Goal: Task Accomplishment & Management: Use online tool/utility

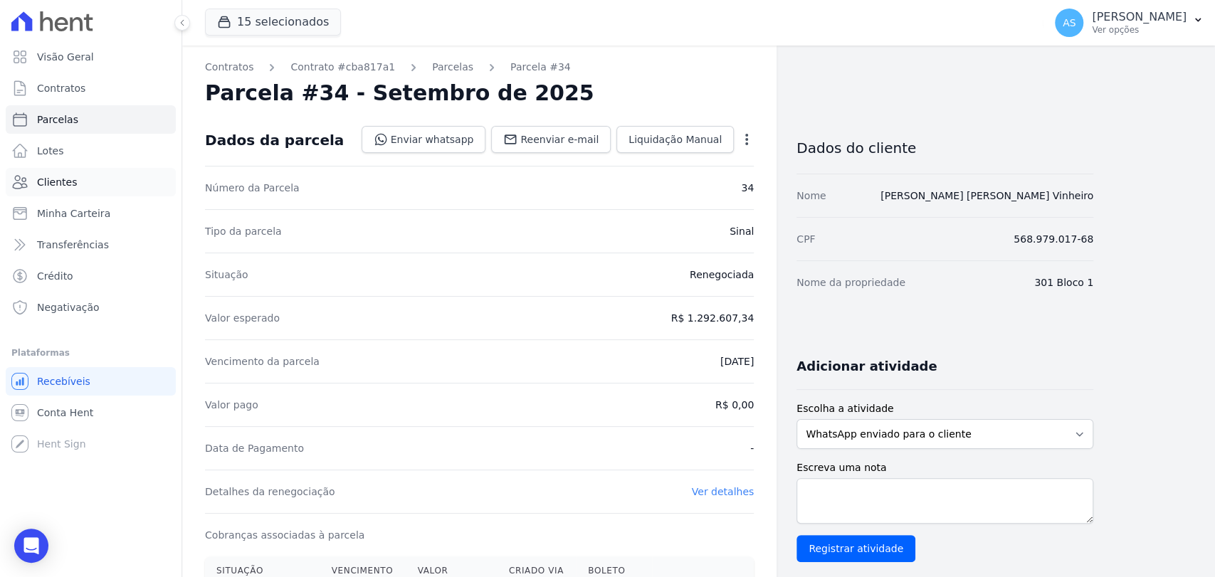
click at [57, 184] on span "Clientes" at bounding box center [57, 182] width 40 height 14
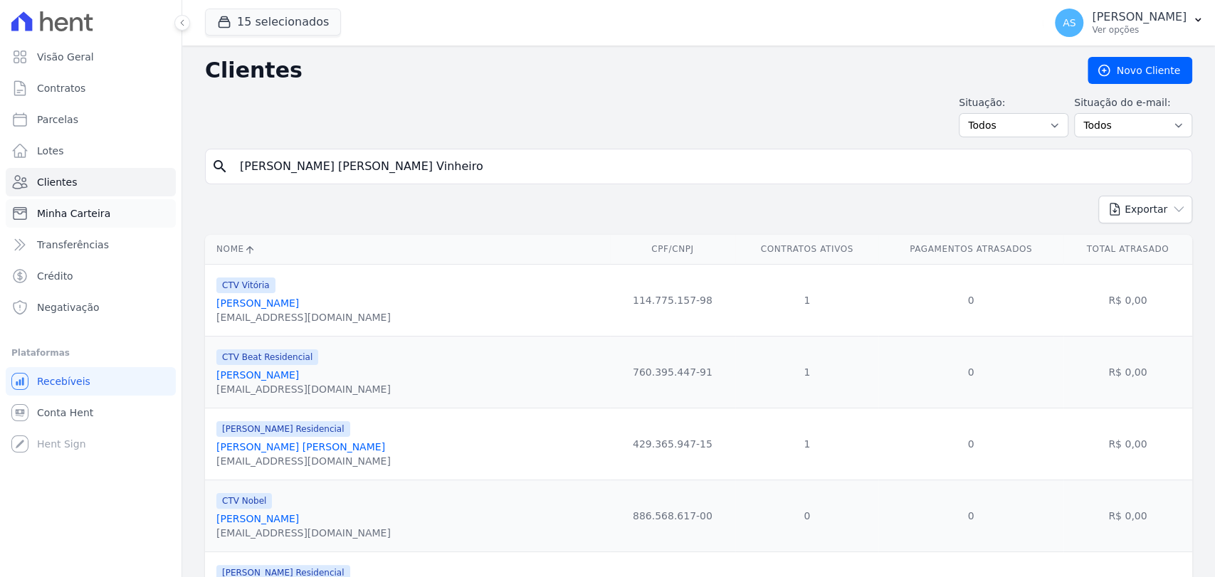
click at [51, 207] on span "Minha Carteira" at bounding box center [73, 213] width 73 height 14
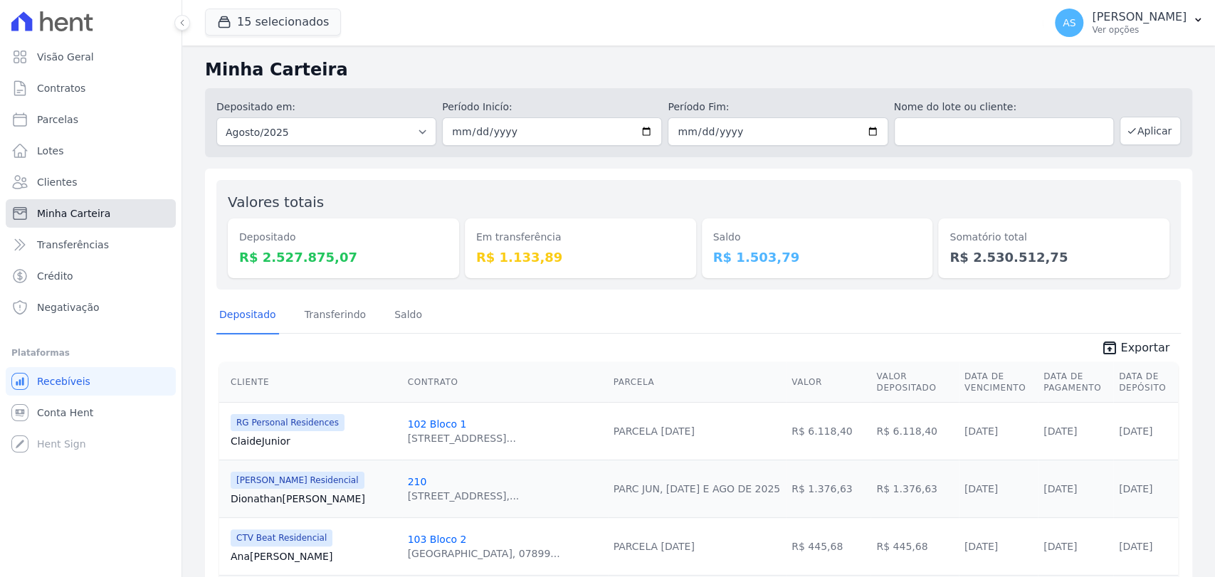
click at [46, 217] on span "Minha Carteira" at bounding box center [73, 213] width 73 height 14
click at [639, 125] on input "2025-08-01" at bounding box center [552, 131] width 220 height 28
type input "[DATE]"
click at [869, 135] on input "2025-08-31" at bounding box center [778, 131] width 220 height 28
click at [863, 132] on input "2025-08-31" at bounding box center [778, 131] width 220 height 28
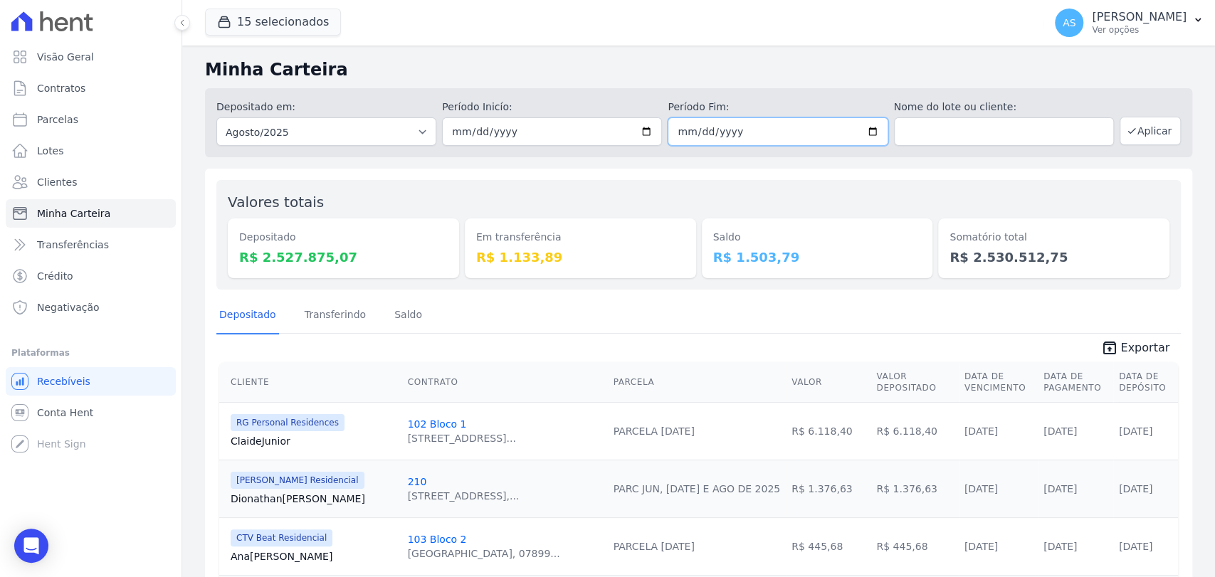
type input "[DATE]"
click at [1138, 138] on button "Aplicar" at bounding box center [1150, 131] width 61 height 28
click at [636, 131] on input "2025-08-01" at bounding box center [552, 131] width 220 height 28
type input "[DATE]"
click at [1138, 125] on button "Aplicar" at bounding box center [1150, 131] width 61 height 28
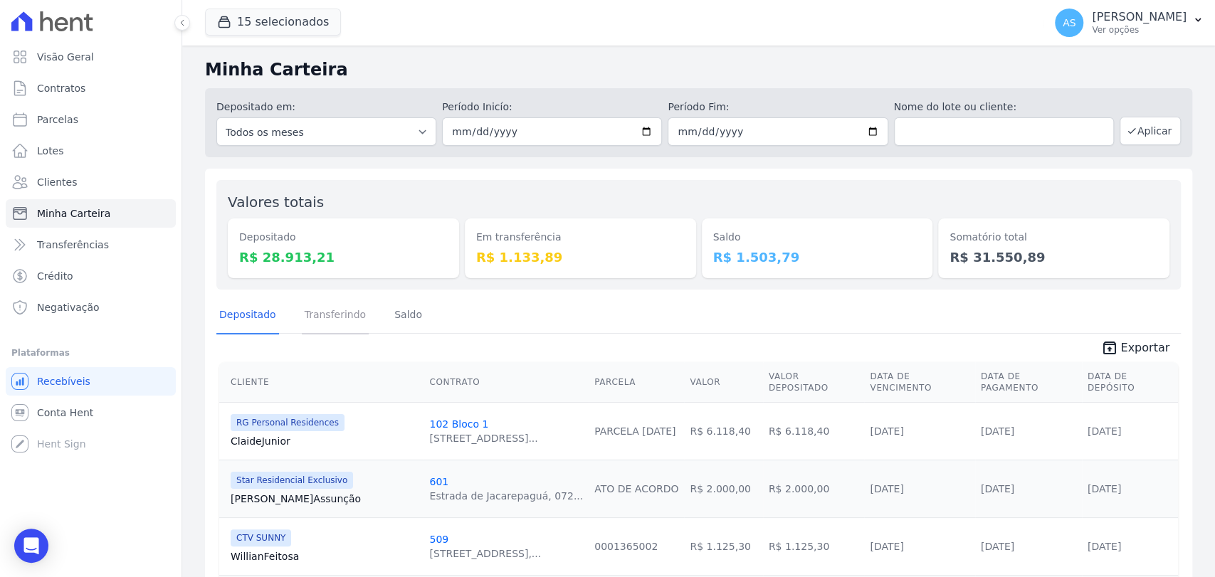
click at [332, 318] on link "Transferindo" at bounding box center [336, 316] width 68 height 37
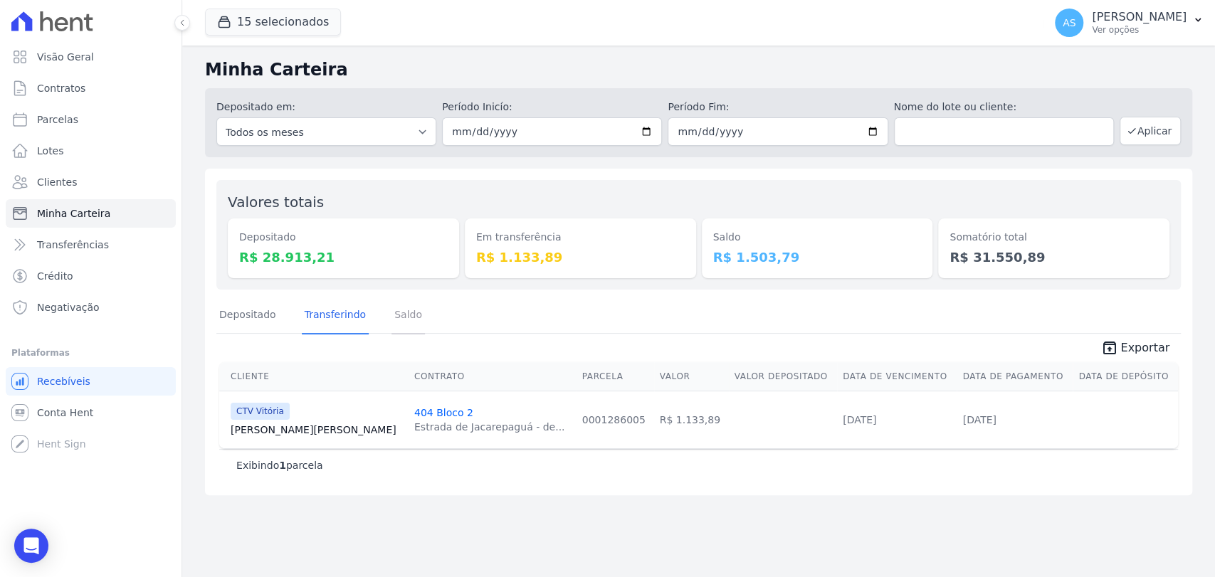
click at [401, 312] on link "Saldo" at bounding box center [408, 316] width 33 height 37
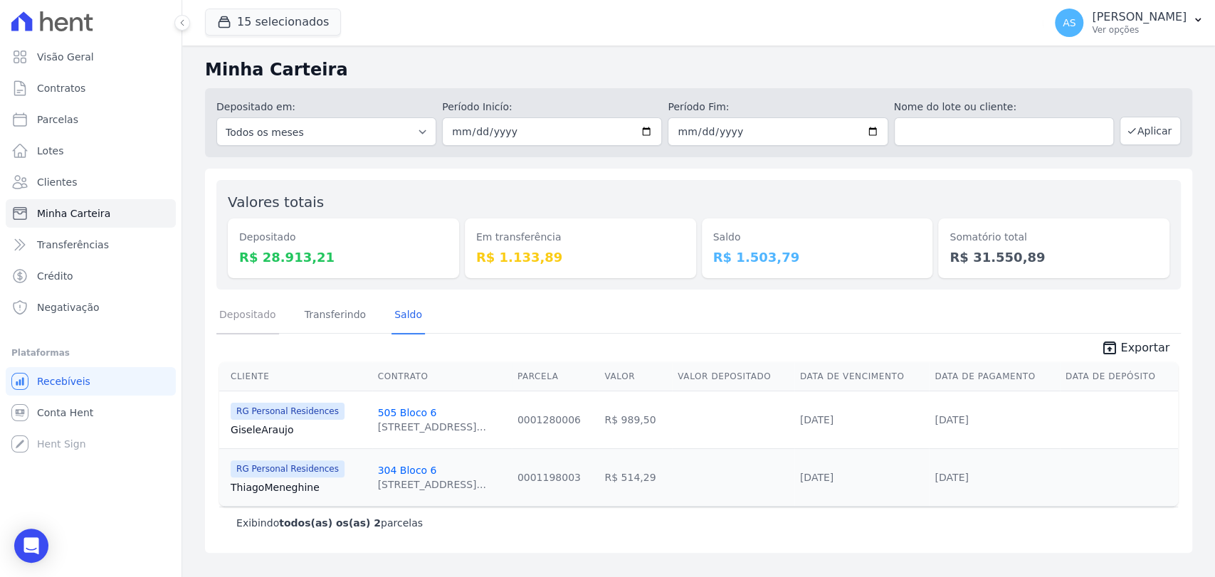
click at [246, 317] on link "Depositado" at bounding box center [247, 316] width 63 height 37
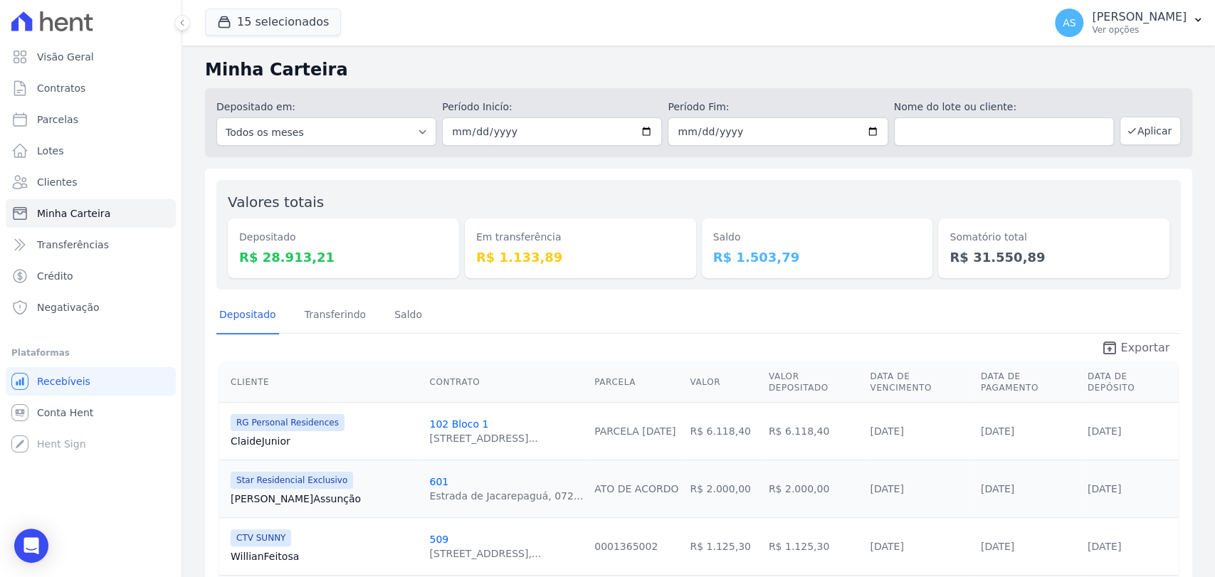
click at [1144, 350] on span "Exportar" at bounding box center [1145, 348] width 49 height 17
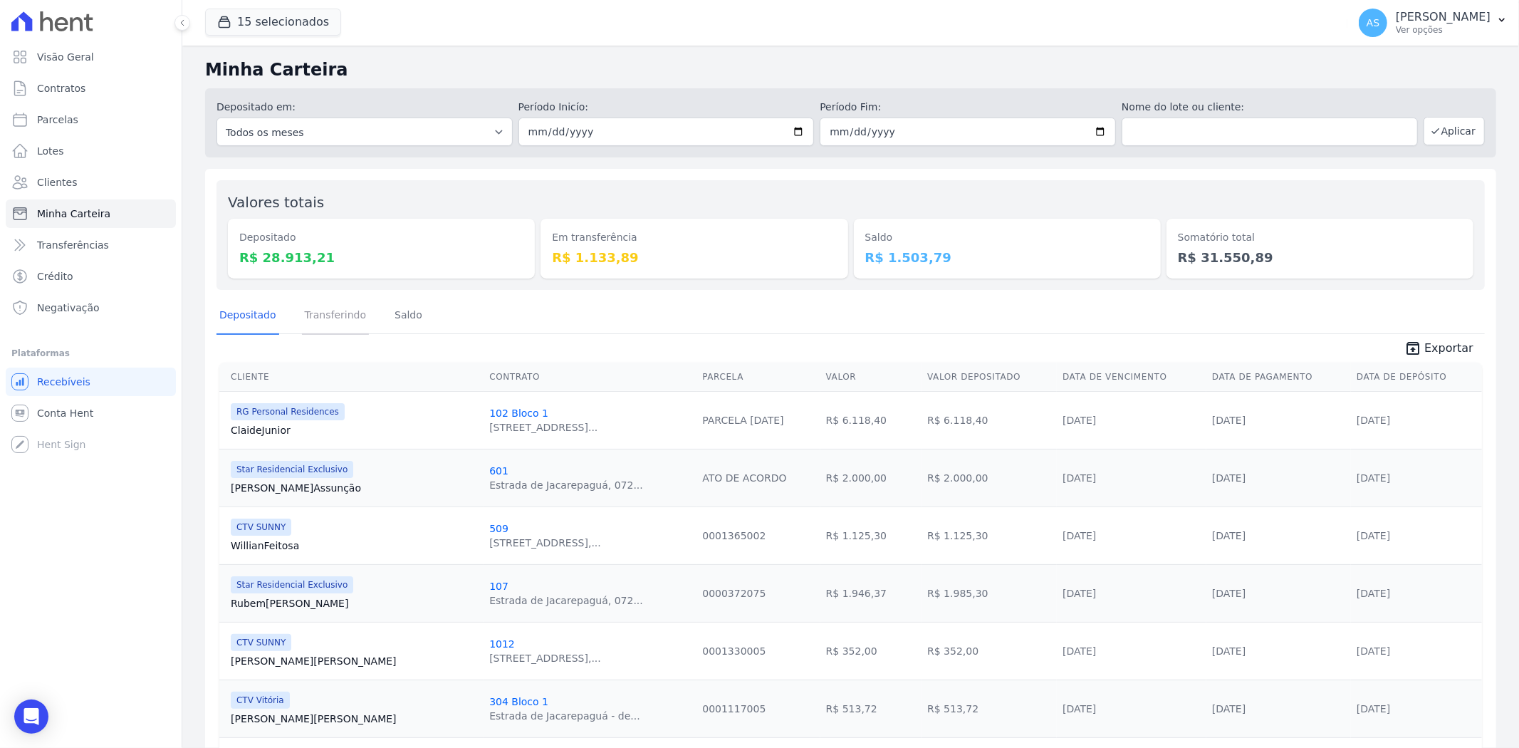
click at [337, 314] on link "Transferindo" at bounding box center [336, 316] width 68 height 37
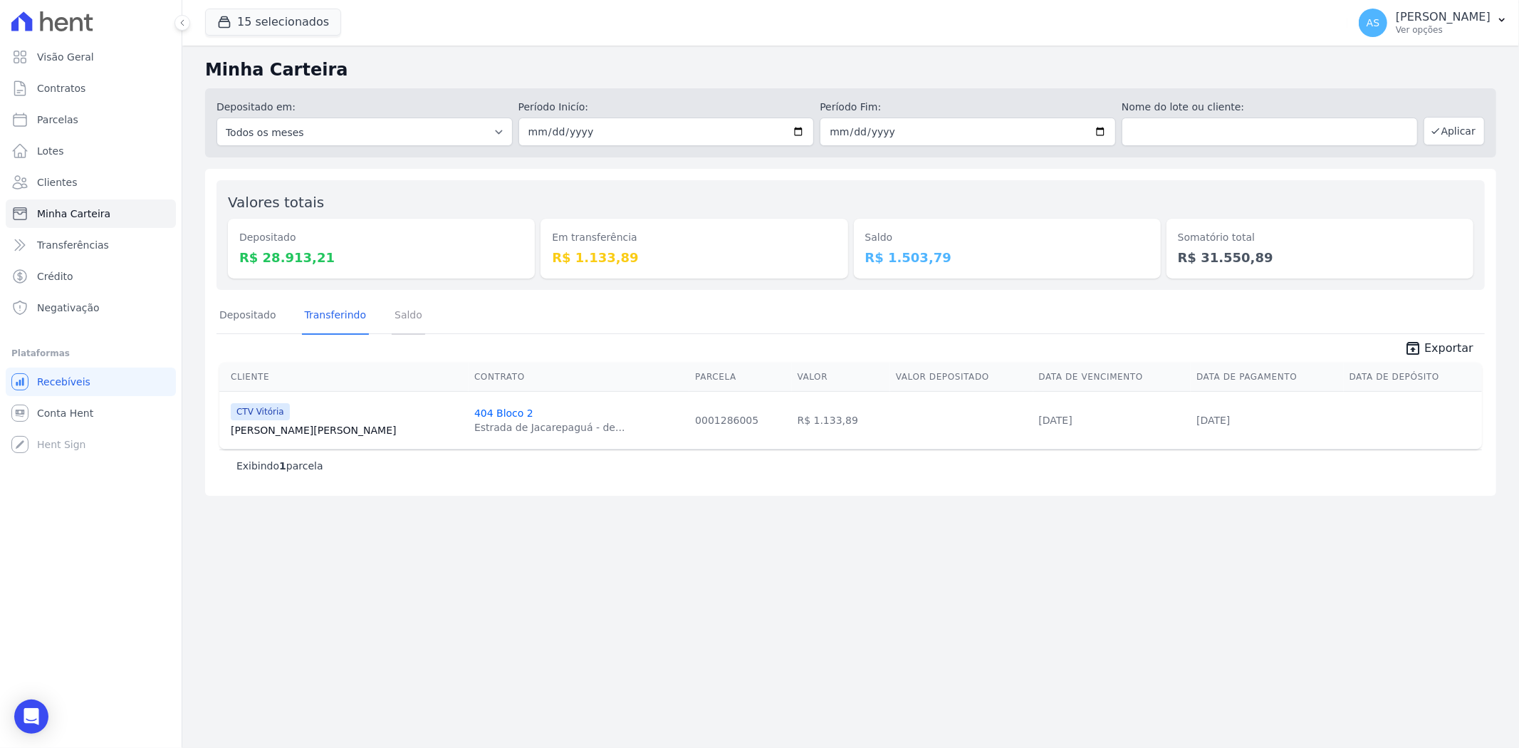
click at [392, 320] on link "Saldo" at bounding box center [408, 316] width 33 height 37
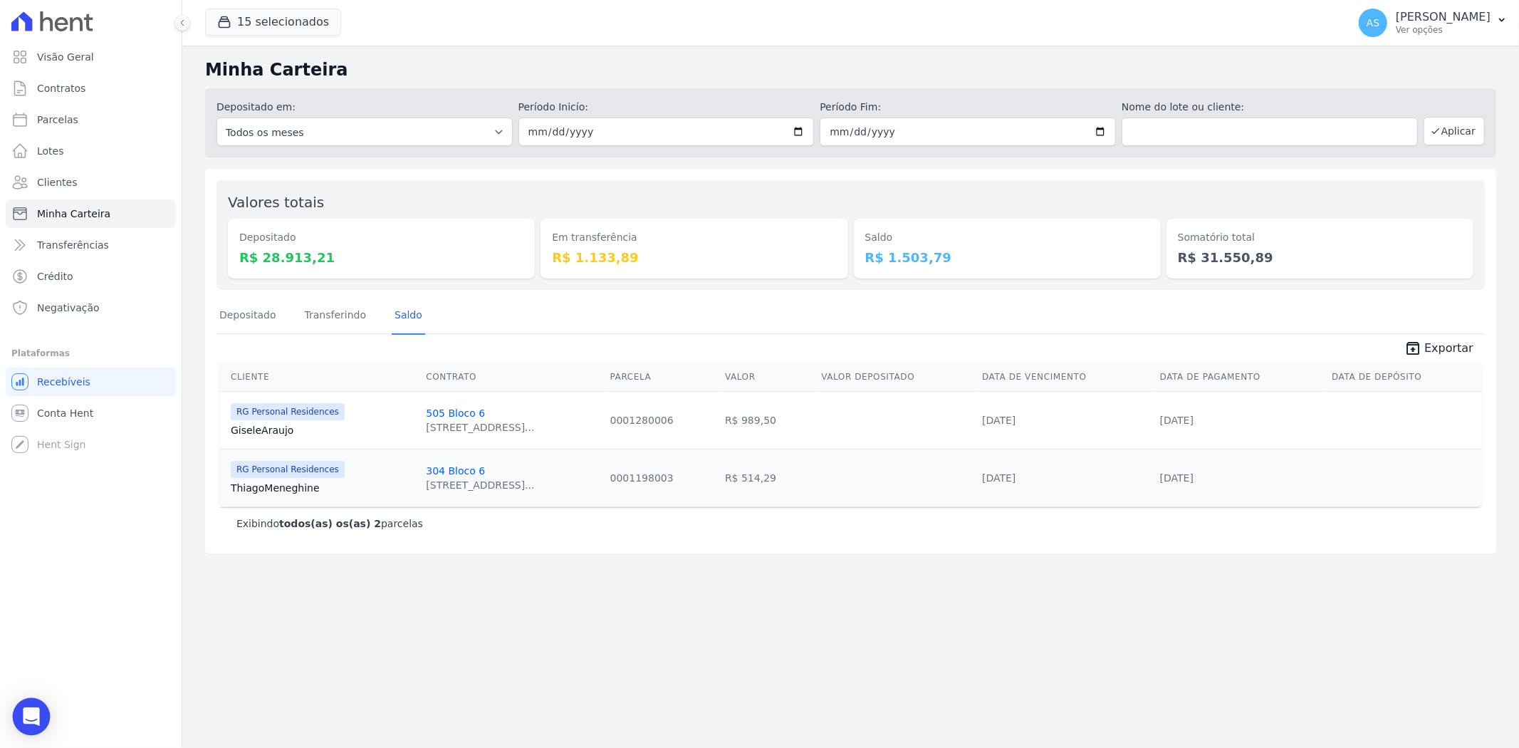
click at [39, 577] on div "Open Intercom Messenger" at bounding box center [32, 717] width 38 height 38
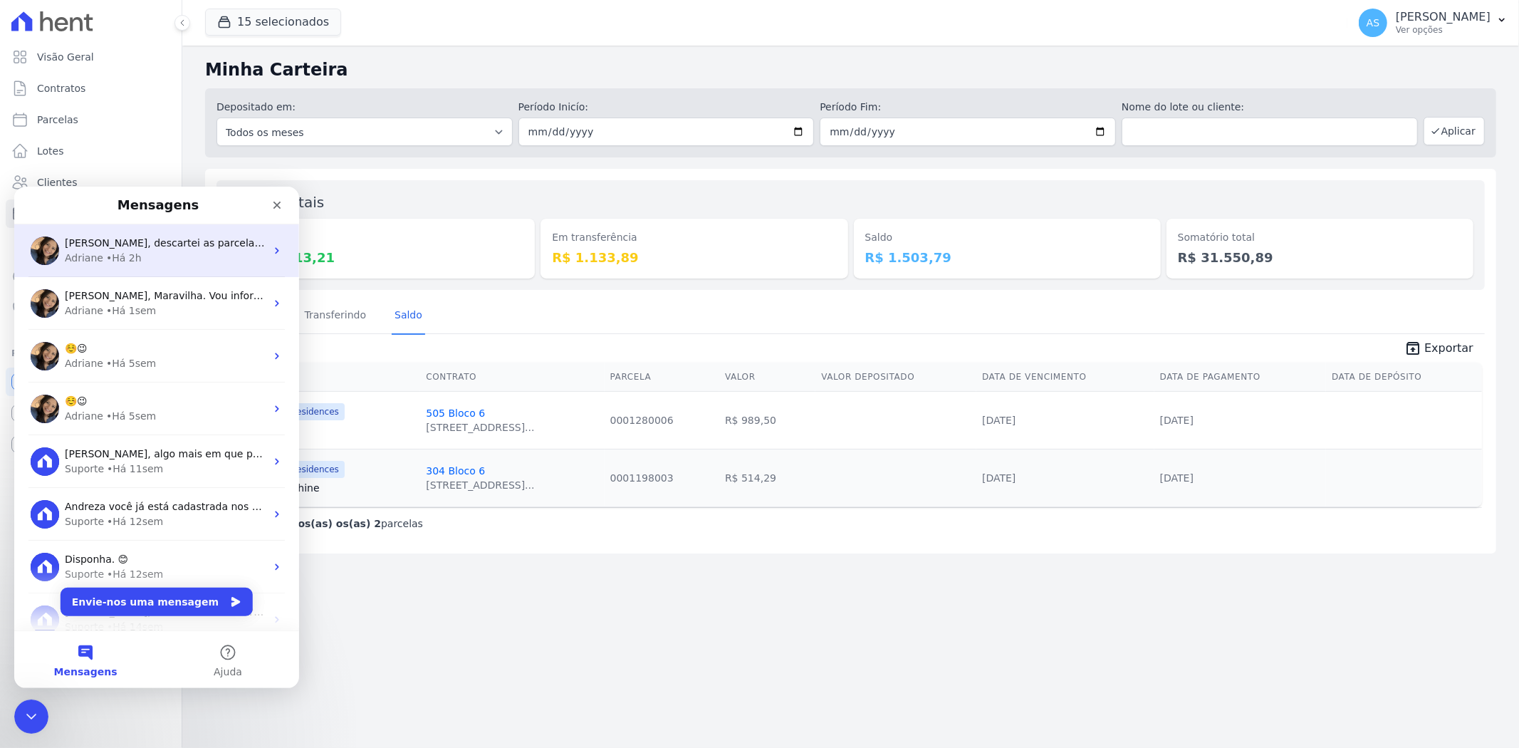
click at [159, 255] on div "Adriane • Há 2h" at bounding box center [165, 257] width 201 height 15
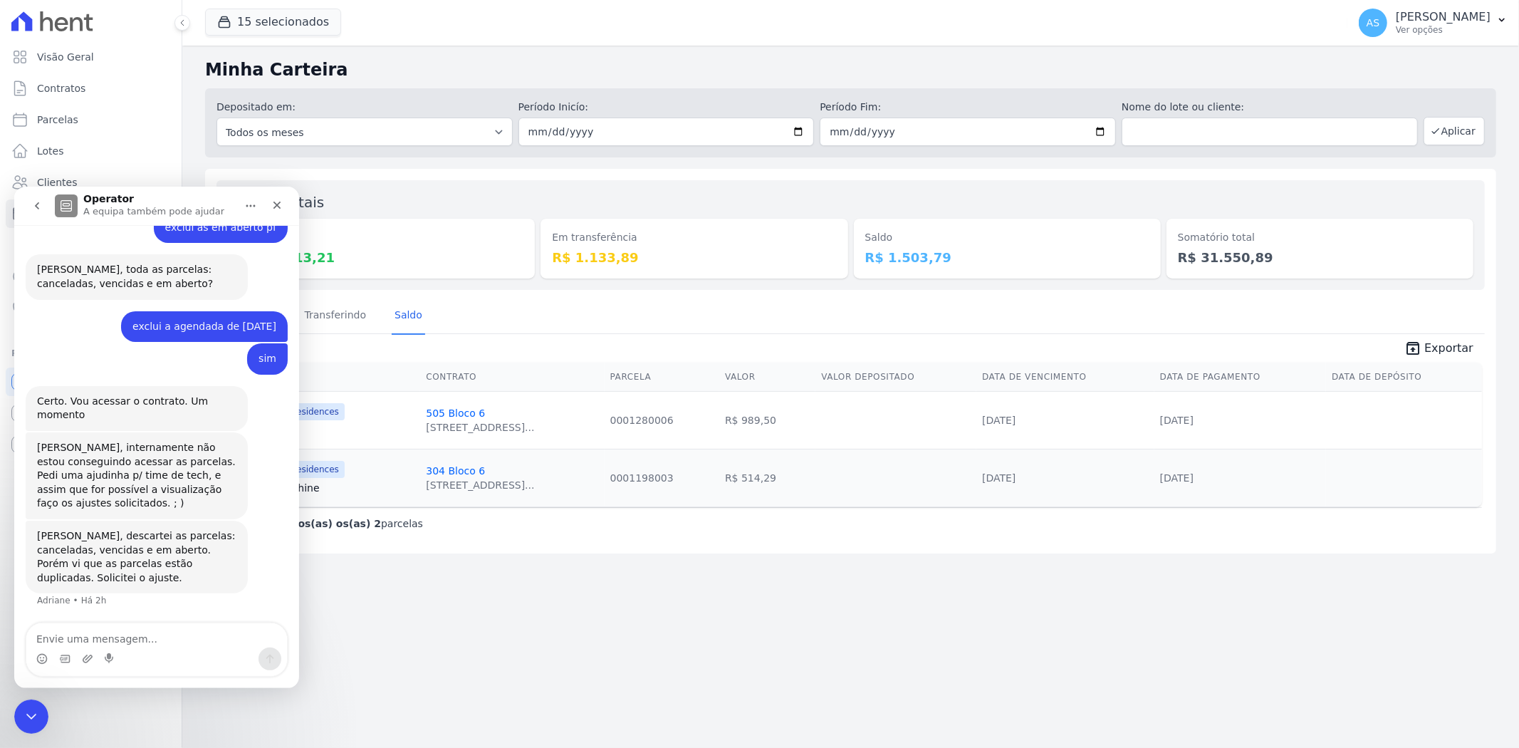
scroll to position [10606, 0]
click at [84, 577] on icon "Carregar anexo" at bounding box center [87, 657] width 11 height 11
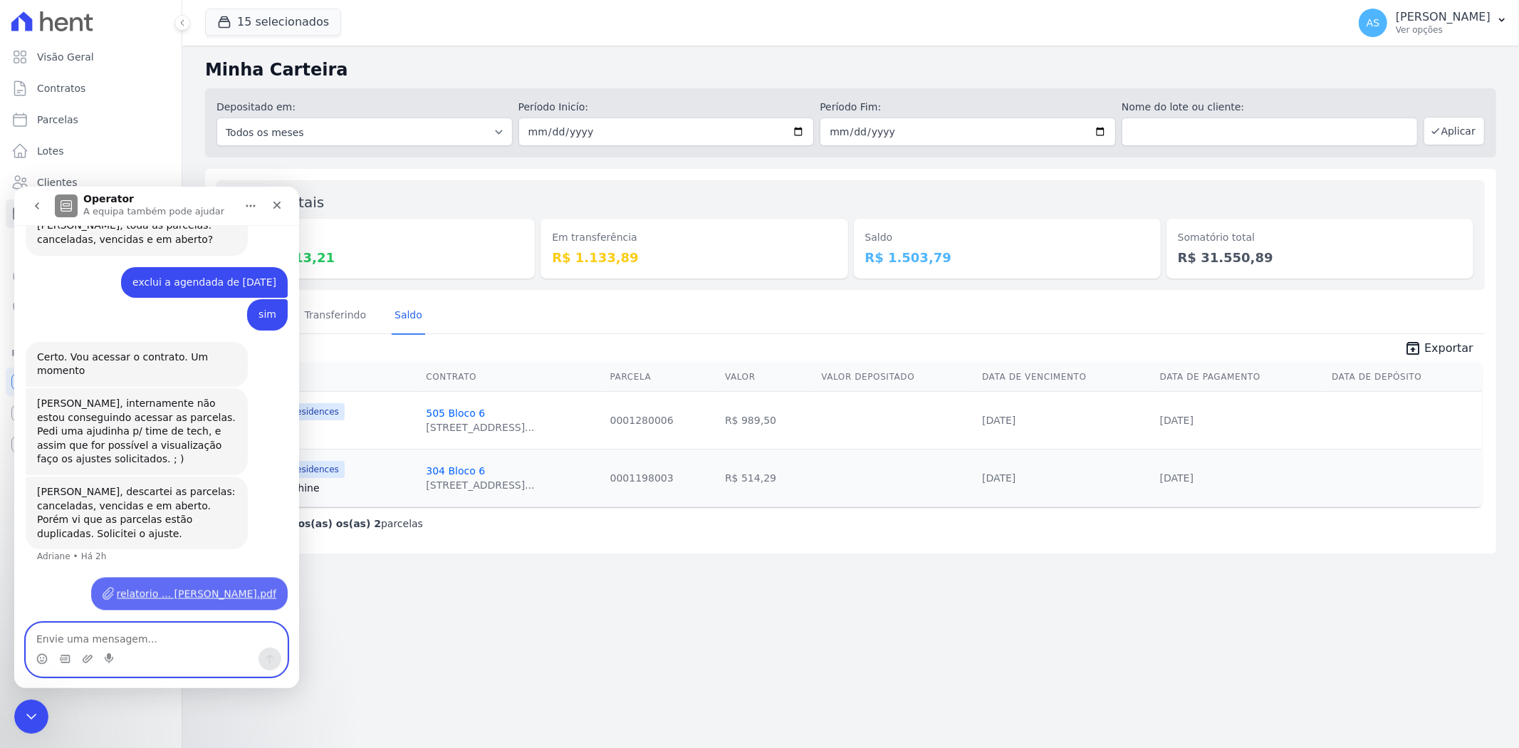
scroll to position [10650, 0]
type textarea "poderia espelhar por favor ?"
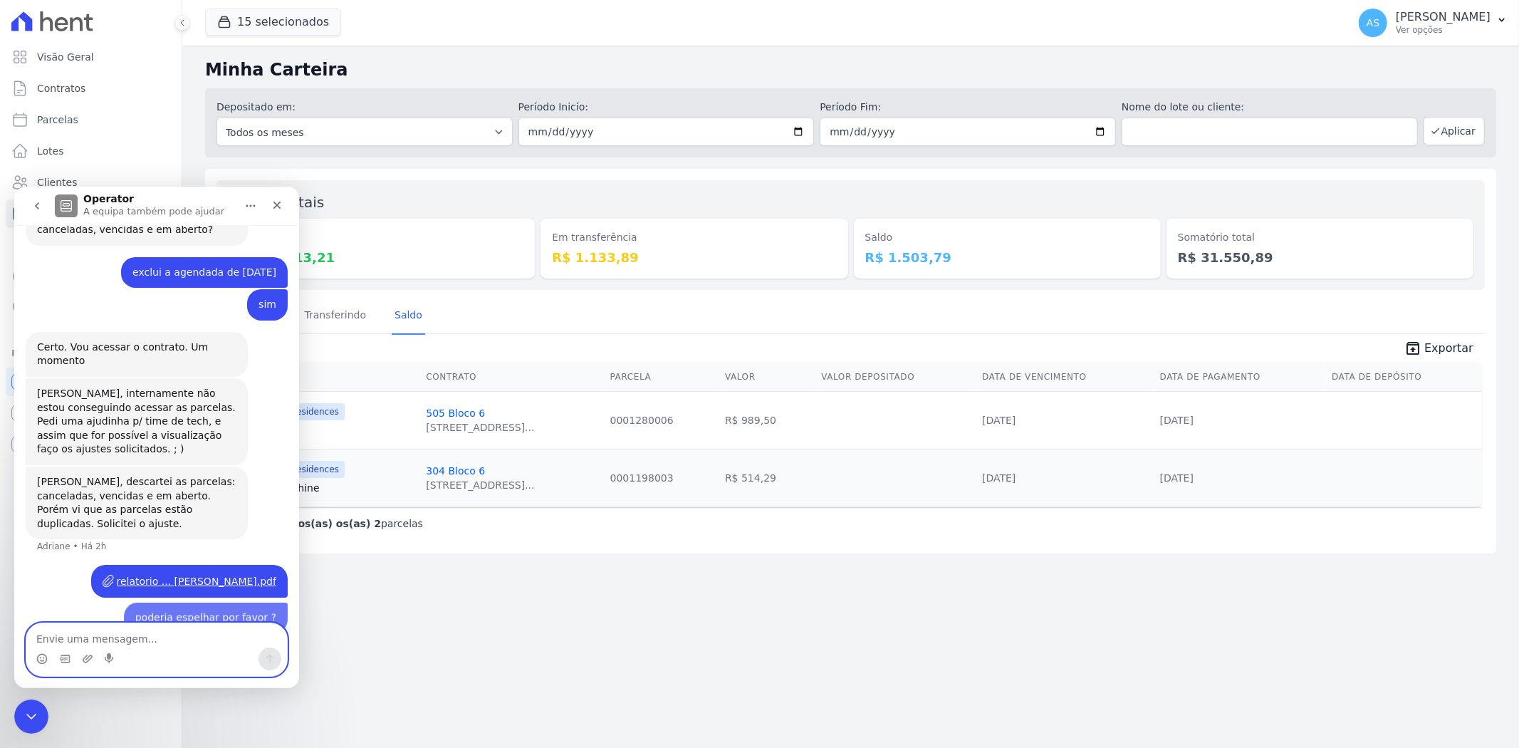
scroll to position [10682, 0]
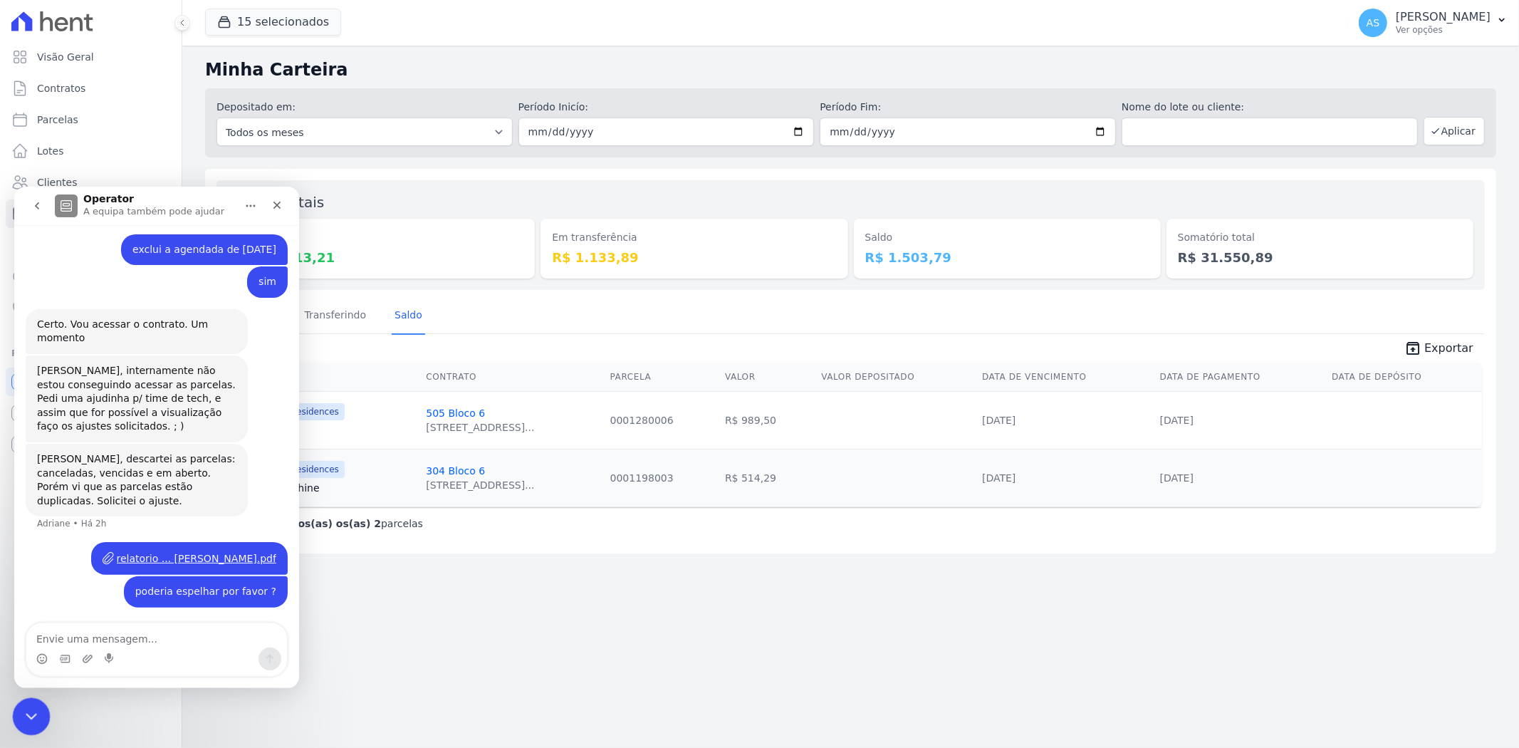
click at [37, 577] on icon "Fechar mensagem da Intercom" at bounding box center [29, 714] width 17 height 17
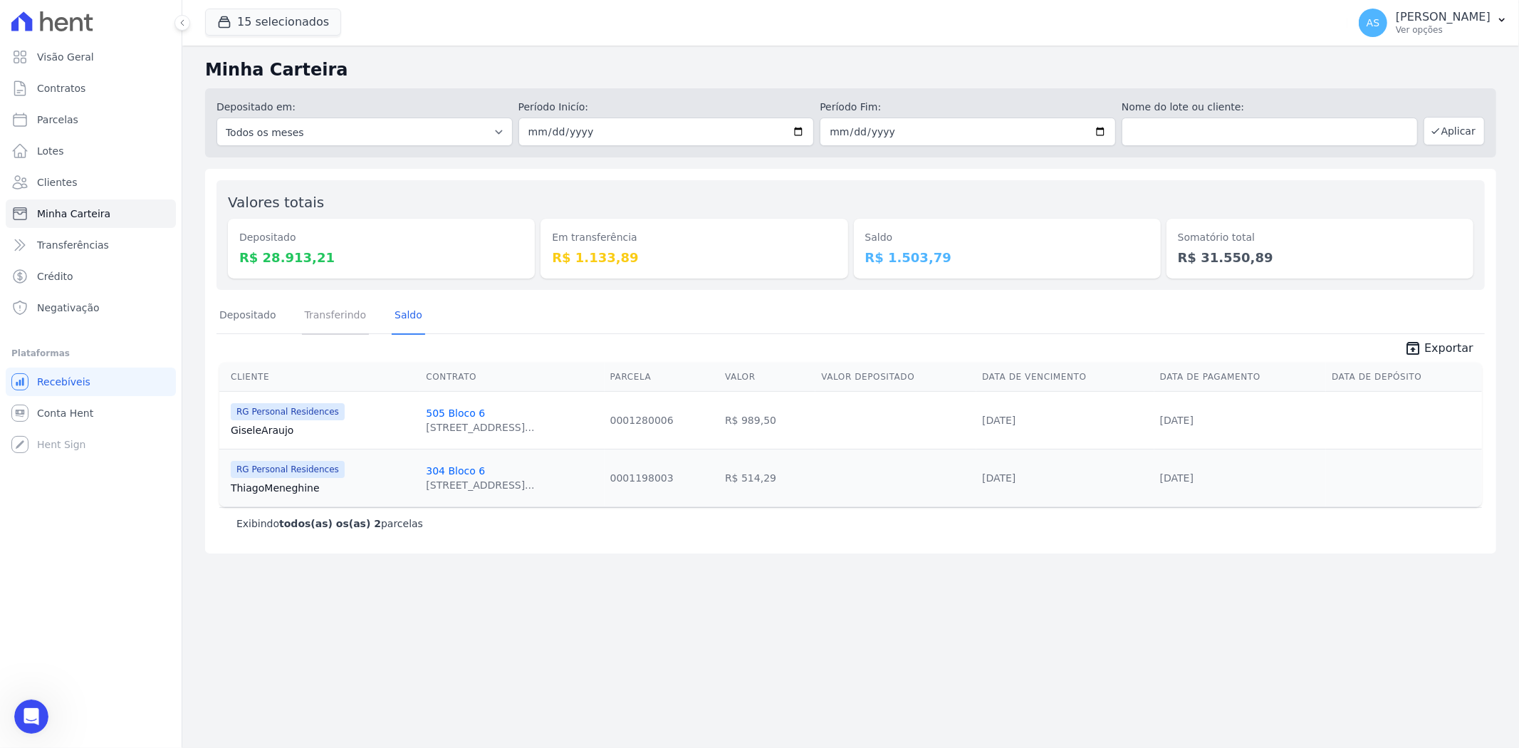
click at [345, 321] on link "Transferindo" at bounding box center [336, 316] width 68 height 37
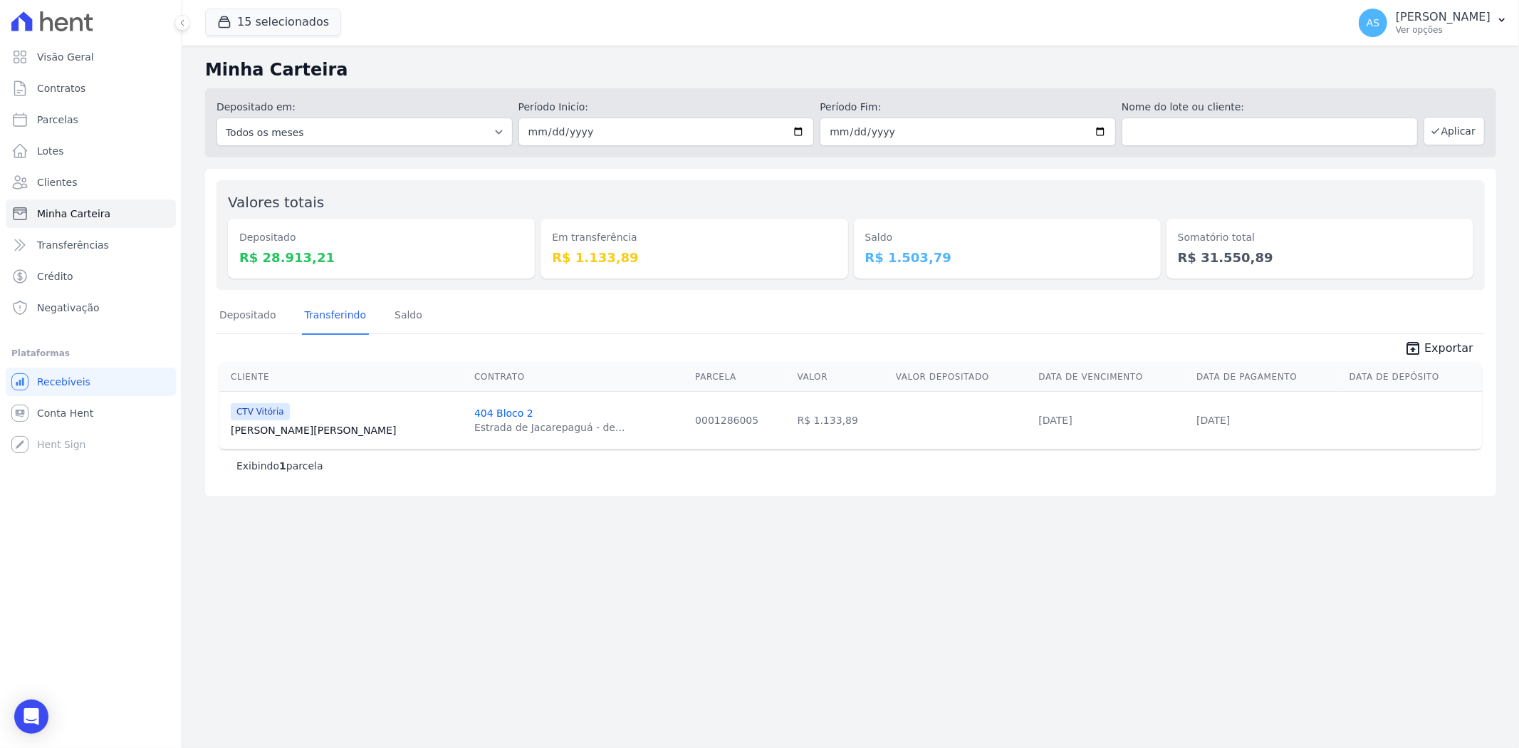
click at [250, 428] on link "Emily Ferreira" at bounding box center [347, 430] width 232 height 14
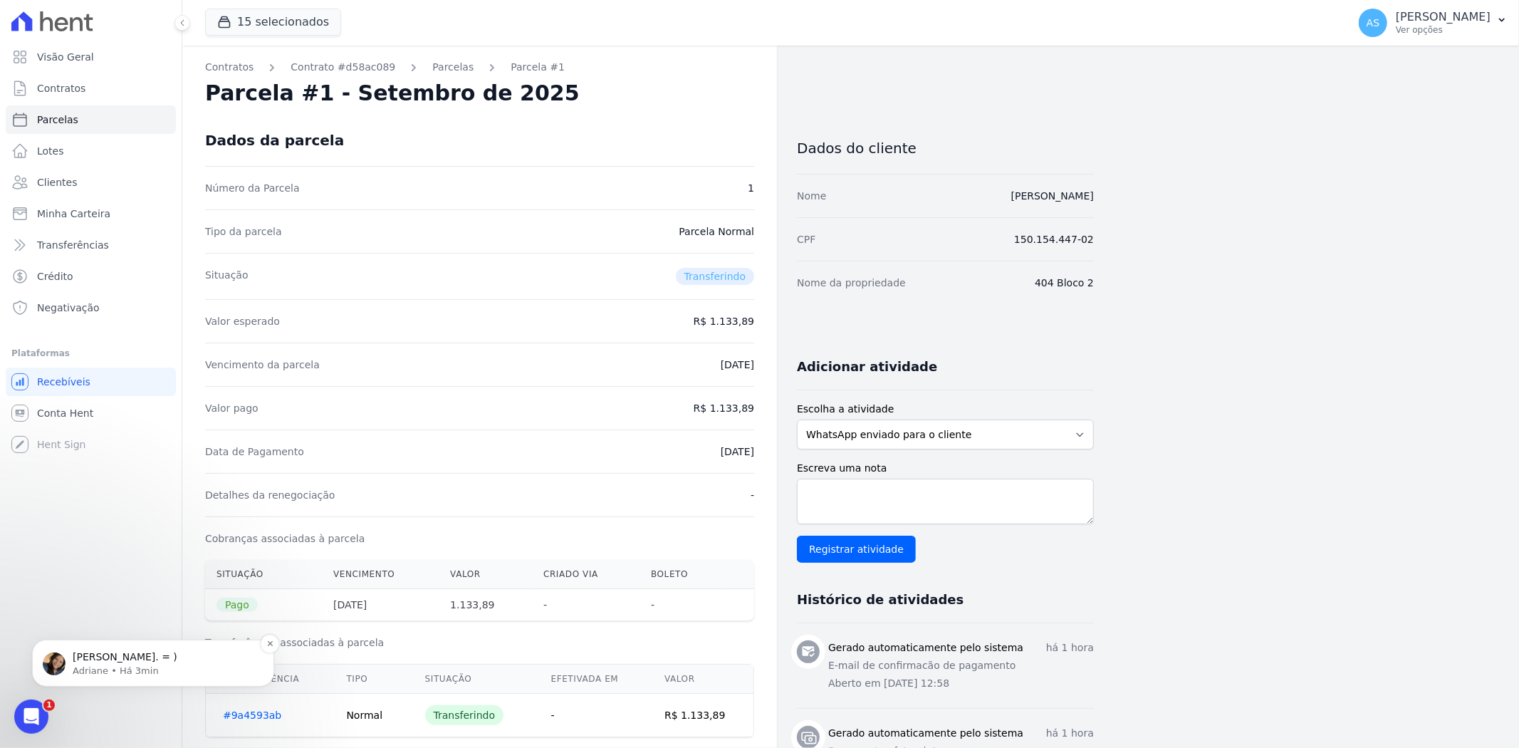
click at [111, 577] on p "Prontinho Andreza. = )" at bounding box center [165, 656] width 184 height 14
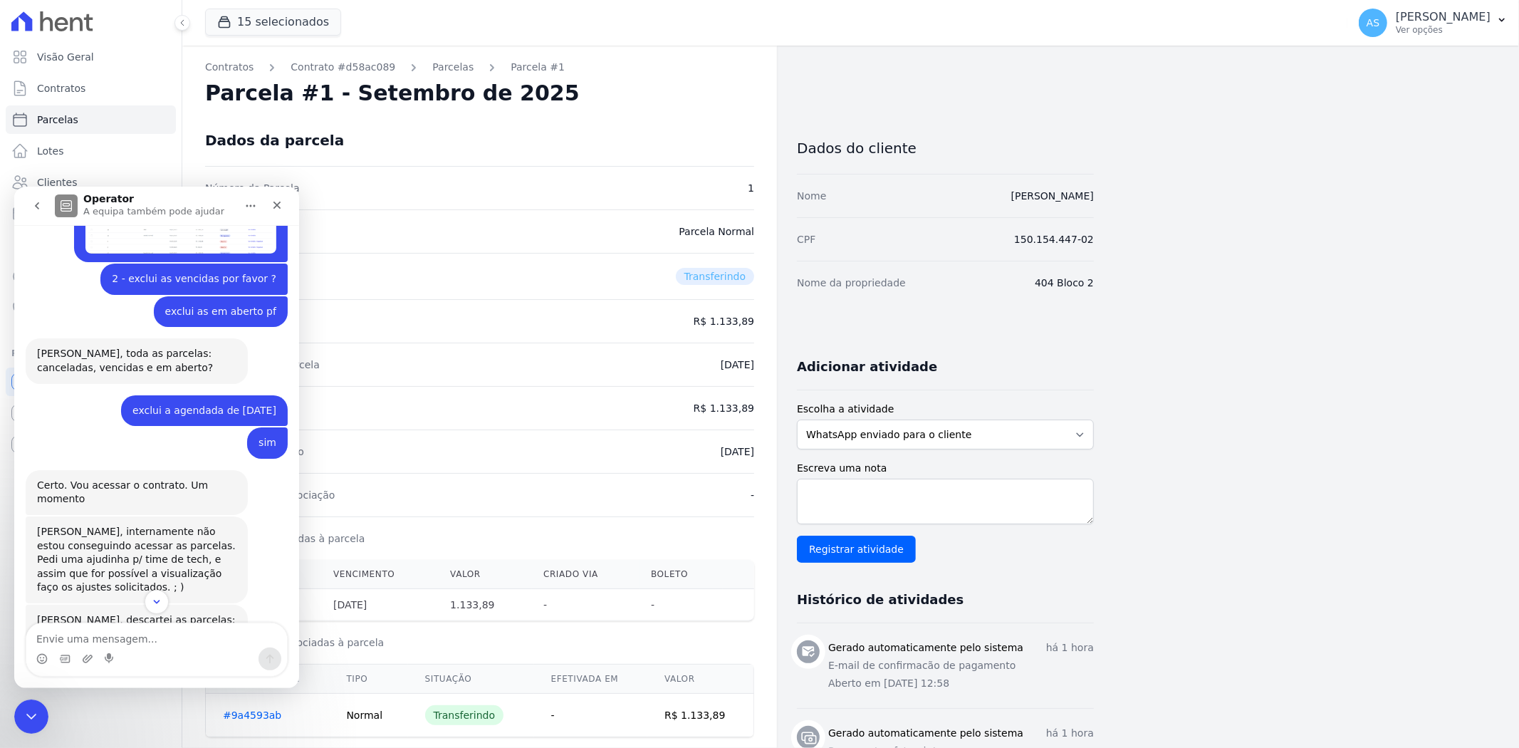
scroll to position [10748, 0]
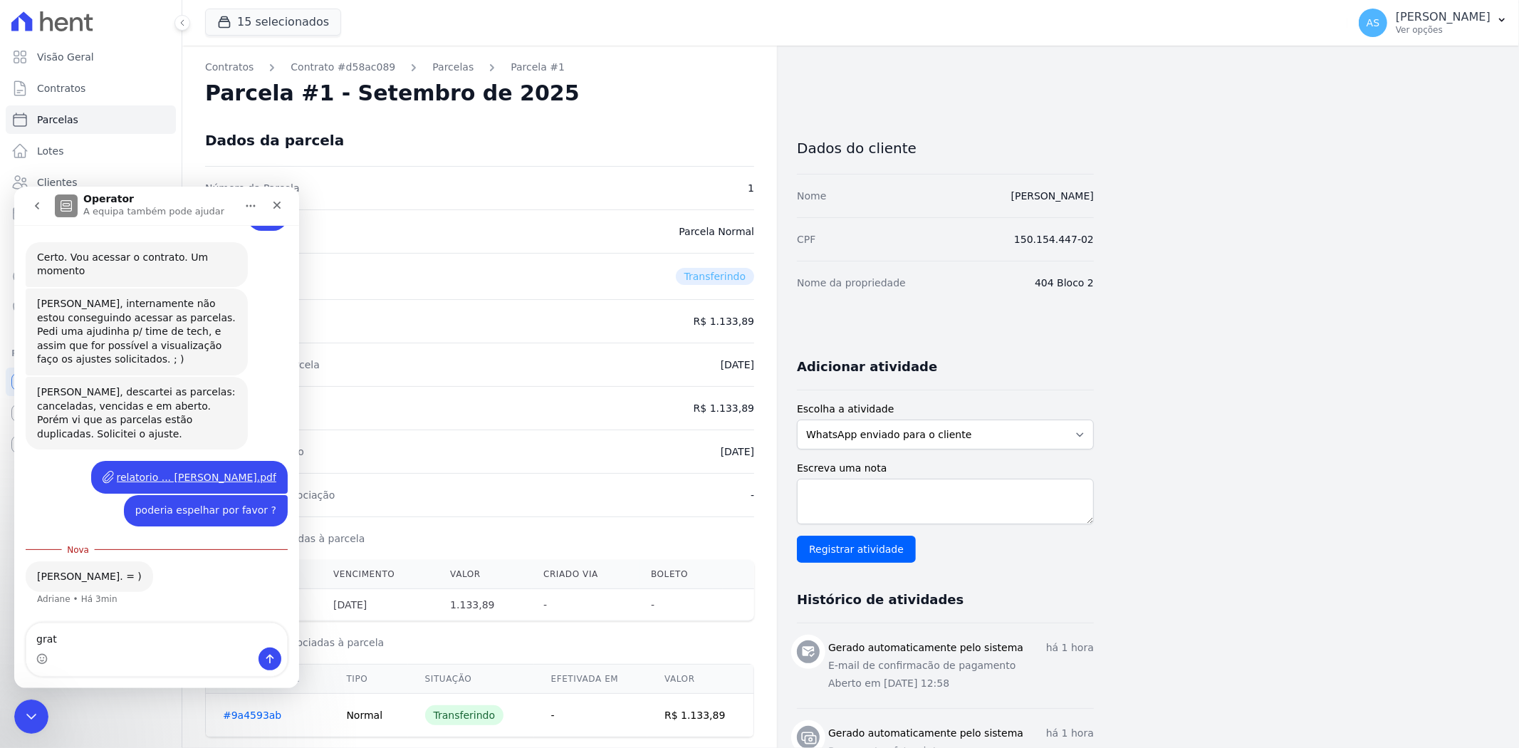
type textarea "grata"
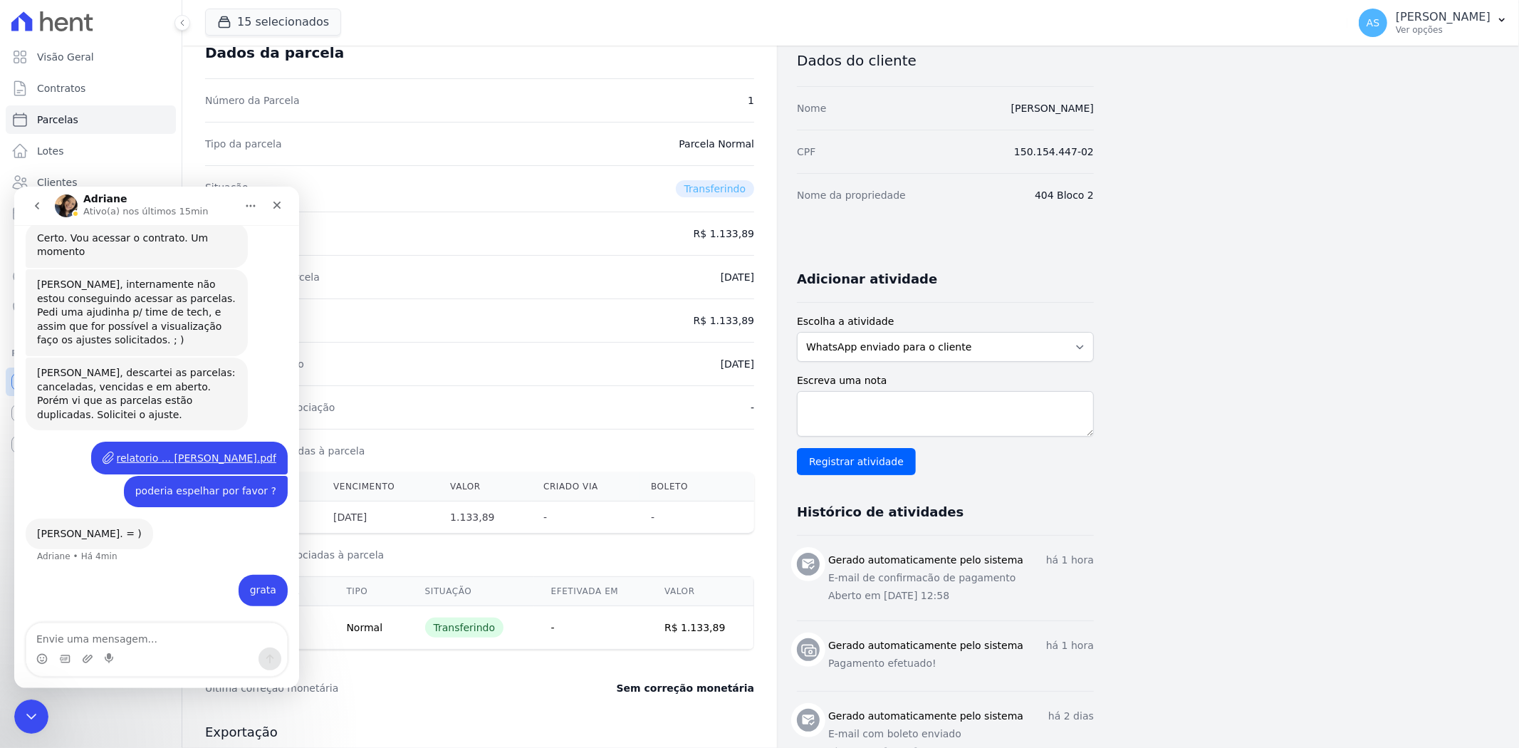
scroll to position [79, 0]
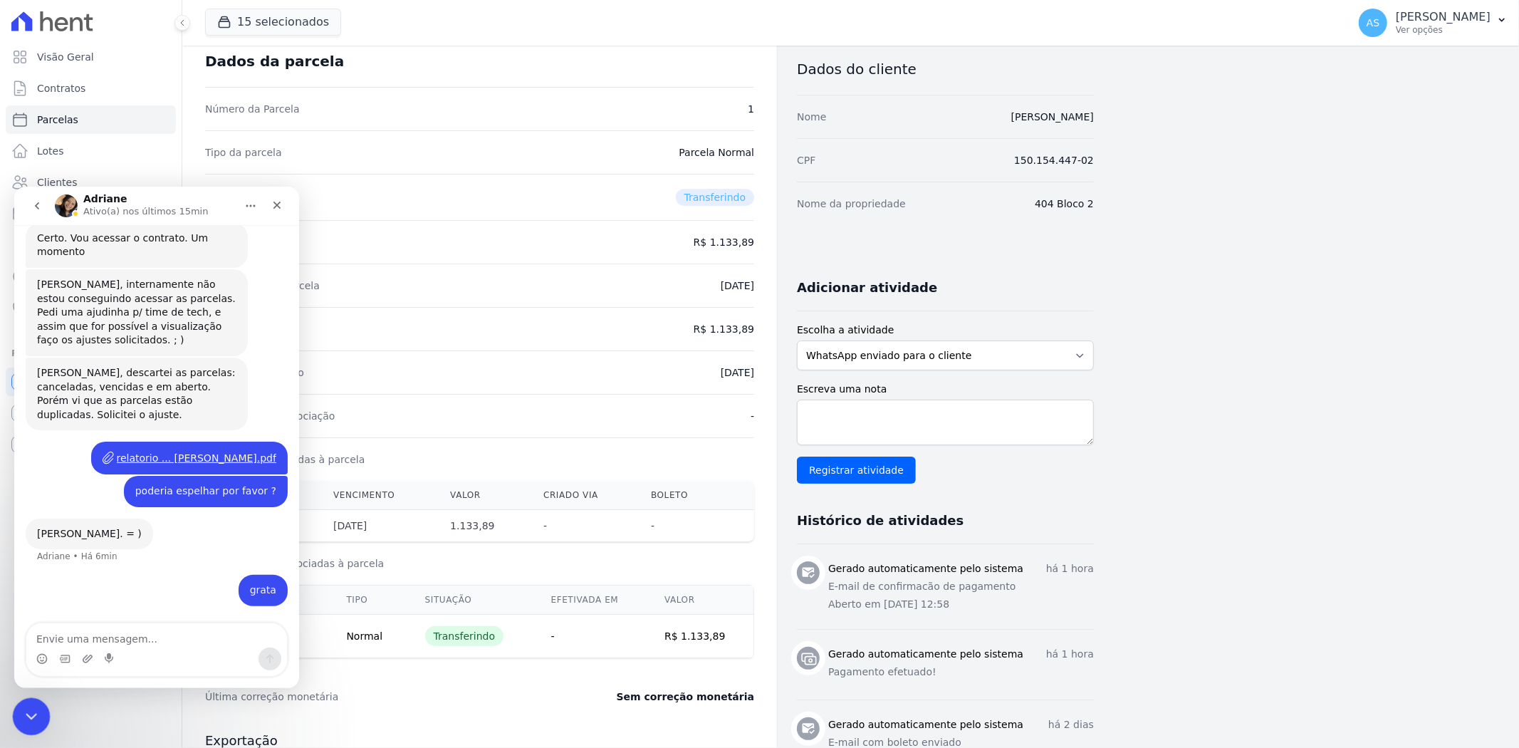
click at [19, 577] on div "Fechar mensagem da Intercom" at bounding box center [29, 714] width 34 height 34
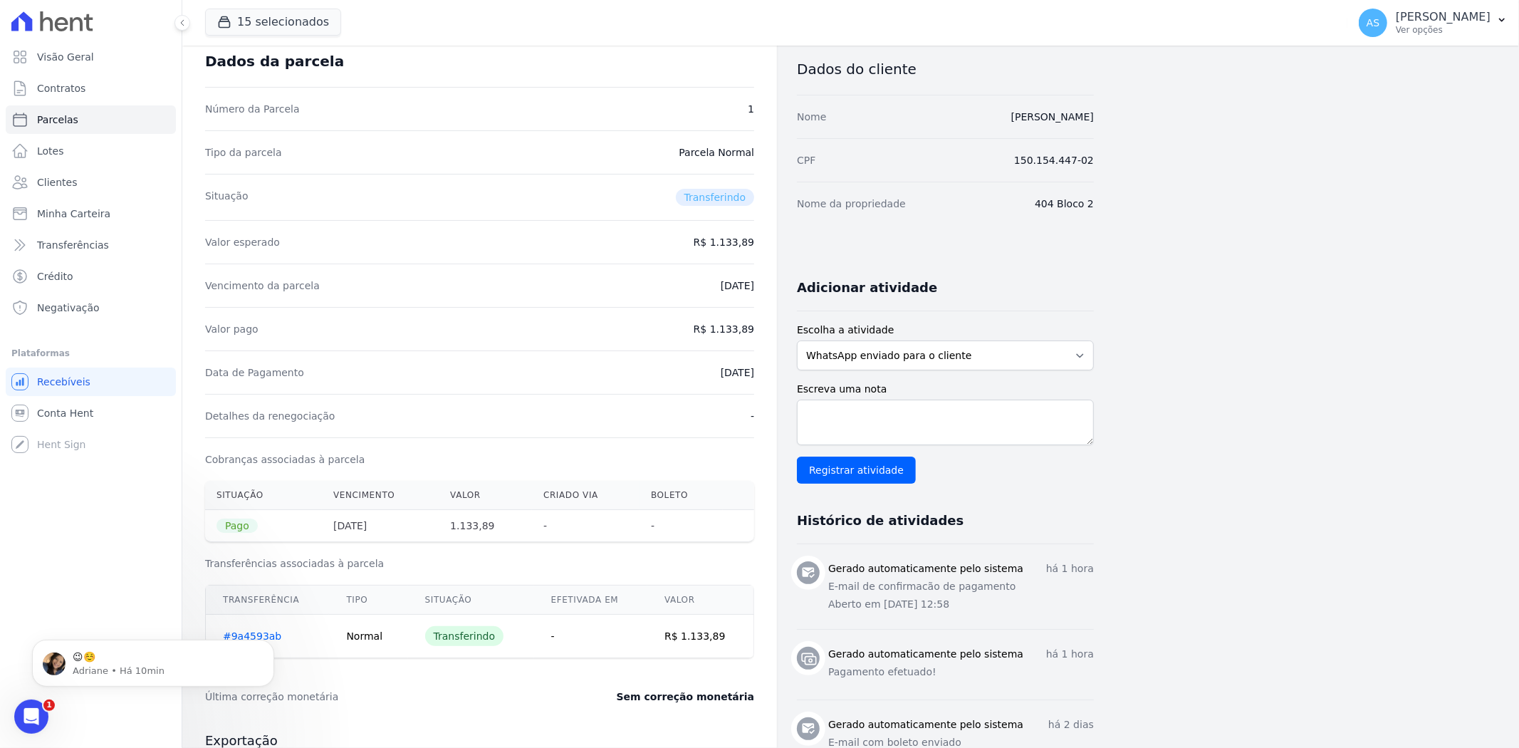
scroll to position [10810, 0]
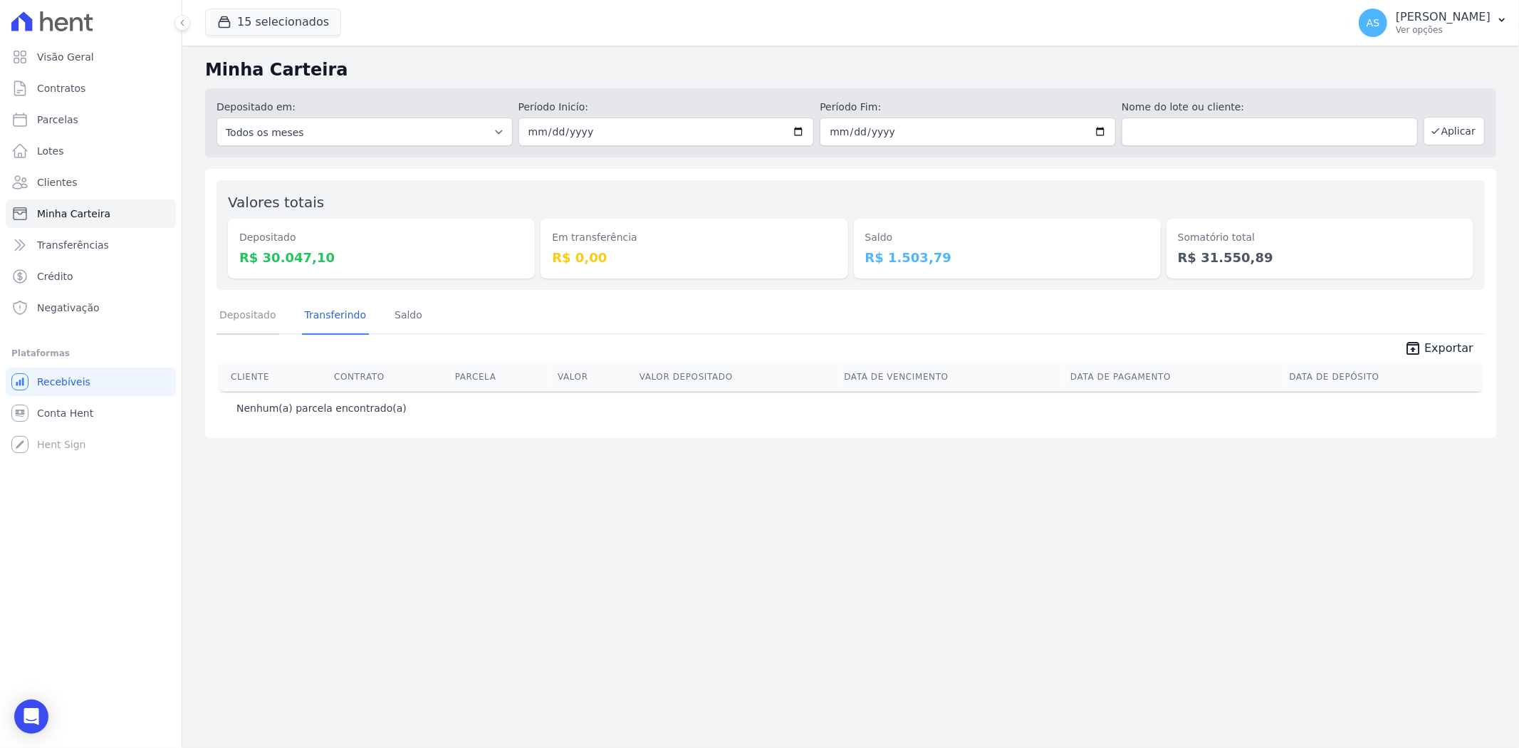
click at [242, 314] on link "Depositado" at bounding box center [247, 316] width 63 height 37
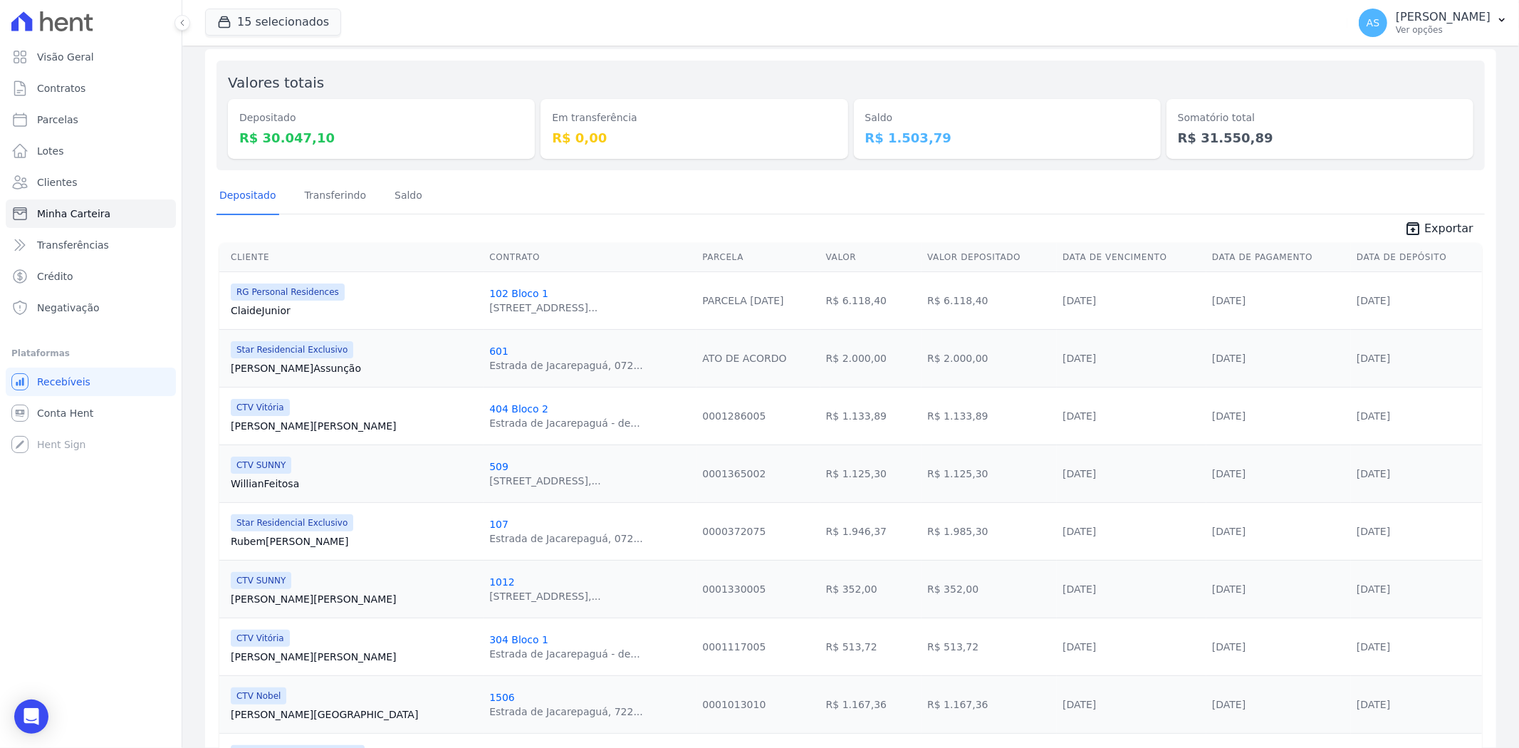
scroll to position [98, 0]
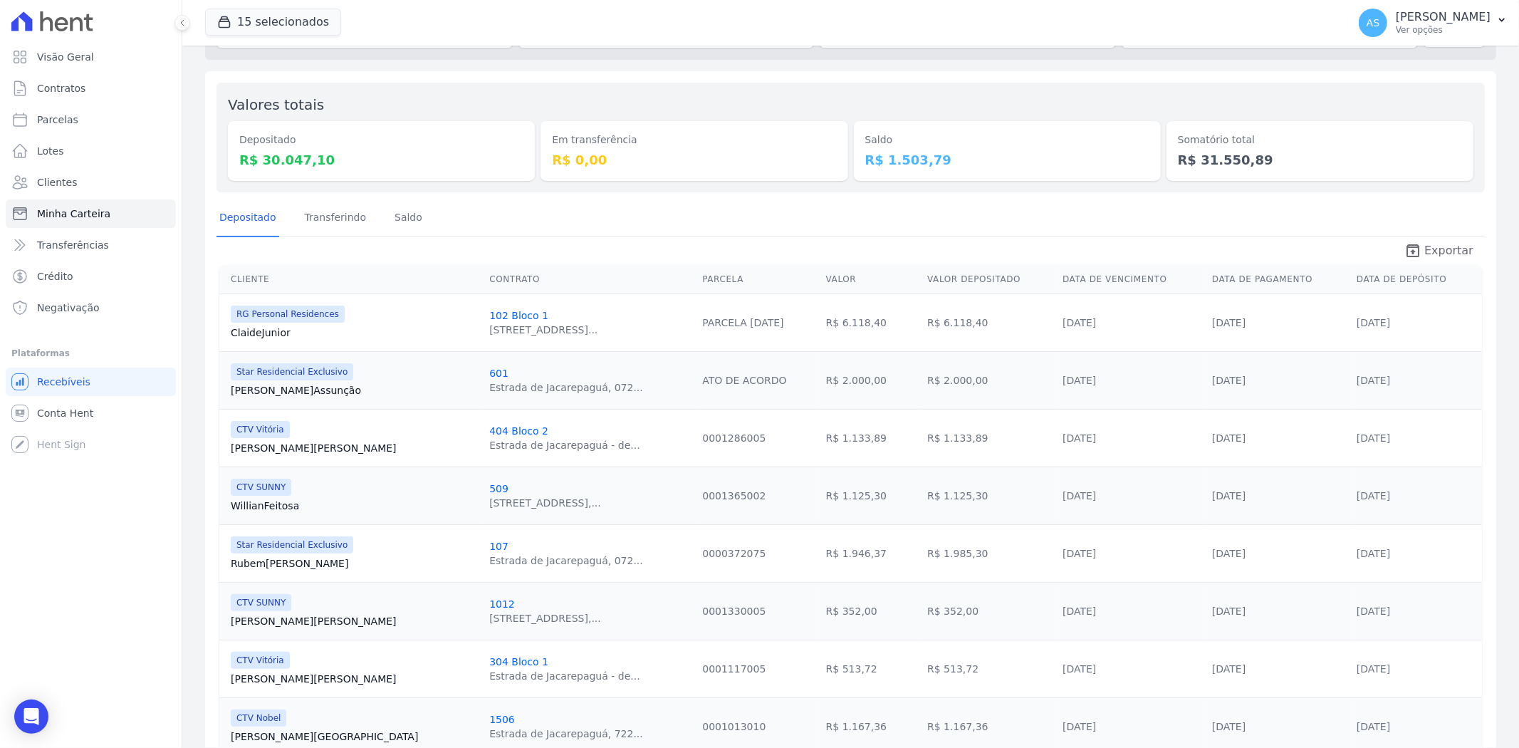
click at [1452, 246] on span "Exportar" at bounding box center [1448, 250] width 49 height 17
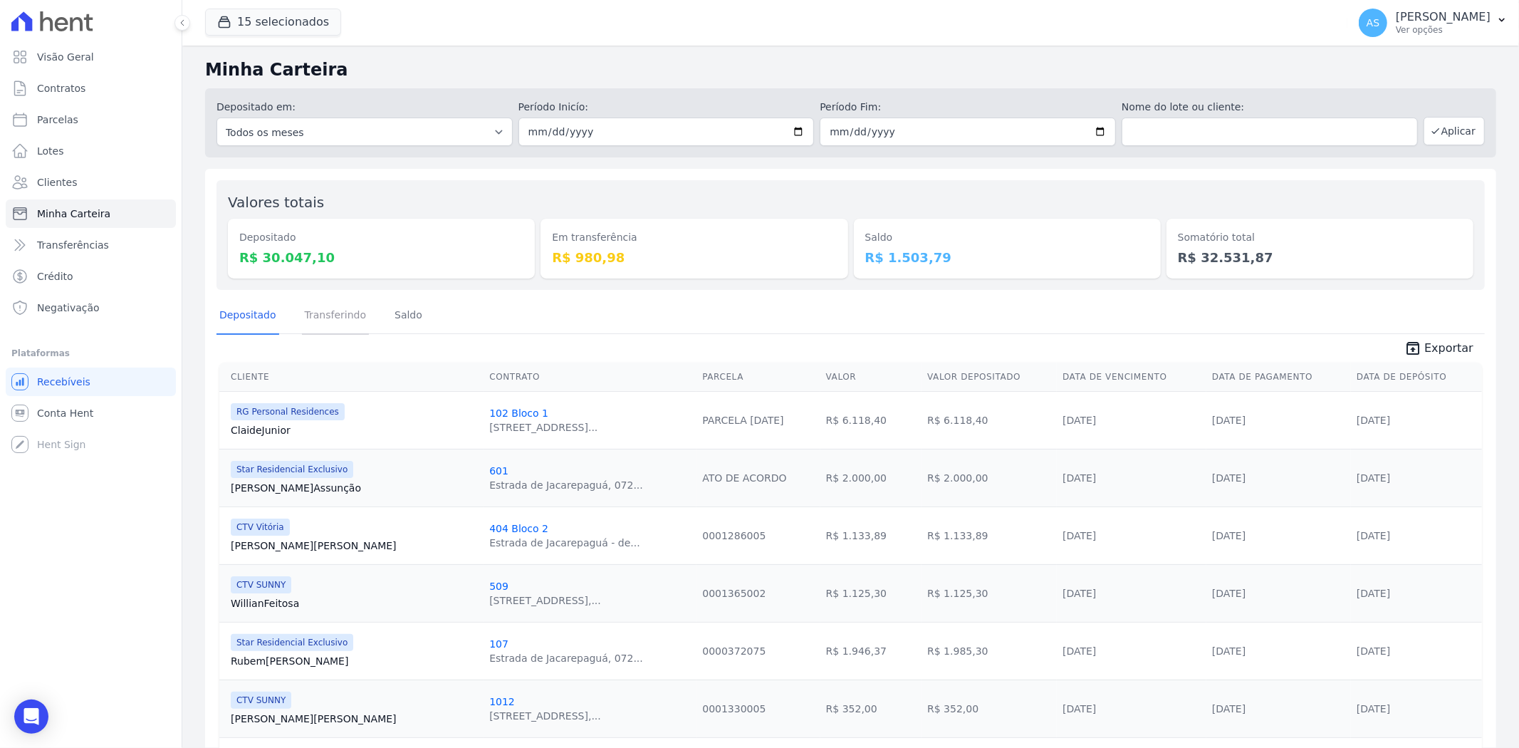
click at [321, 315] on link "Transferindo" at bounding box center [336, 316] width 68 height 37
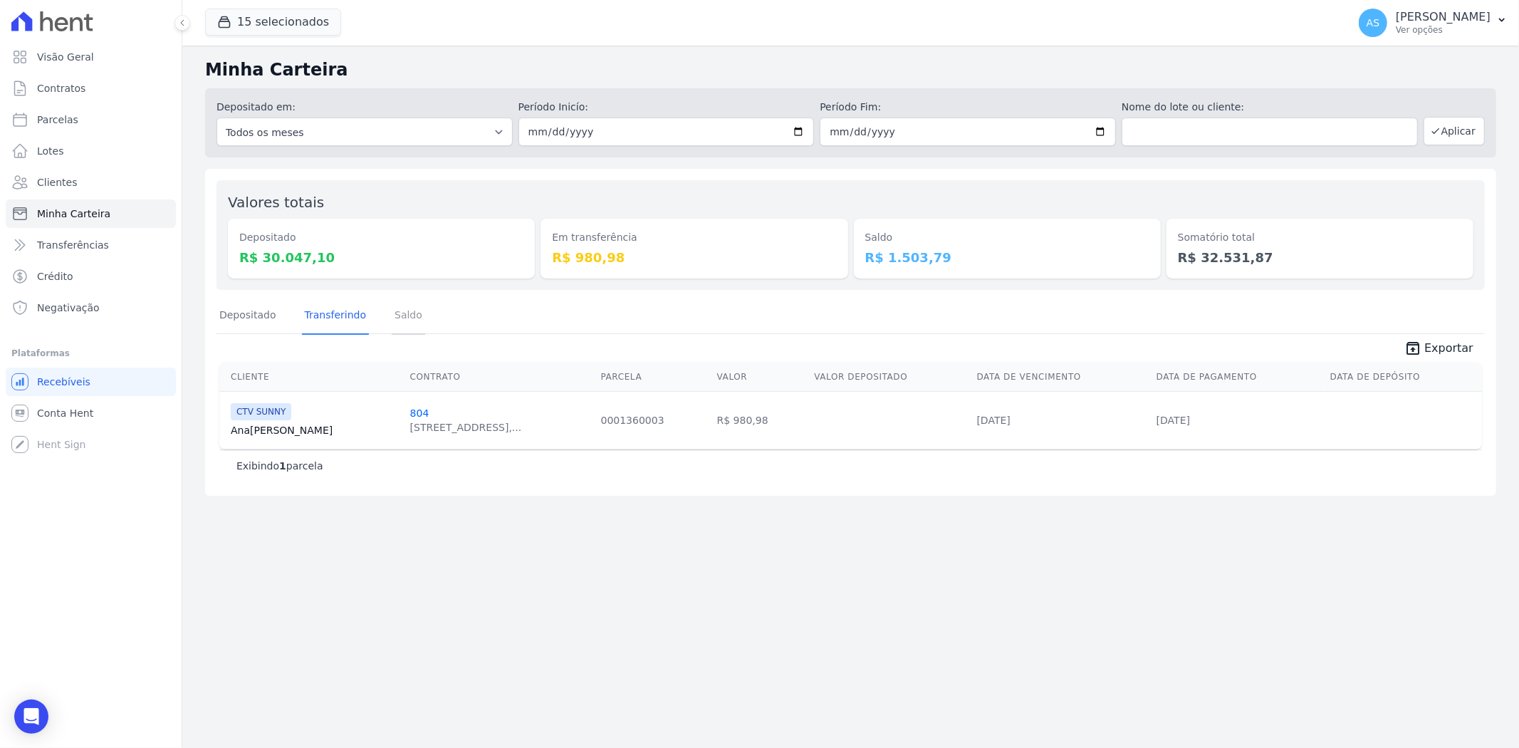
click at [399, 316] on link "Saldo" at bounding box center [408, 316] width 33 height 37
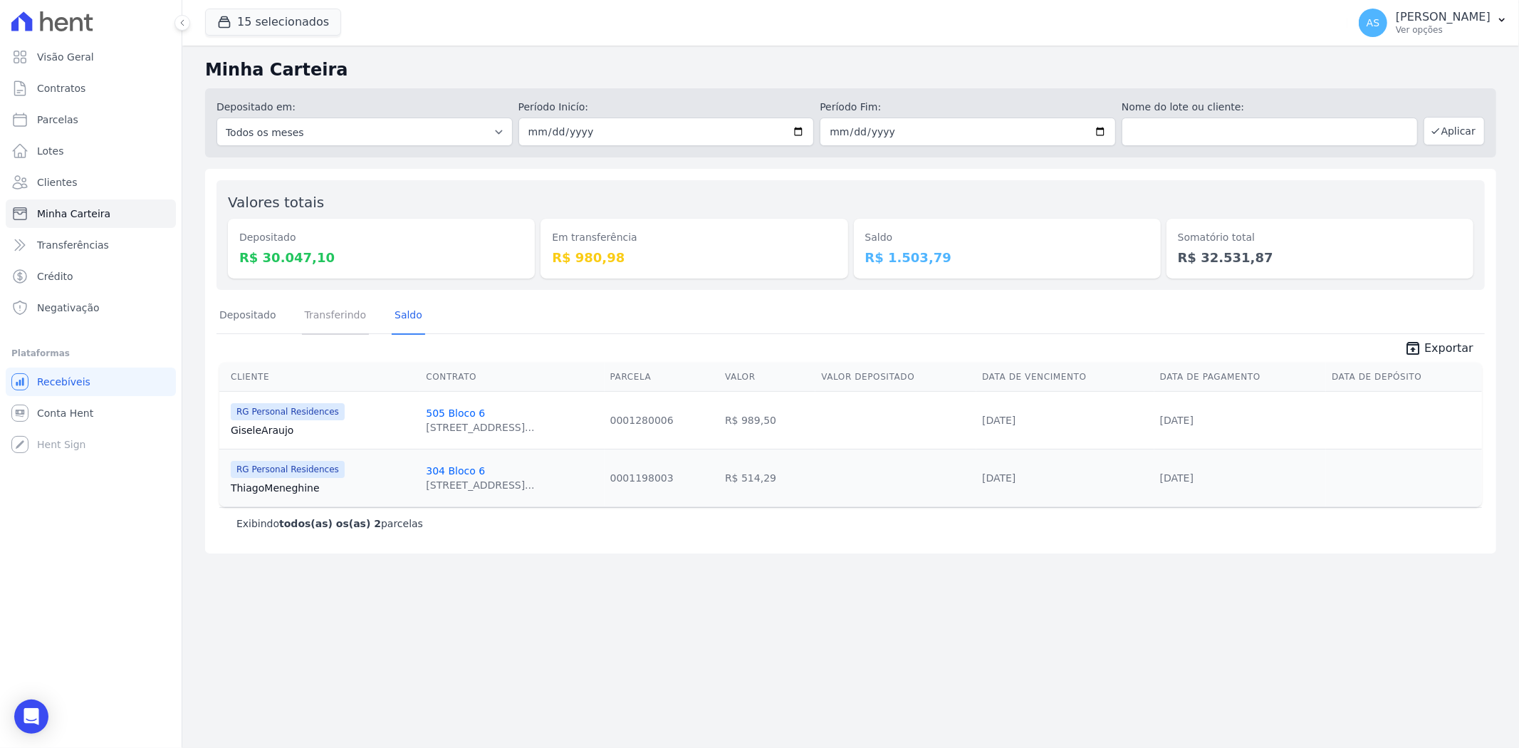
click at [306, 323] on link "Transferindo" at bounding box center [336, 316] width 68 height 37
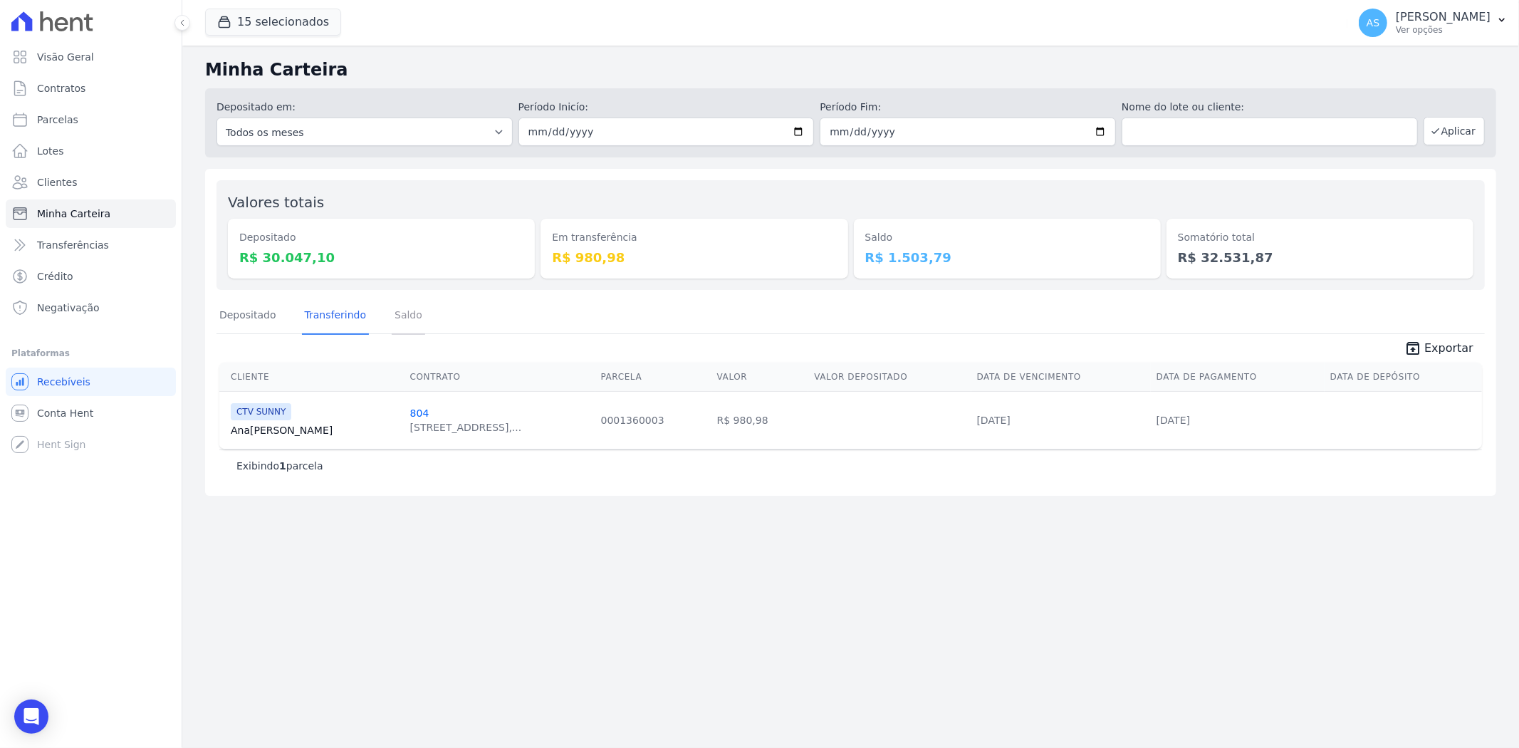
click at [396, 309] on link "Saldo" at bounding box center [408, 316] width 33 height 37
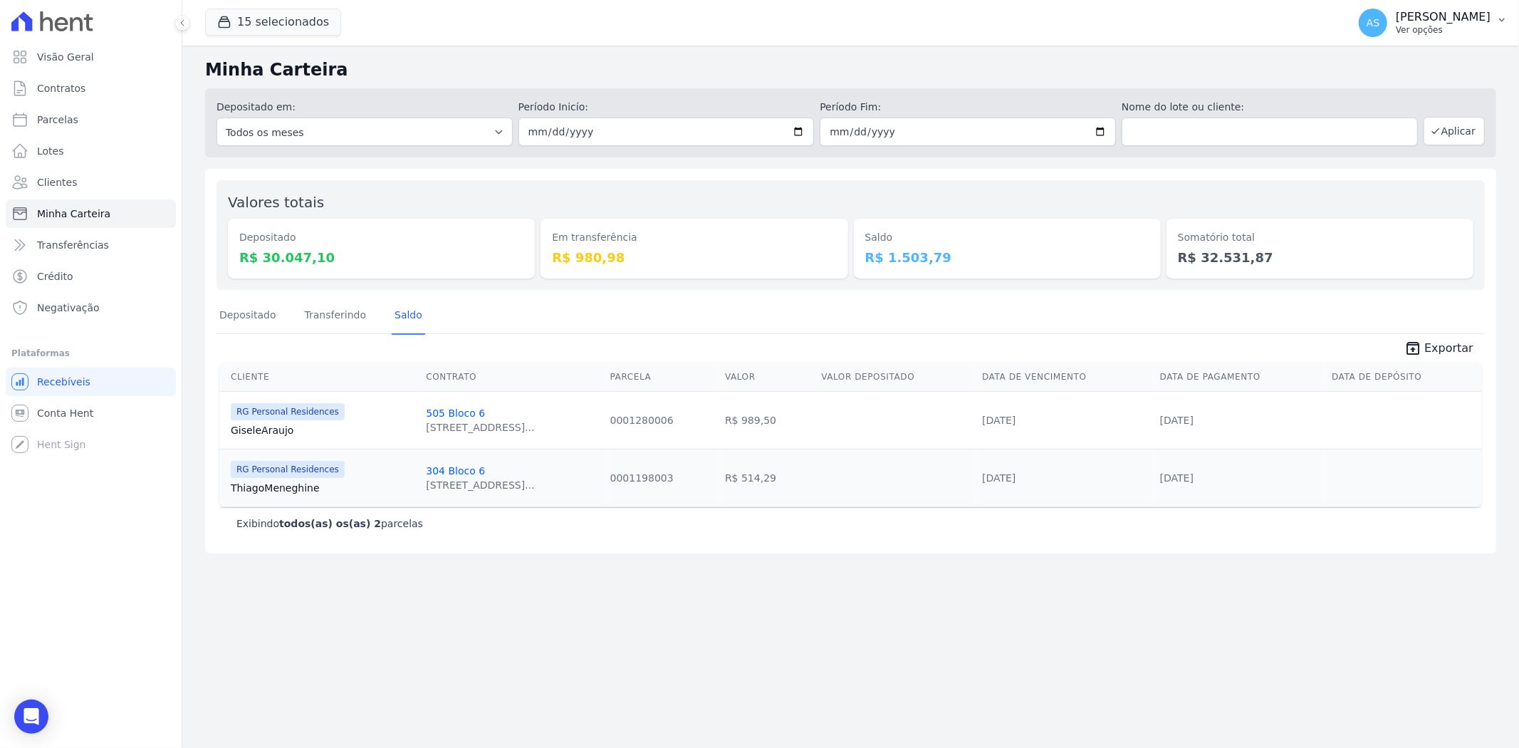
click at [1497, 17] on icon "button" at bounding box center [1501, 19] width 11 height 11
click at [1364, 189] on link "Importar do Sienge" at bounding box center [1427, 189] width 182 height 26
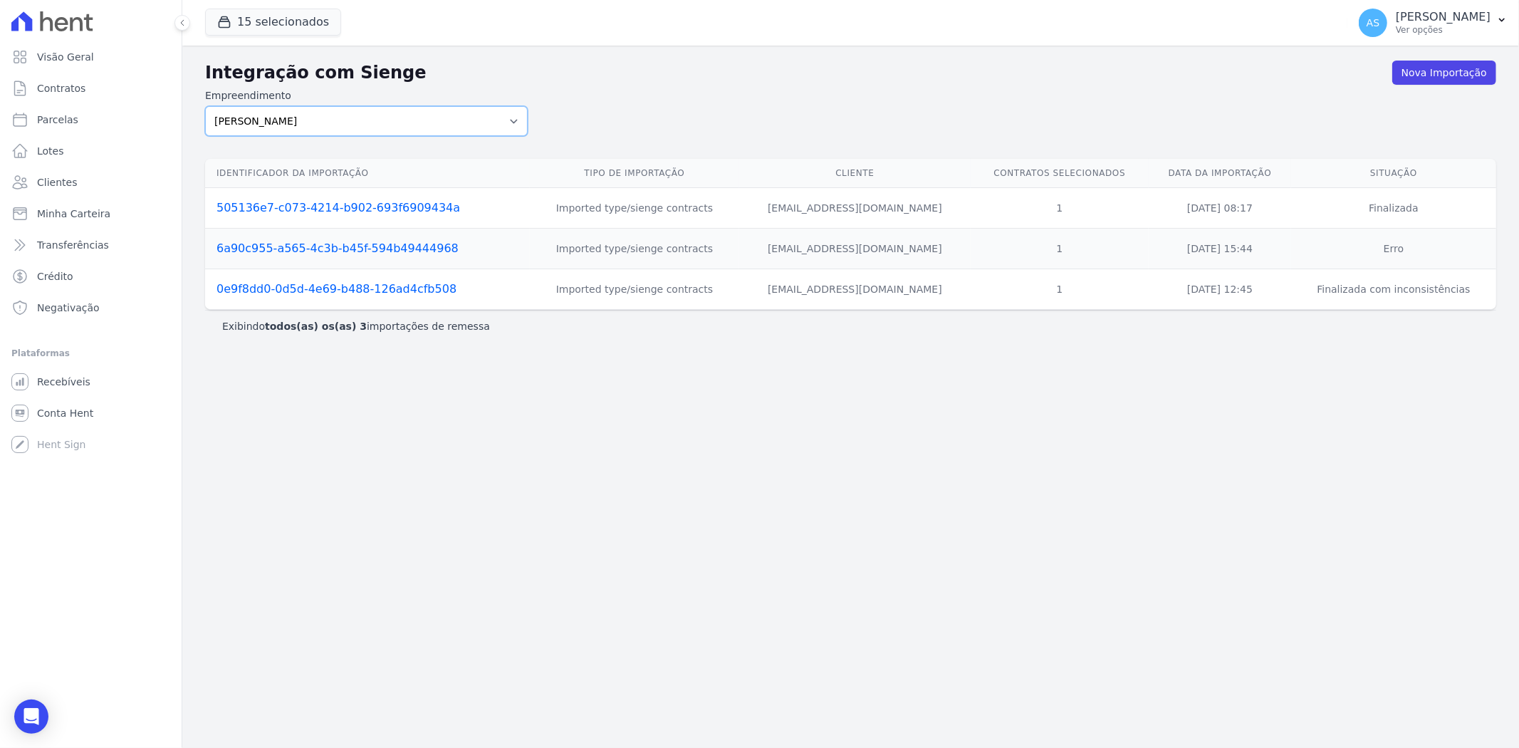
click at [518, 117] on select "Amaré Arpoador Art Prime - Irajá ÁUREOS B. Unique CTV Beat Residencial CTV Mob …" at bounding box center [366, 121] width 322 height 30
select select "99ecfb74-b06a-4265-b540-74287d60a3a4"
click at [205, 106] on select "Amaré Arpoador Art Prime - Irajá ÁUREOS B. Unique CTV Beat Residencial CTV Mob …" at bounding box center [366, 121] width 322 height 30
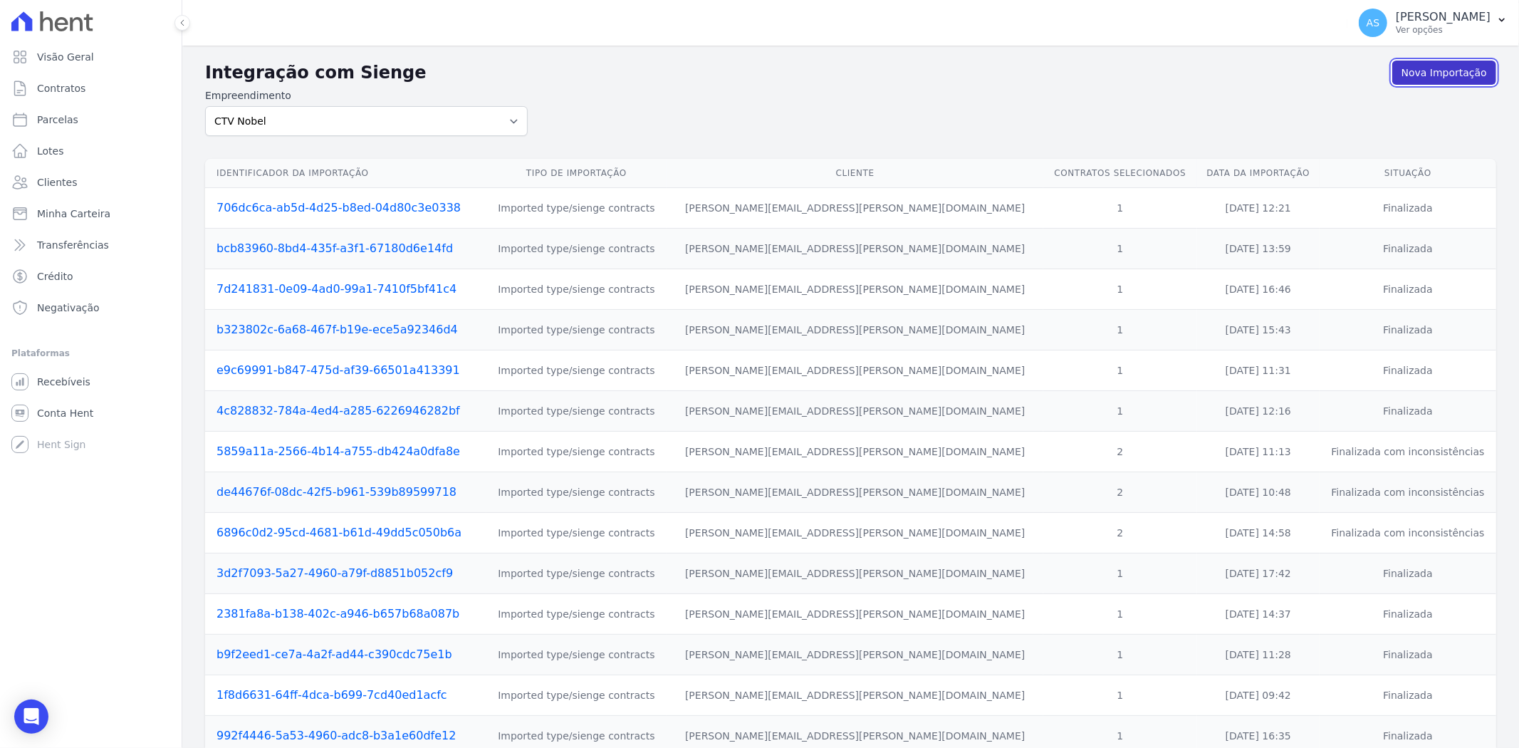
click at [1449, 73] on link "Nova Importação" at bounding box center [1444, 73] width 104 height 24
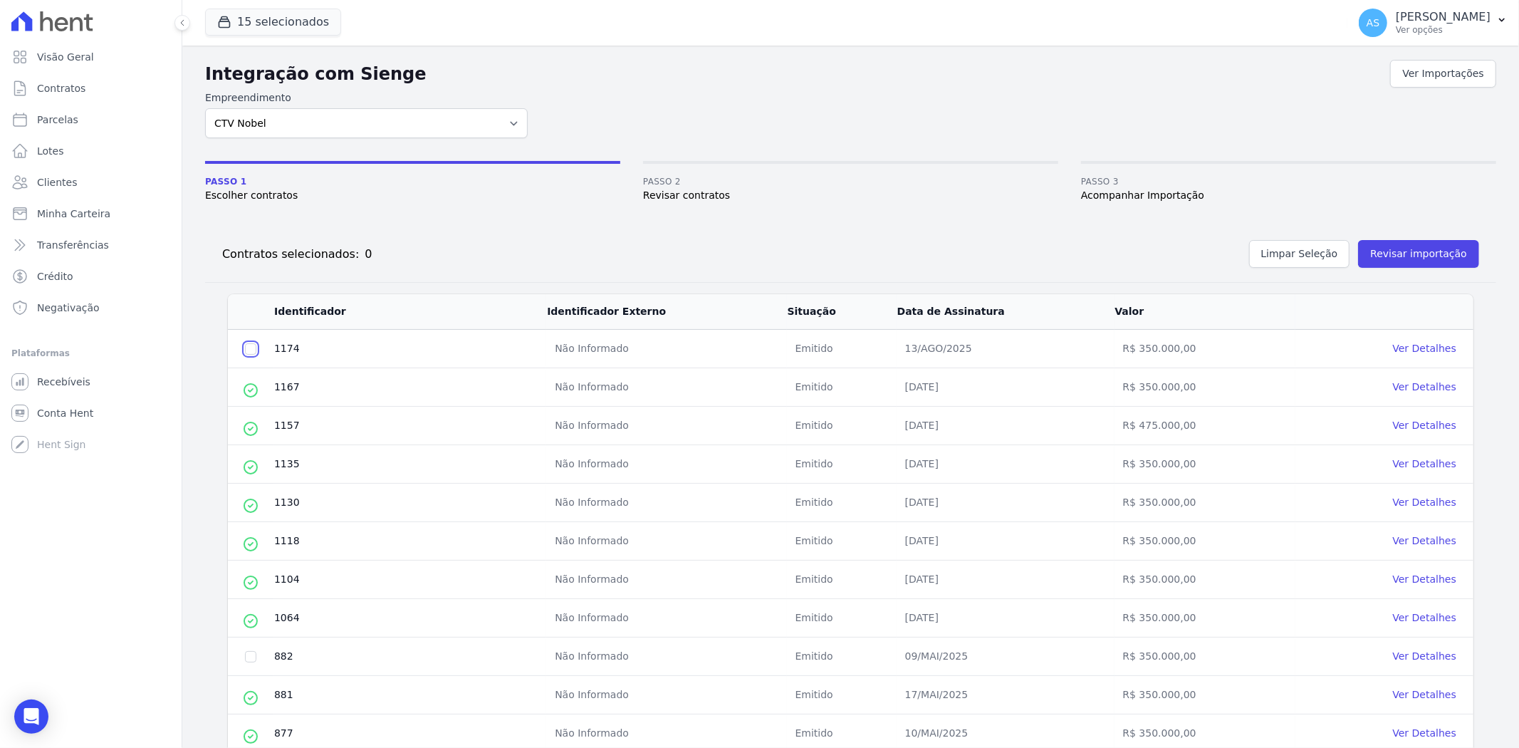
click at [251, 352] on input "checkbox" at bounding box center [250, 348] width 11 height 11
checkbox input "true"
click at [1375, 258] on button "Revisar importação" at bounding box center [1418, 254] width 121 height 28
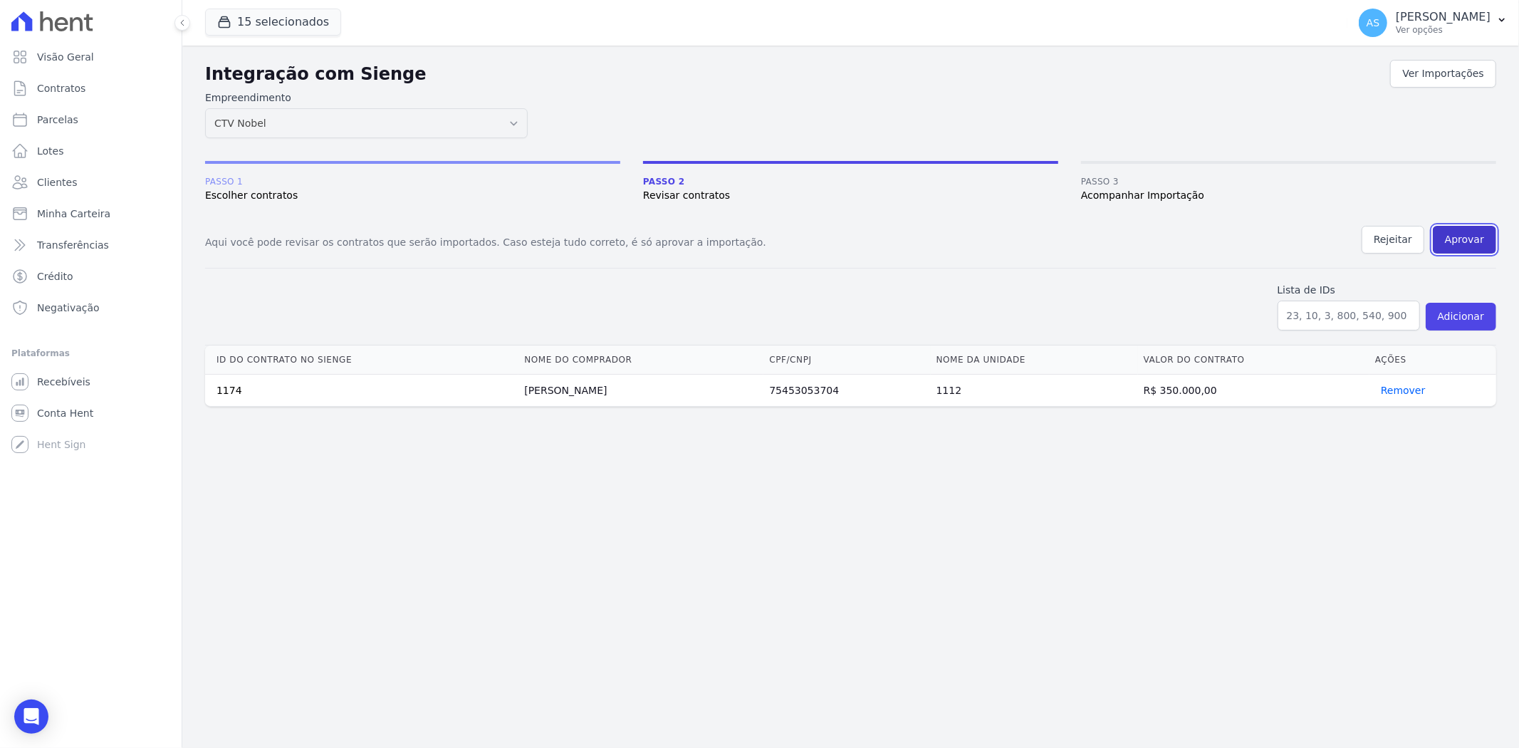
click at [1475, 237] on button "Aprovar" at bounding box center [1463, 240] width 63 height 28
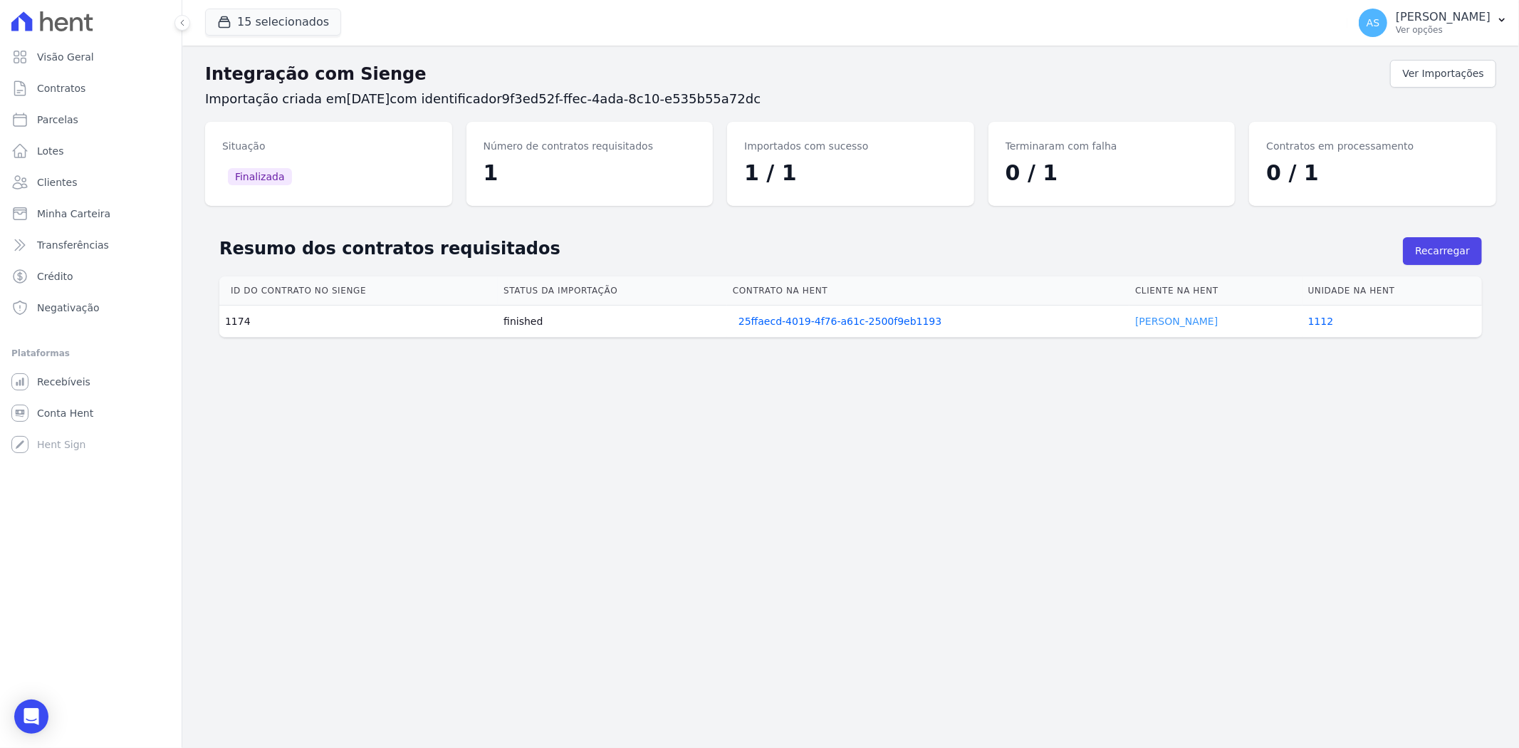
click at [1143, 324] on link "[PERSON_NAME]" at bounding box center [1176, 320] width 83 height 11
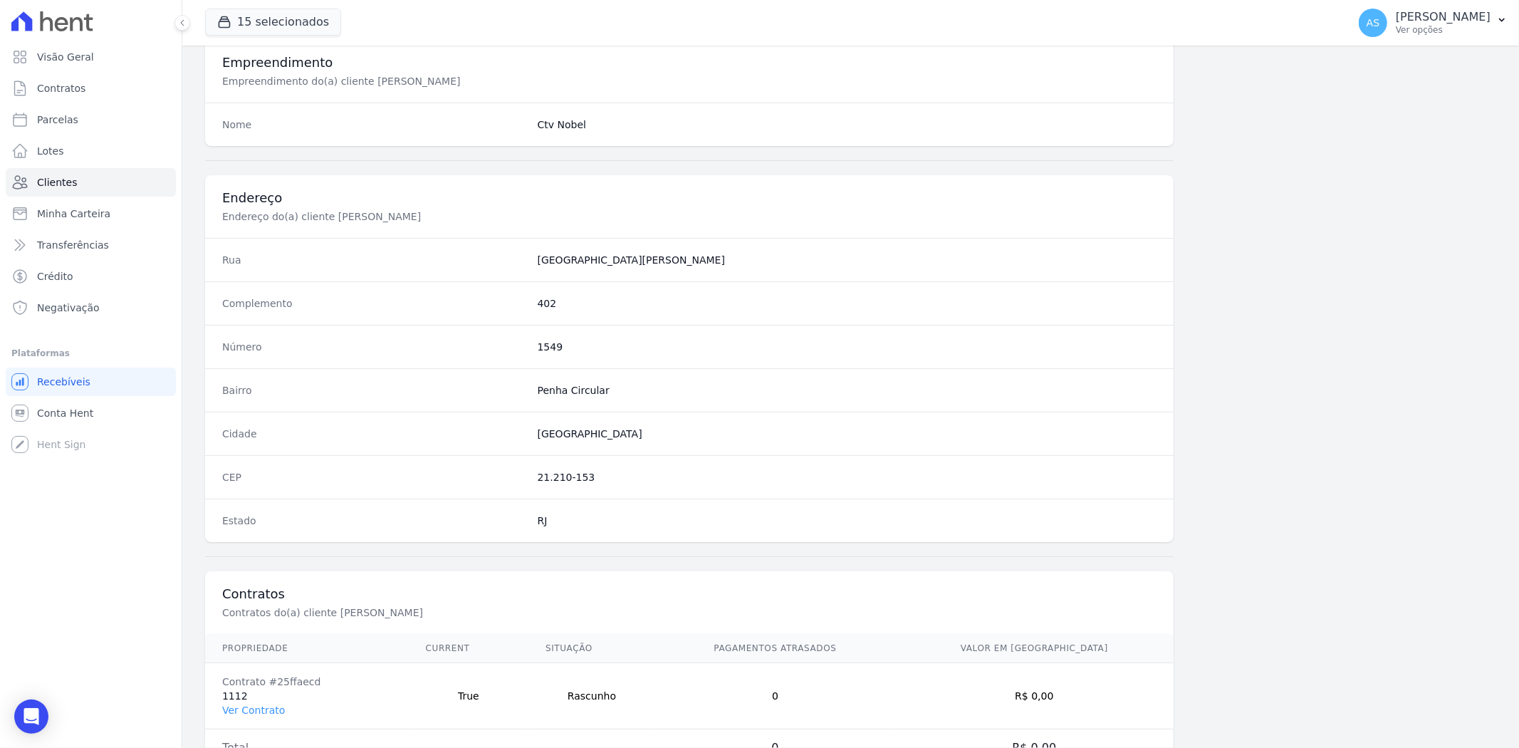
scroll to position [587, 0]
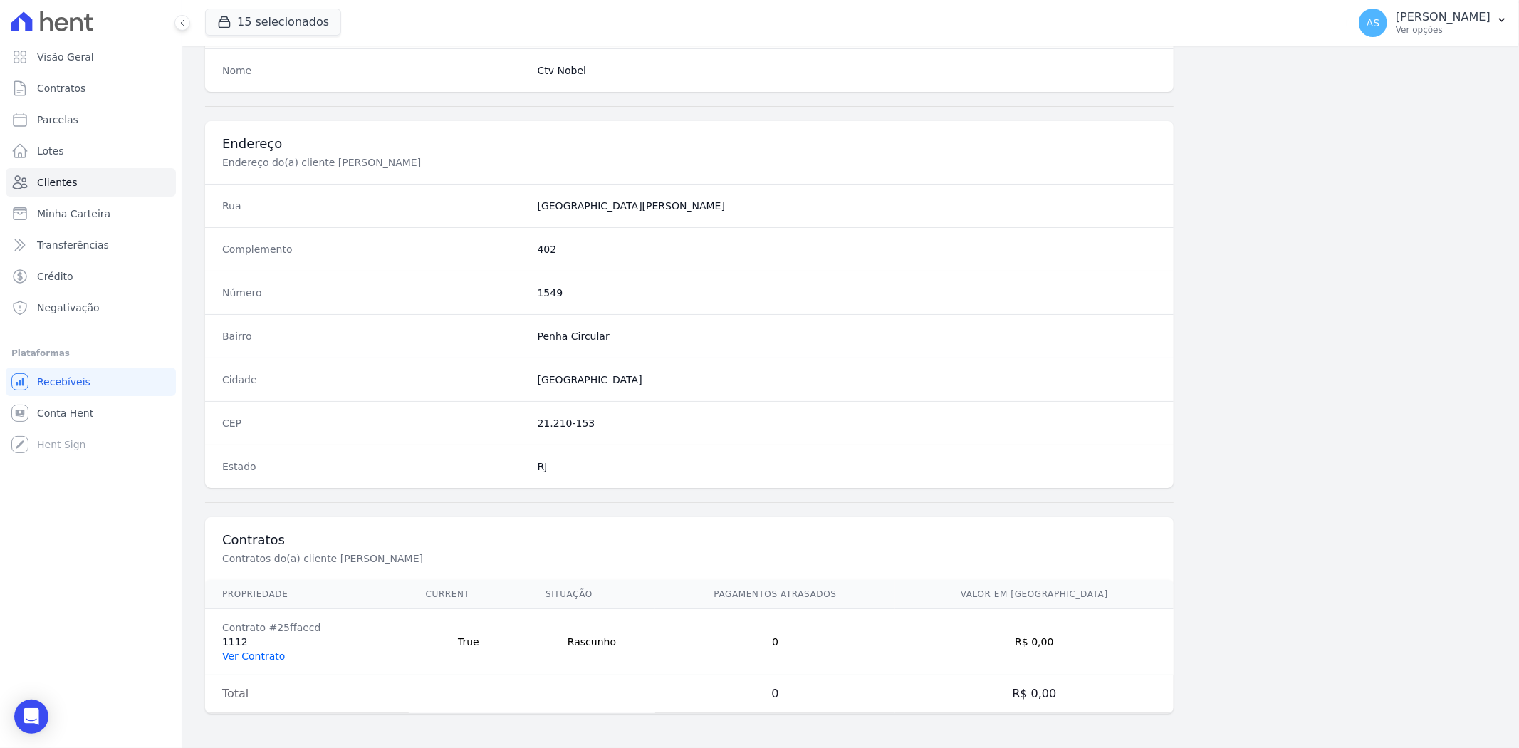
click at [241, 651] on link "Ver Contrato" at bounding box center [253, 655] width 63 height 11
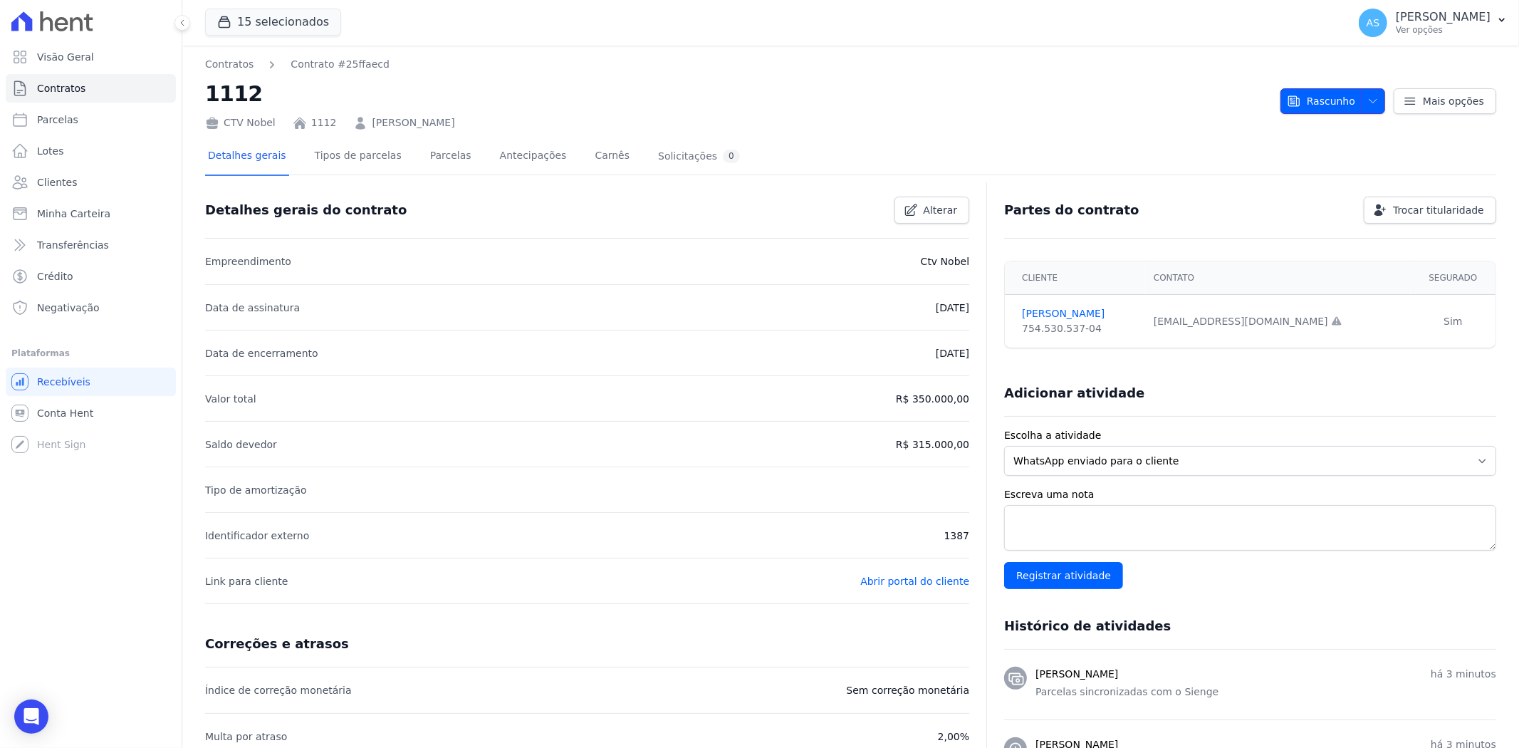
click at [1367, 95] on icon "button" at bounding box center [1372, 100] width 11 height 11
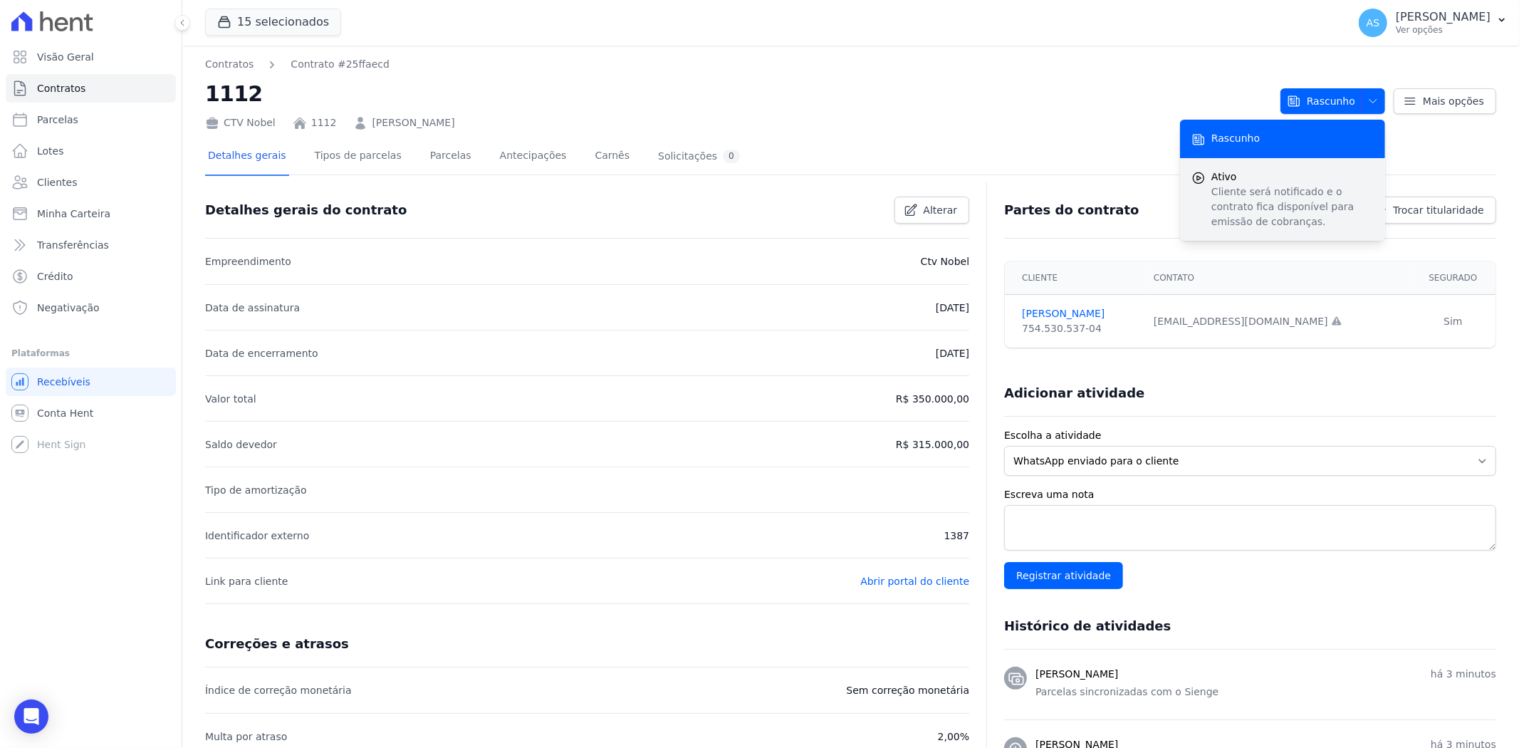
click at [1227, 194] on p "Cliente será notificado e o contrato fica disponível para emissão de cobranças." at bounding box center [1292, 206] width 162 height 45
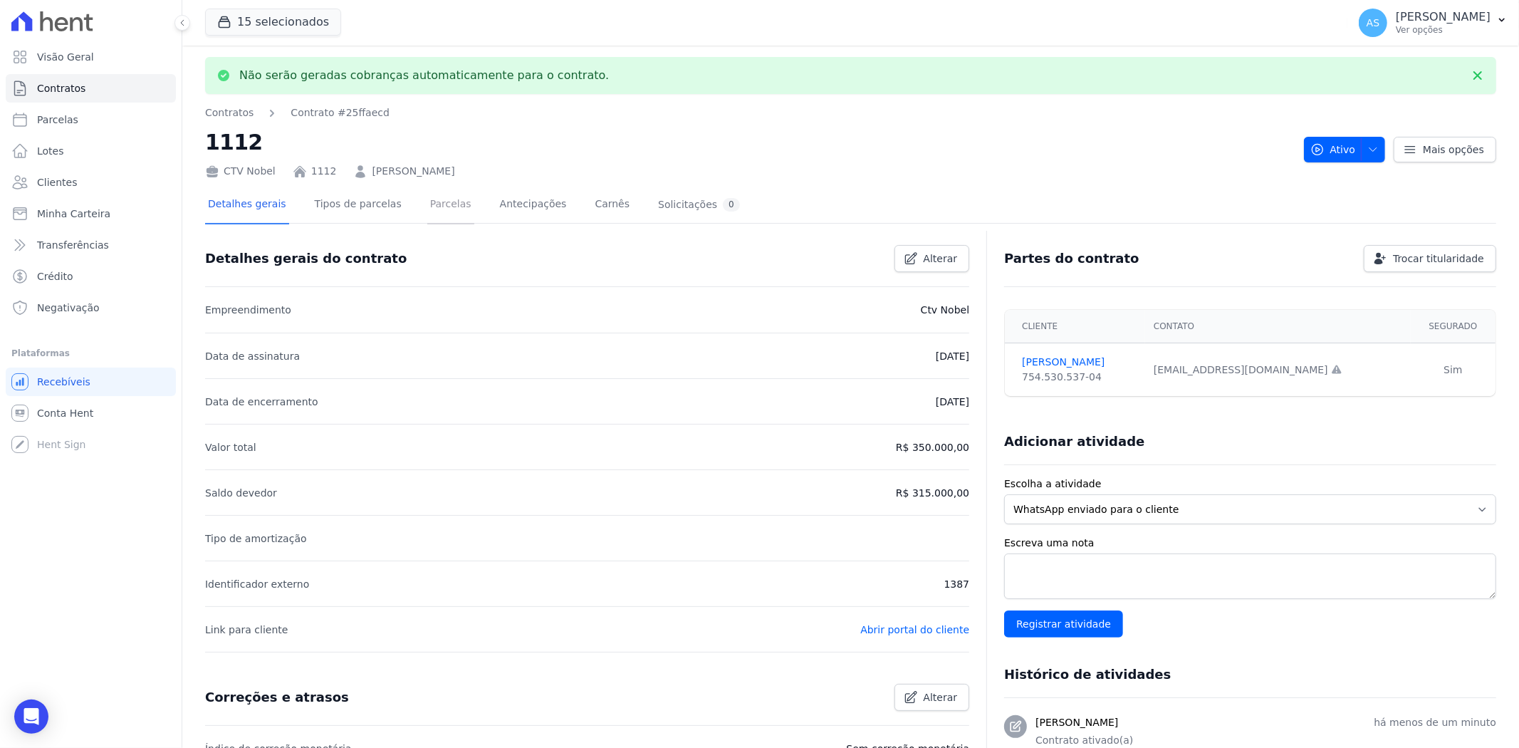
click at [431, 198] on link "Parcelas" at bounding box center [450, 206] width 47 height 38
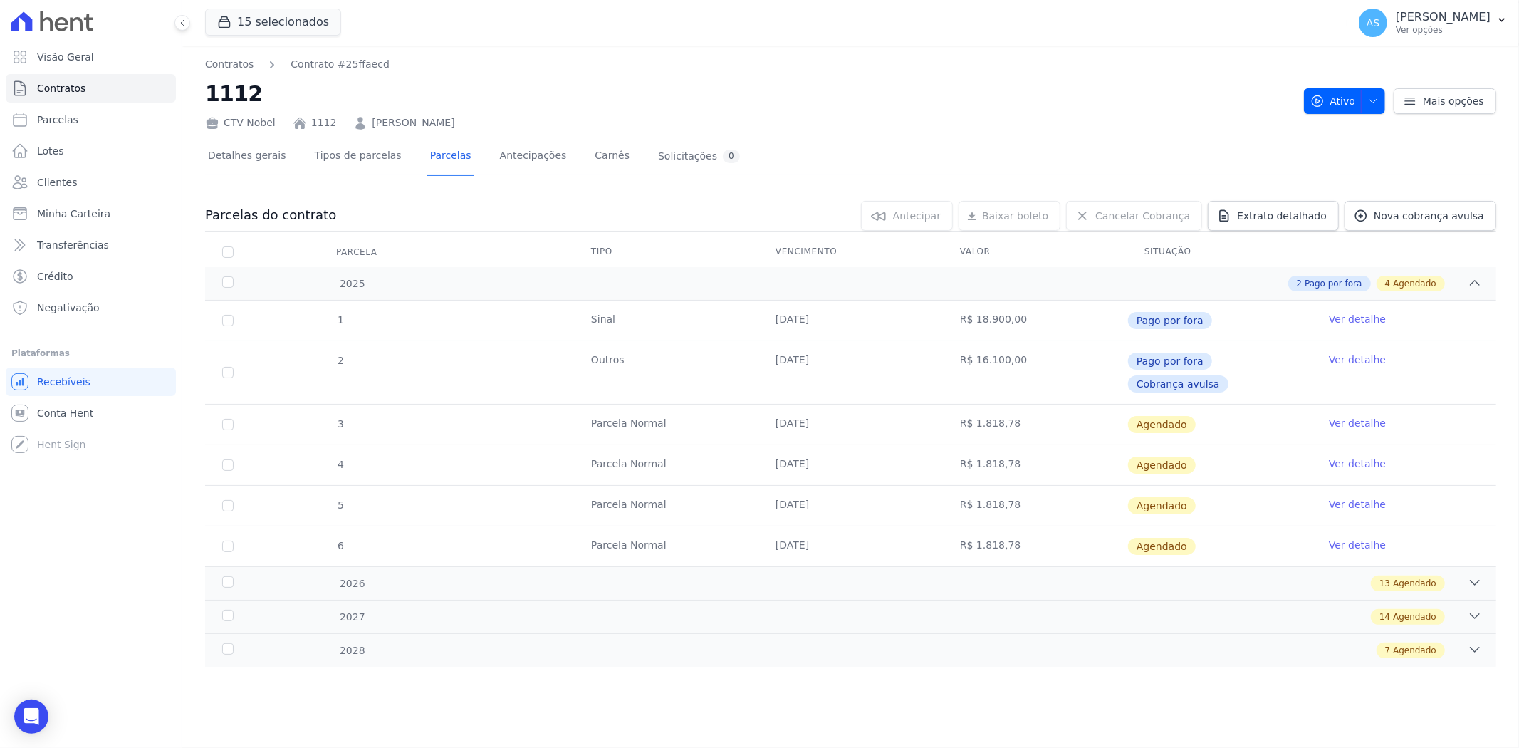
click at [1353, 416] on link "Ver detalhe" at bounding box center [1356, 423] width 57 height 14
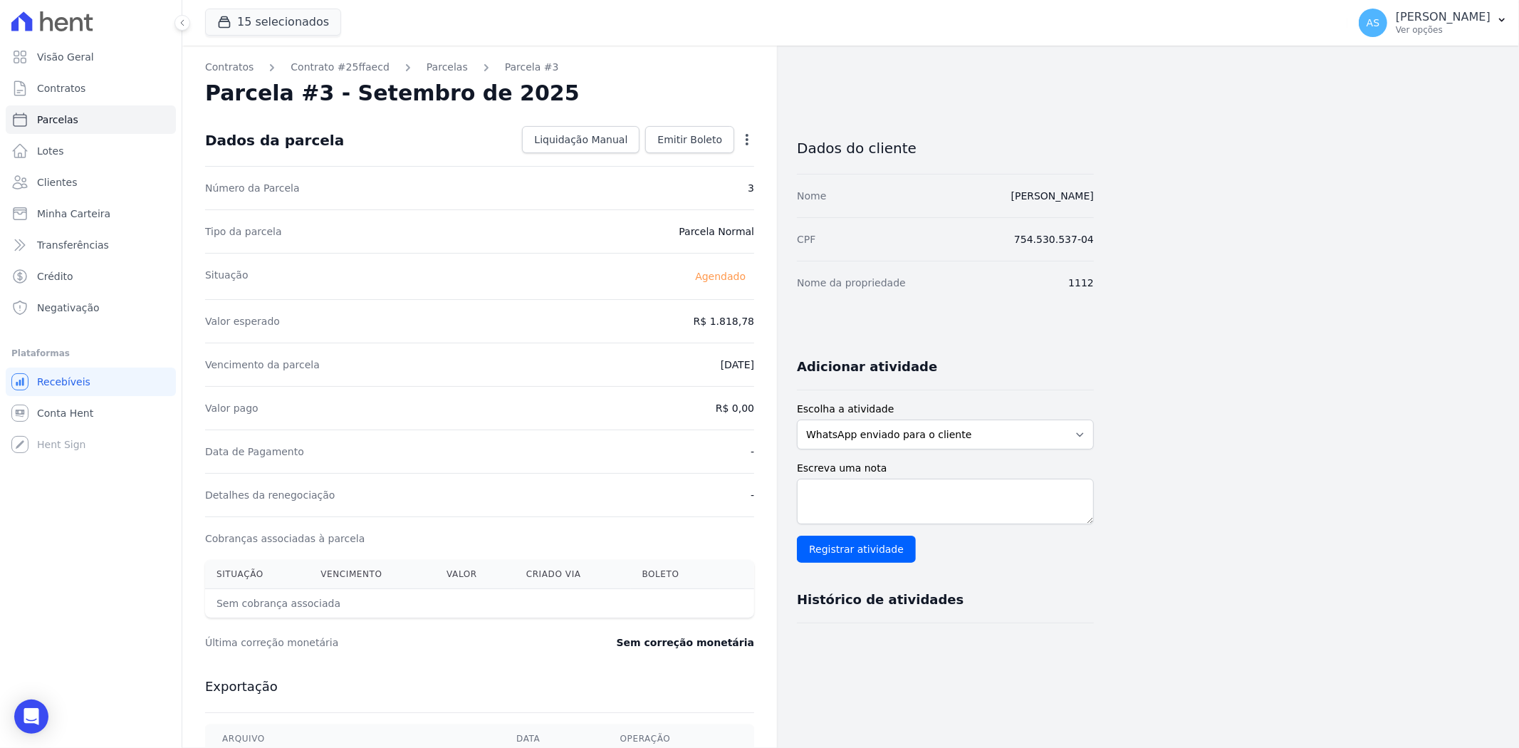
click at [746, 137] on icon "button" at bounding box center [747, 139] width 14 height 14
click at [659, 155] on link "Alterar" at bounding box center [685, 159] width 125 height 26
drag, startPoint x: 664, startPoint y: 319, endPoint x: 795, endPoint y: 342, distance: 133.0
click at [795, 342] on div "Contratos Contrato #25ffaecd Parcelas Parcela #3 Parcela #3 - Setembro de 2025 …" at bounding box center [637, 503] width 911 height 914
type input "1835.33"
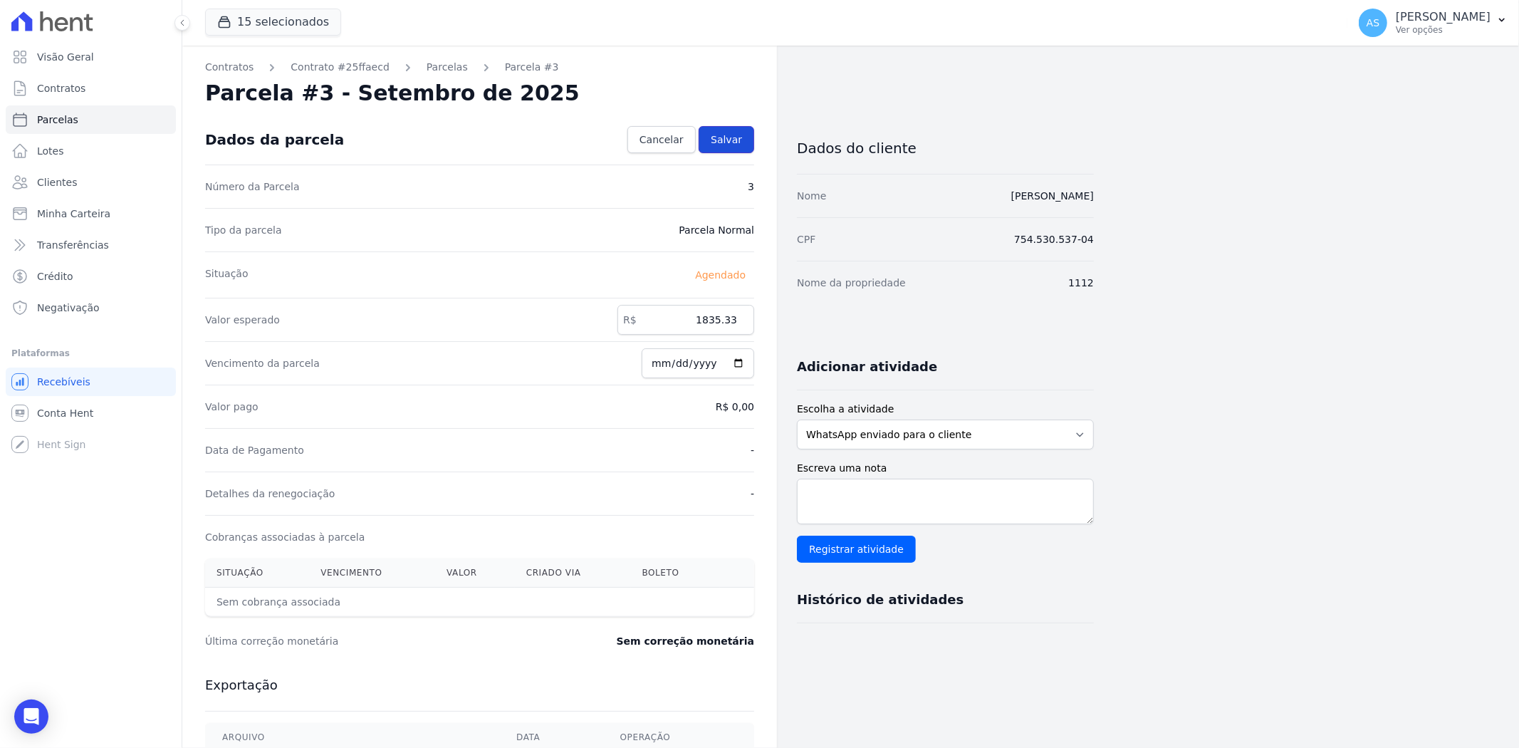
click at [728, 132] on span "Salvar" at bounding box center [725, 139] width 31 height 14
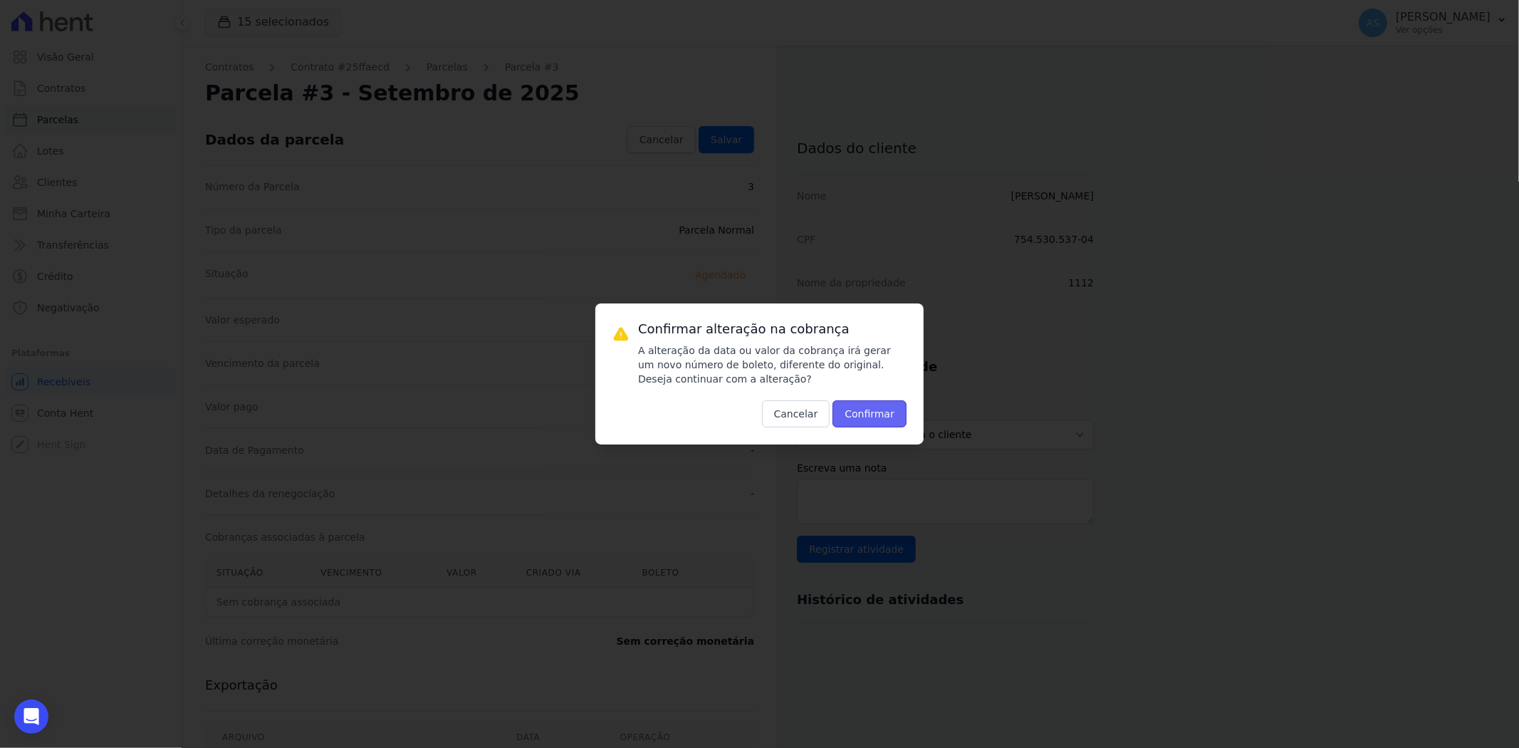
click at [867, 416] on button "Confirmar" at bounding box center [869, 413] width 74 height 27
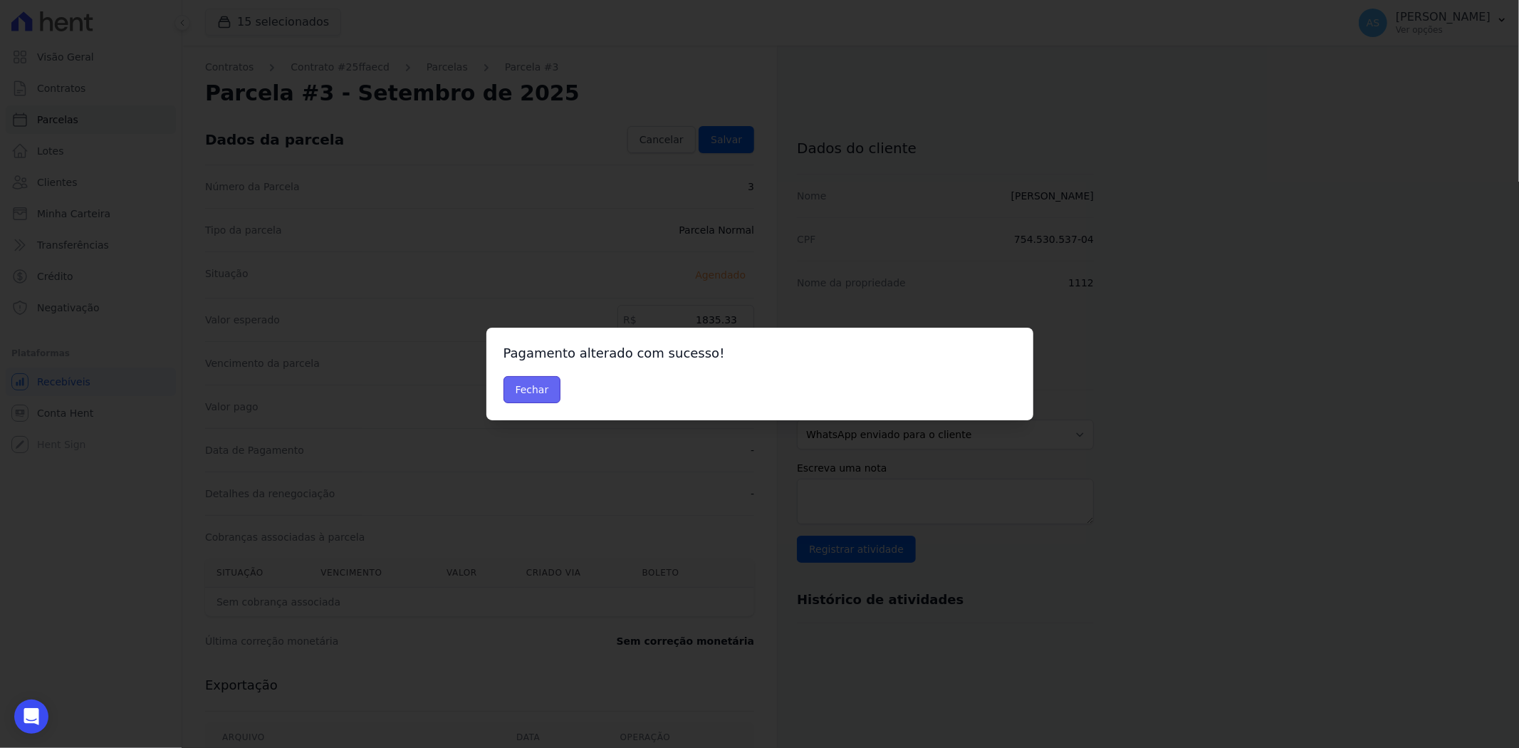
click at [508, 389] on button "Fechar" at bounding box center [532, 389] width 58 height 27
click at [538, 390] on button "Fechar" at bounding box center [532, 389] width 58 height 27
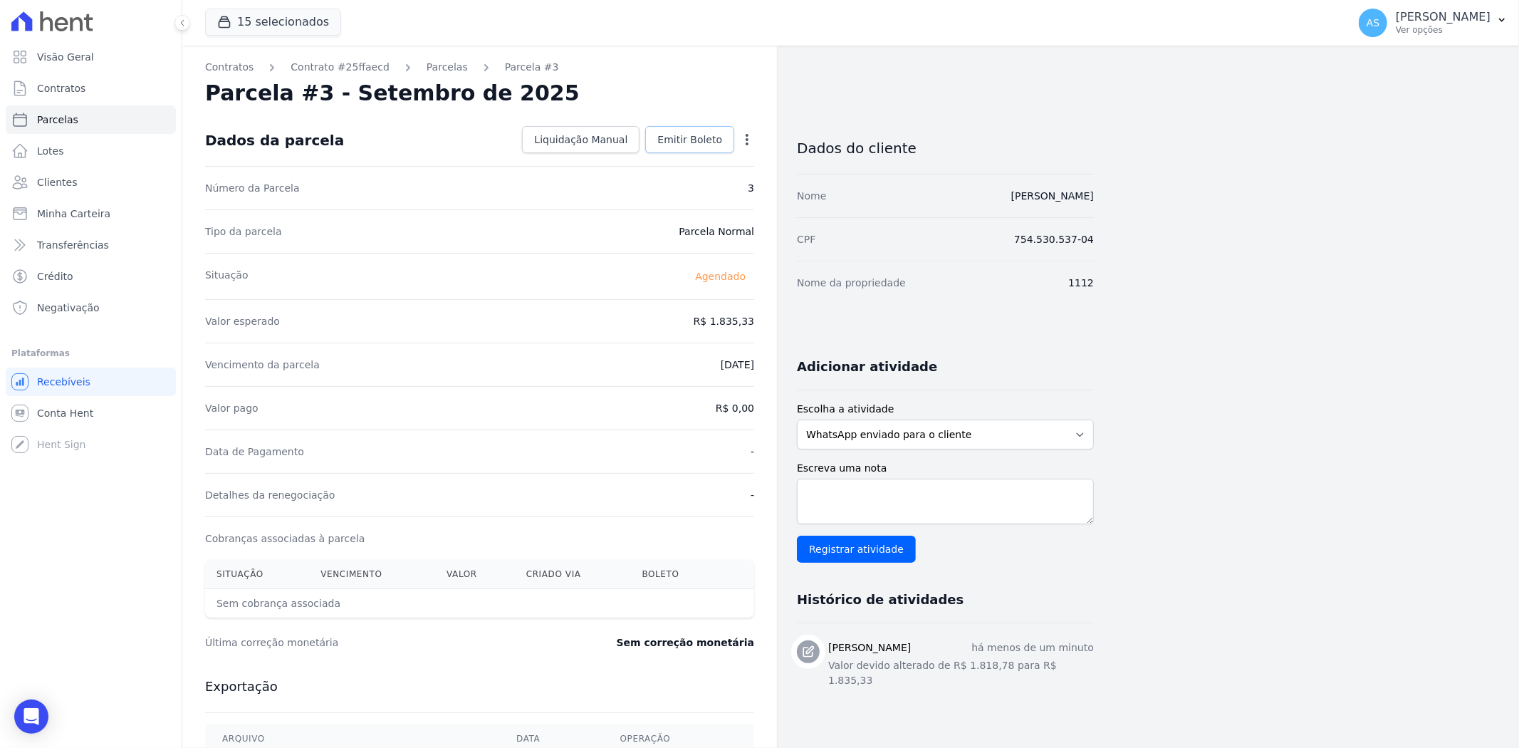
click at [685, 133] on span "Emitir Boleto" at bounding box center [689, 139] width 65 height 14
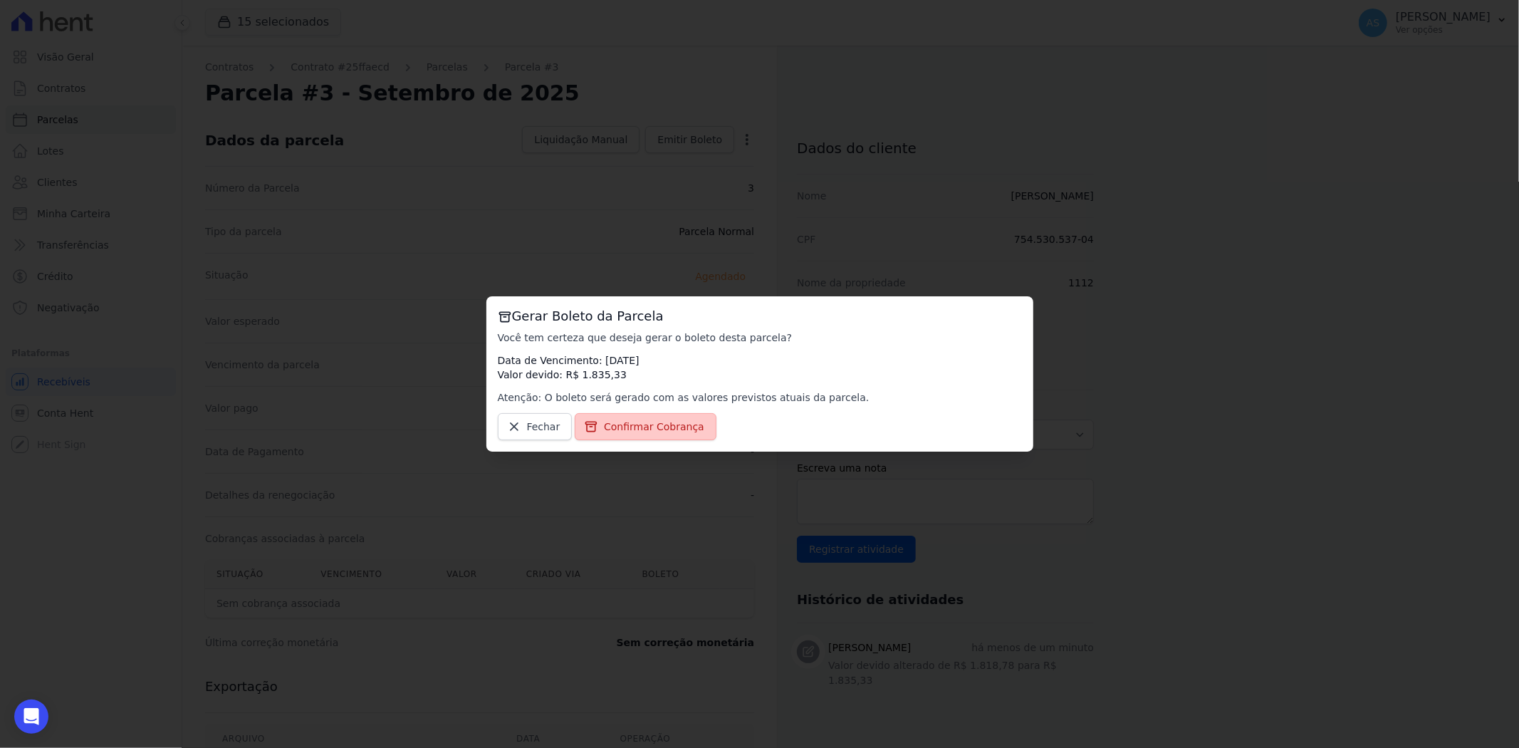
click at [623, 432] on span "Confirmar Cobrança" at bounding box center [654, 426] width 100 height 14
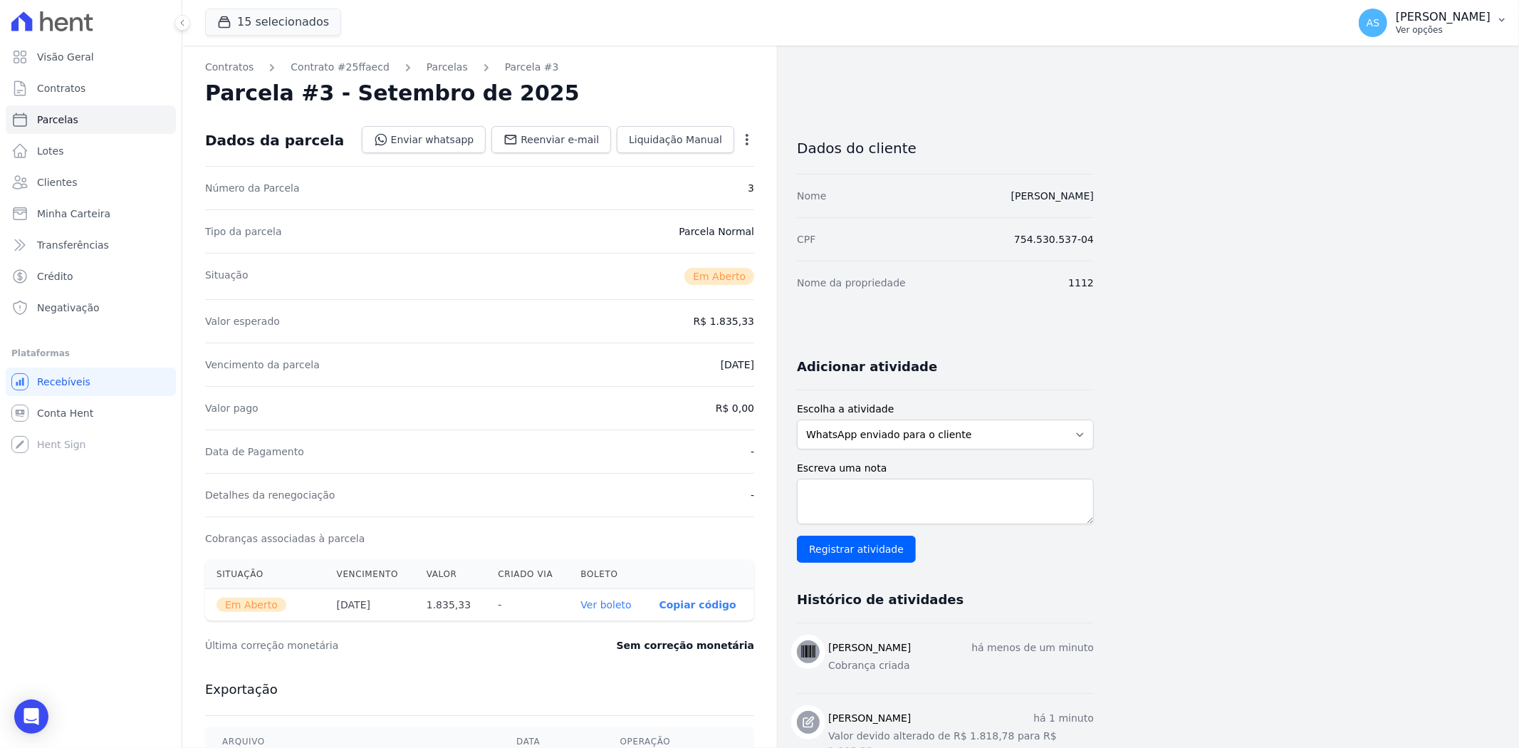
click at [1467, 19] on p "[PERSON_NAME]" at bounding box center [1442, 17] width 95 height 14
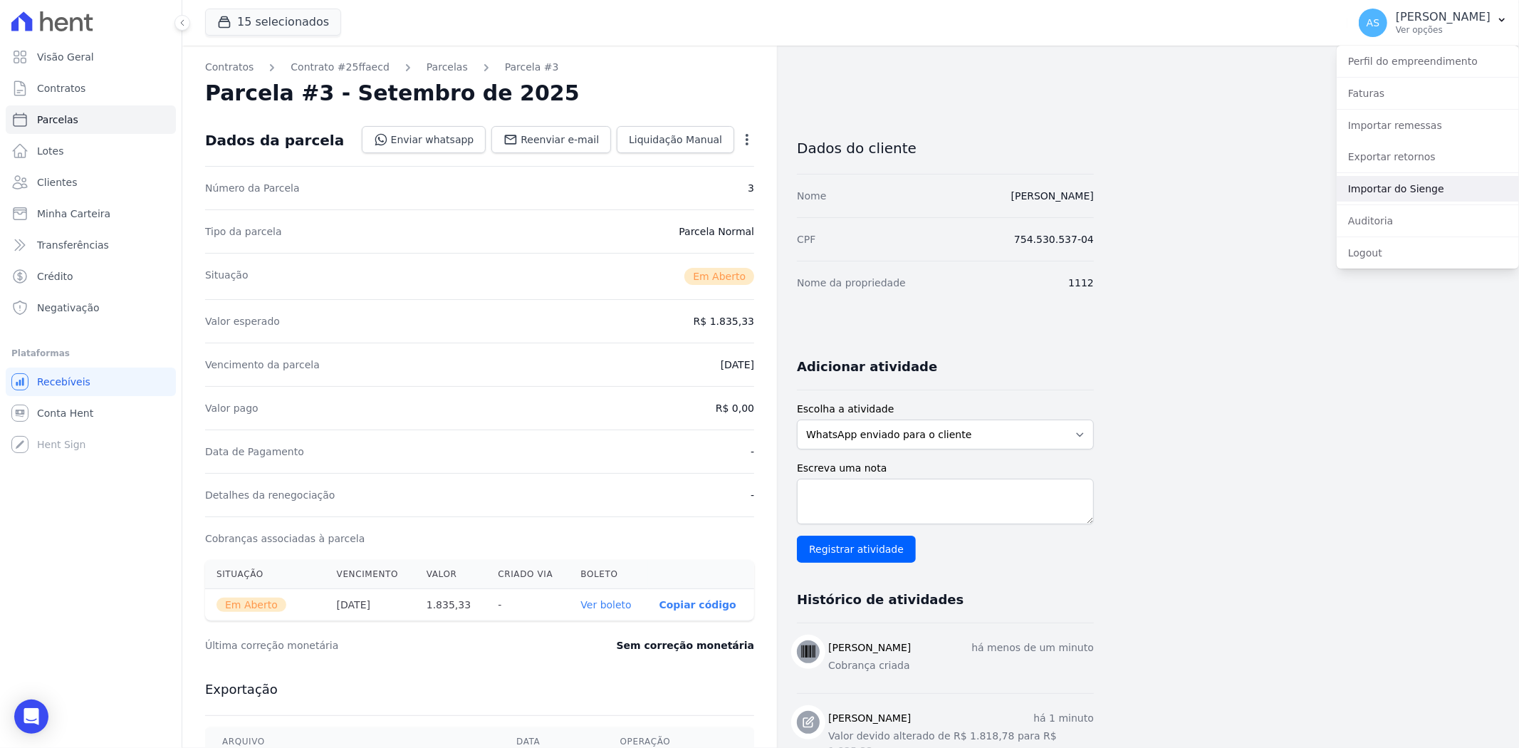
click at [1383, 194] on link "Importar do Sienge" at bounding box center [1427, 189] width 182 height 26
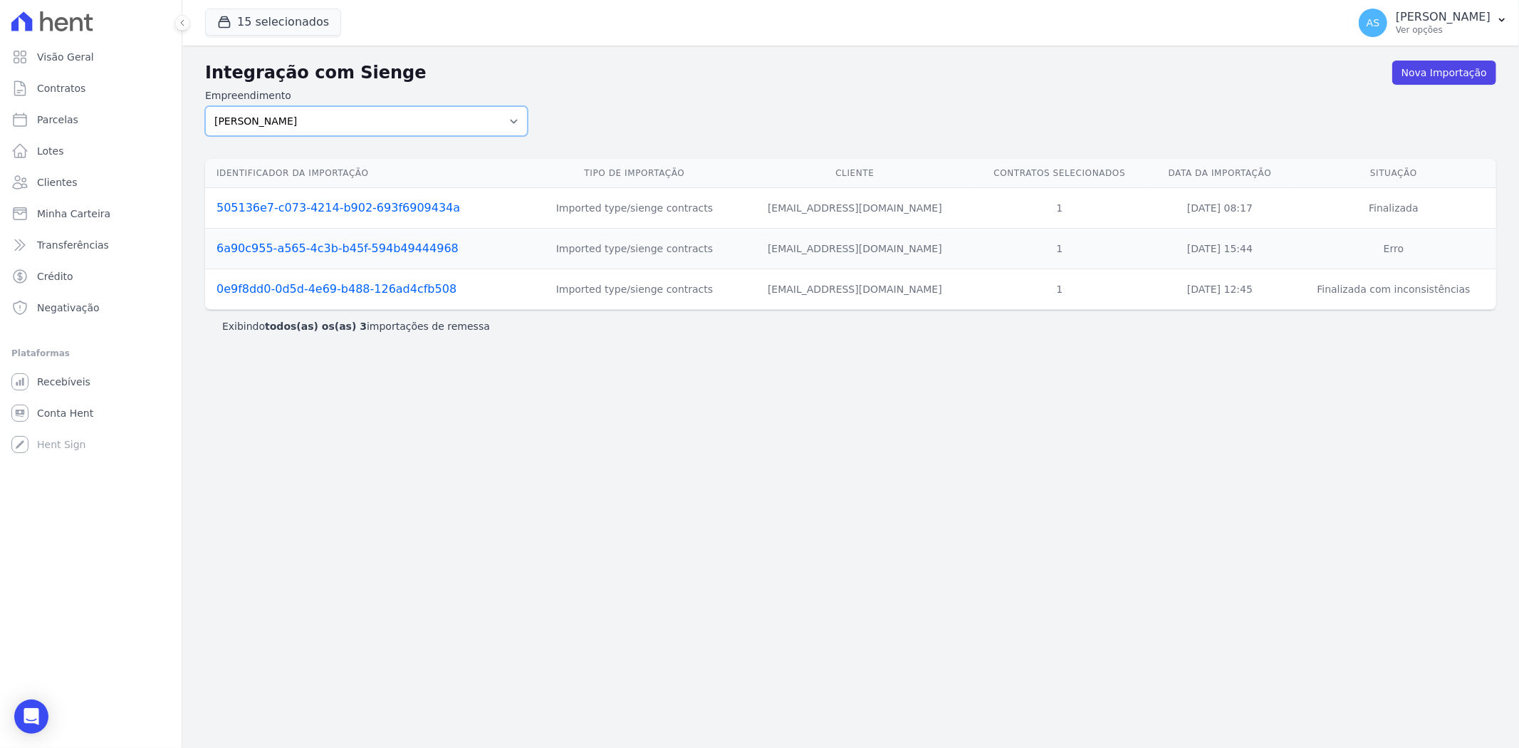
click at [508, 118] on select "Amaré Arpoador Art Prime - Irajá ÁUREOS B. Unique CTV Beat Residencial CTV Mob …" at bounding box center [366, 121] width 322 height 30
select select "07045392-1eb6-4147-b42d-f514e16f5719"
click at [205, 106] on select "Amaré Arpoador Art Prime - Irajá ÁUREOS B. Unique CTV Beat Residencial CTV Mob …" at bounding box center [366, 121] width 322 height 30
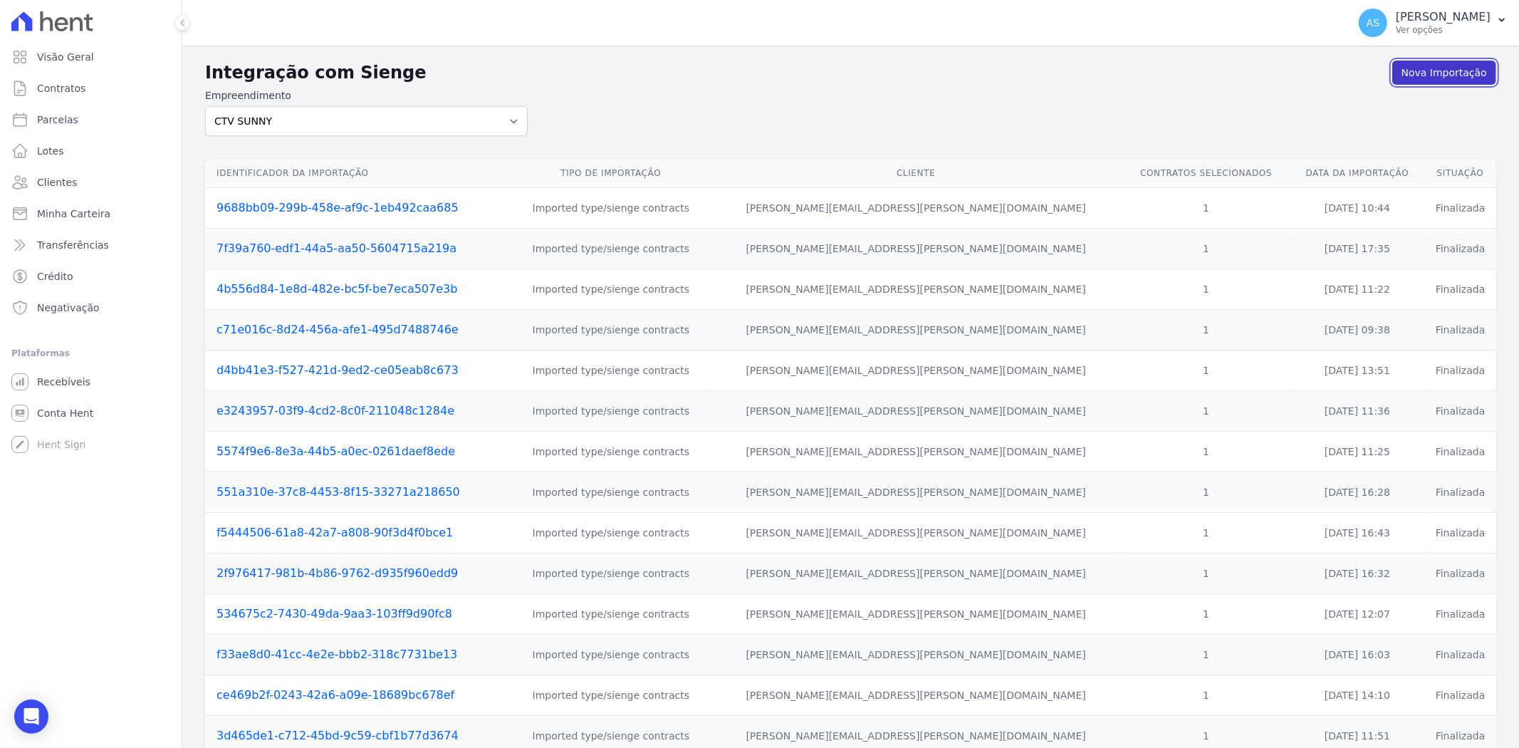
click at [1432, 69] on link "Nova Importação" at bounding box center [1444, 73] width 104 height 24
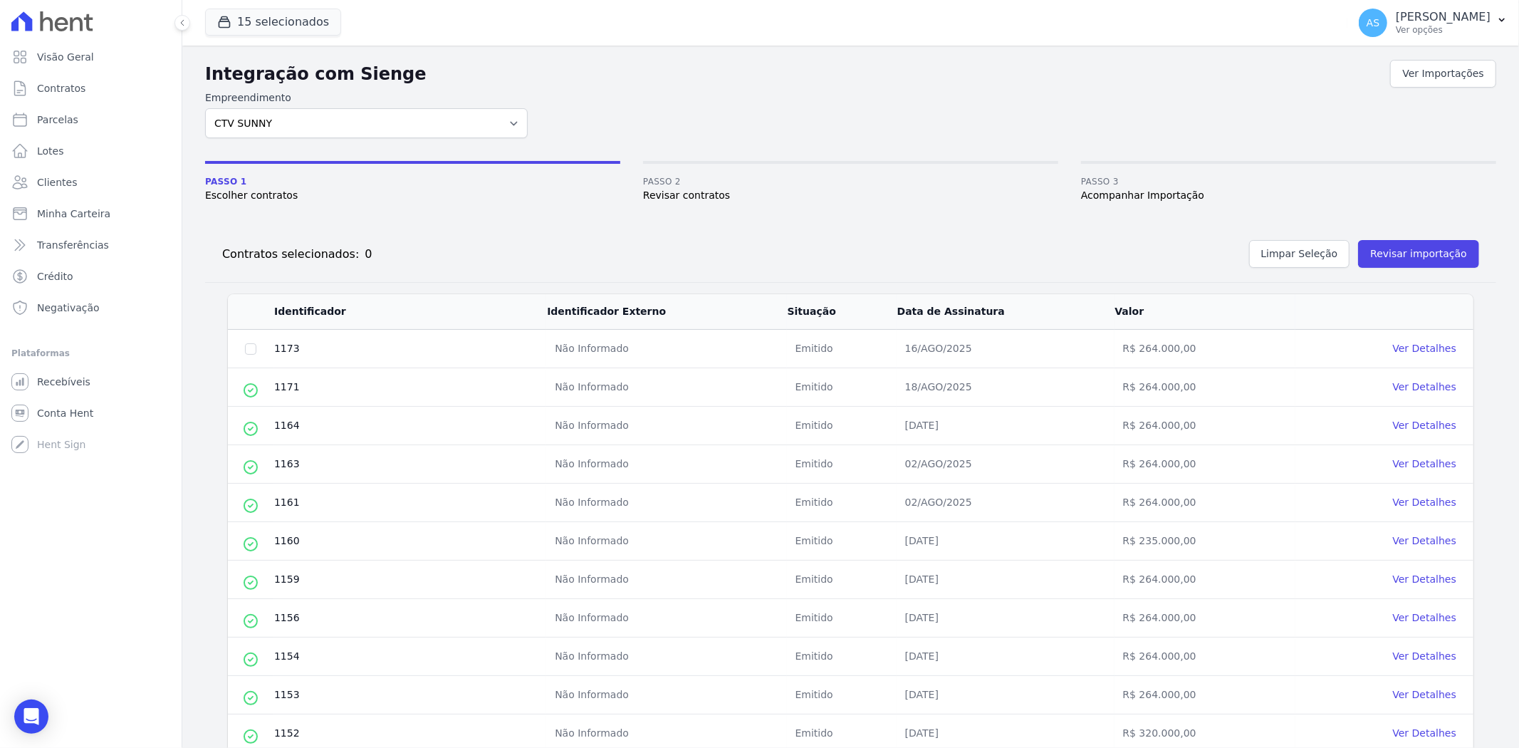
click at [256, 350] on td at bounding box center [251, 349] width 46 height 38
click at [251, 350] on input "checkbox" at bounding box center [250, 348] width 11 height 11
checkbox input "true"
click at [1417, 253] on button "Revisar importação" at bounding box center [1418, 254] width 121 height 28
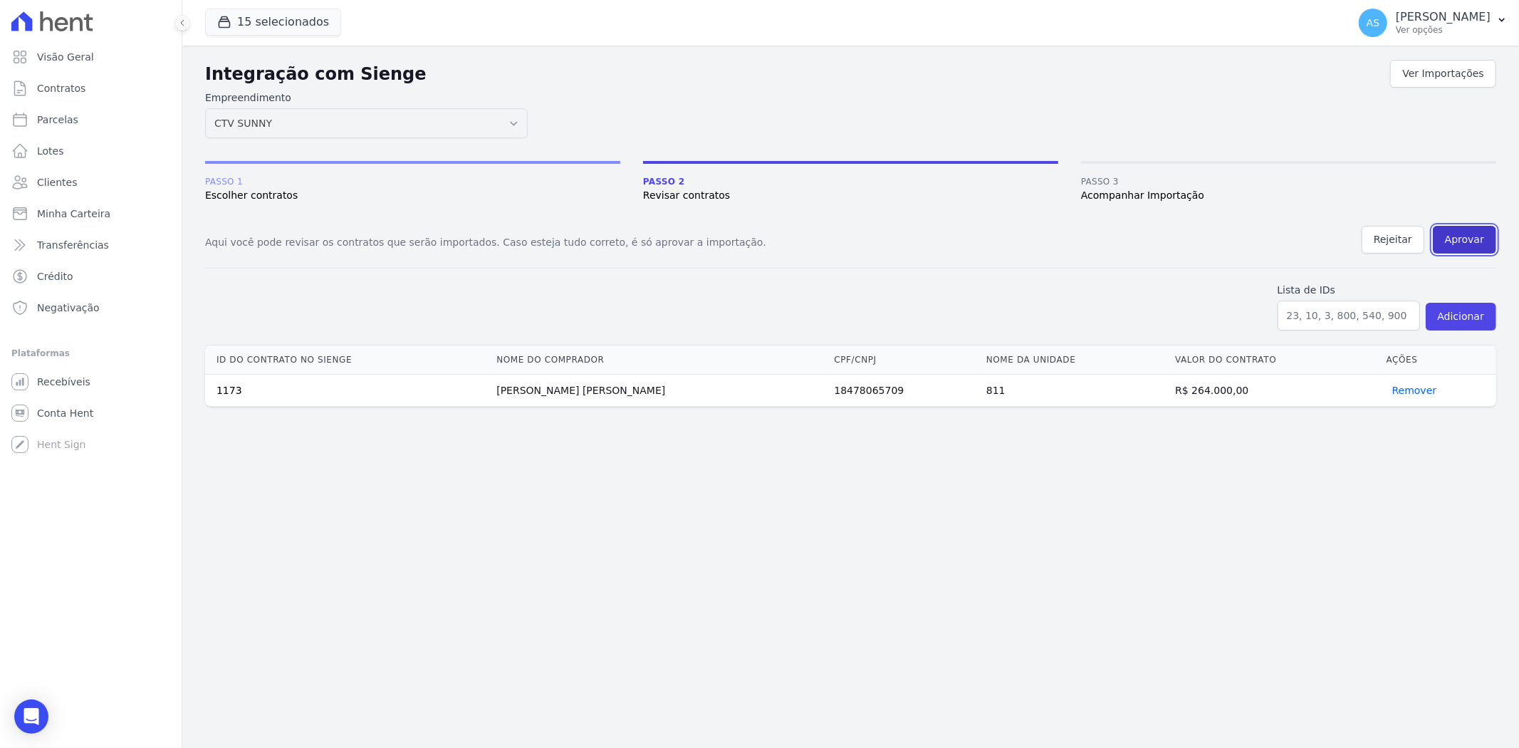
click at [1474, 232] on button "Aprovar" at bounding box center [1463, 240] width 63 height 28
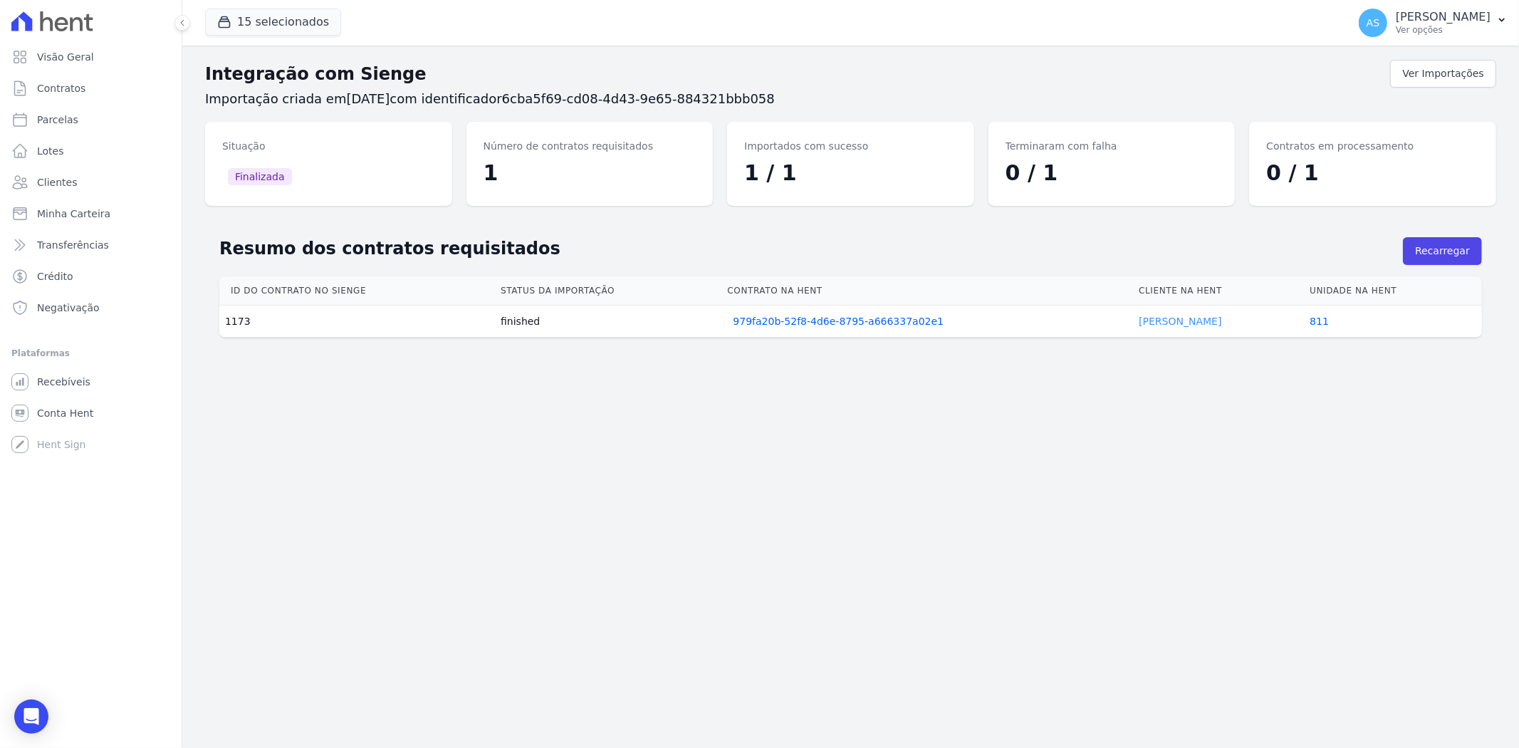
click at [1154, 321] on link "[PERSON_NAME]" at bounding box center [1179, 320] width 83 height 11
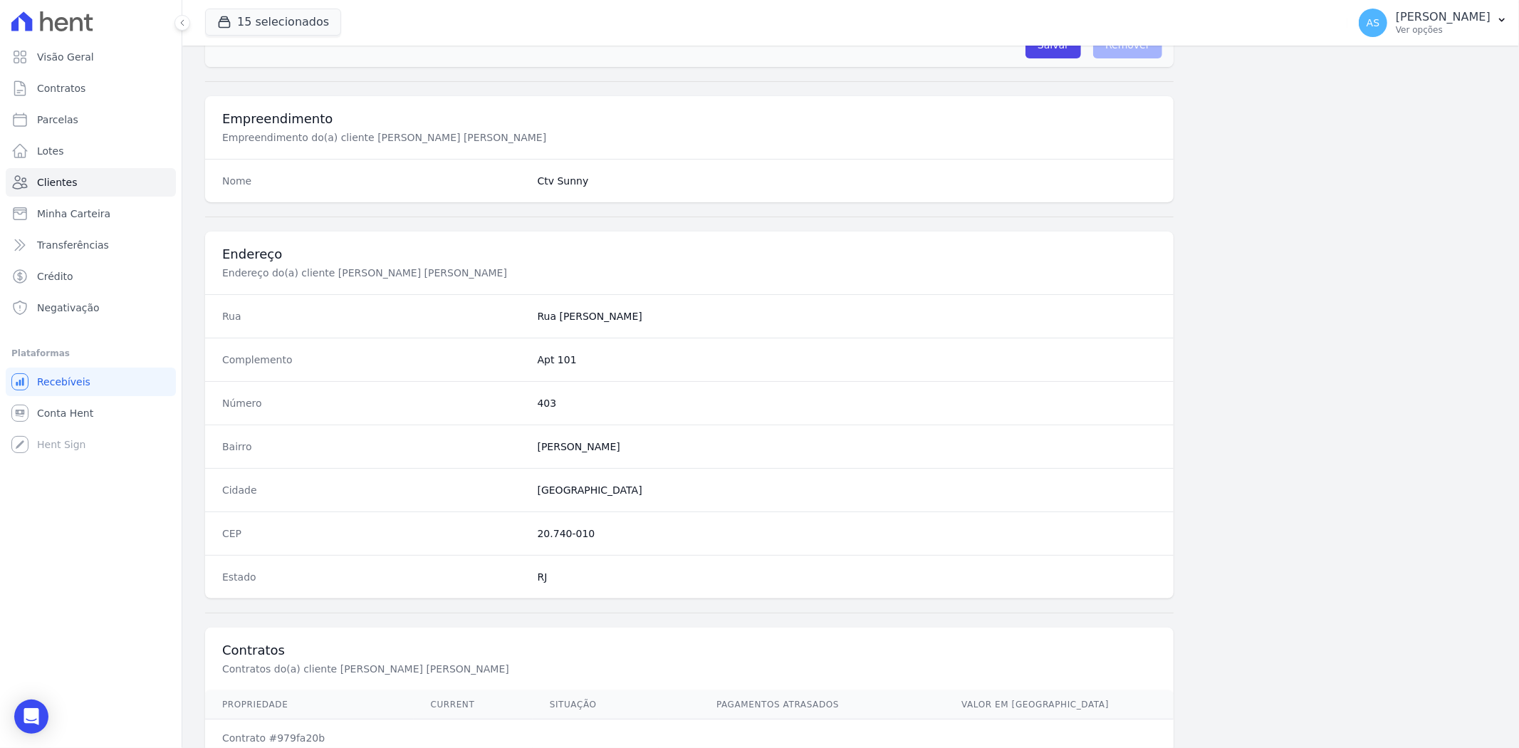
scroll to position [587, 0]
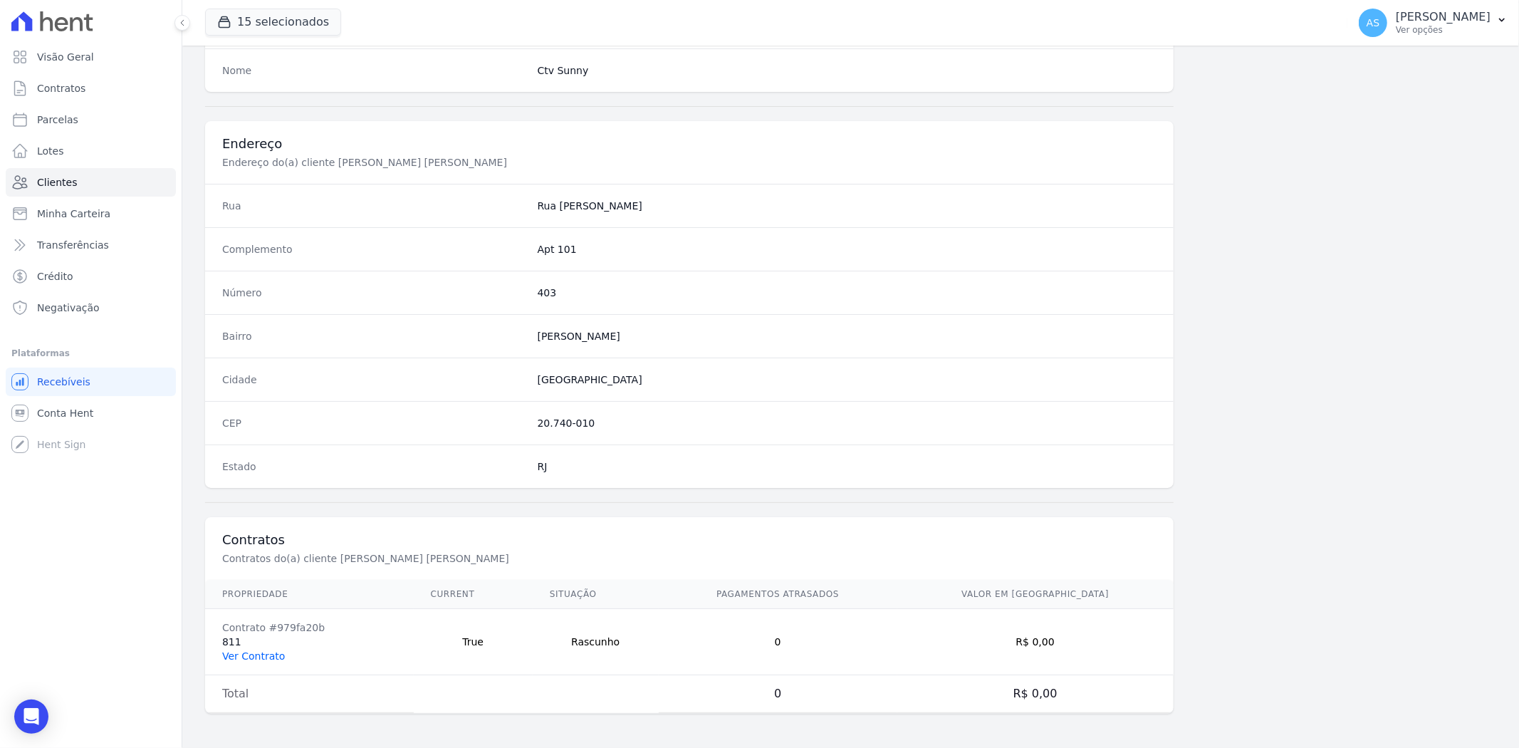
click at [236, 656] on link "Ver Contrato" at bounding box center [253, 655] width 63 height 11
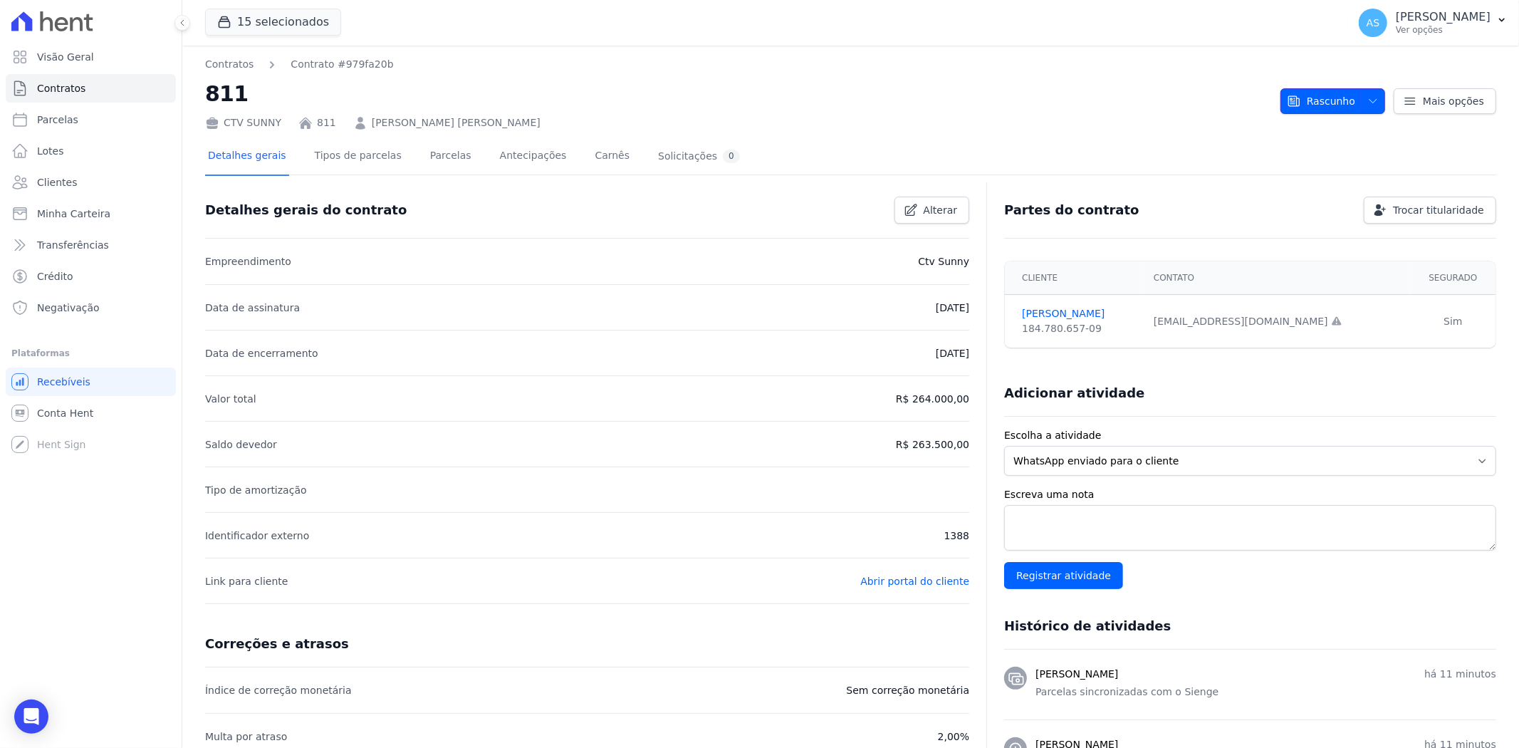
click at [1367, 98] on icon "button" at bounding box center [1372, 100] width 11 height 11
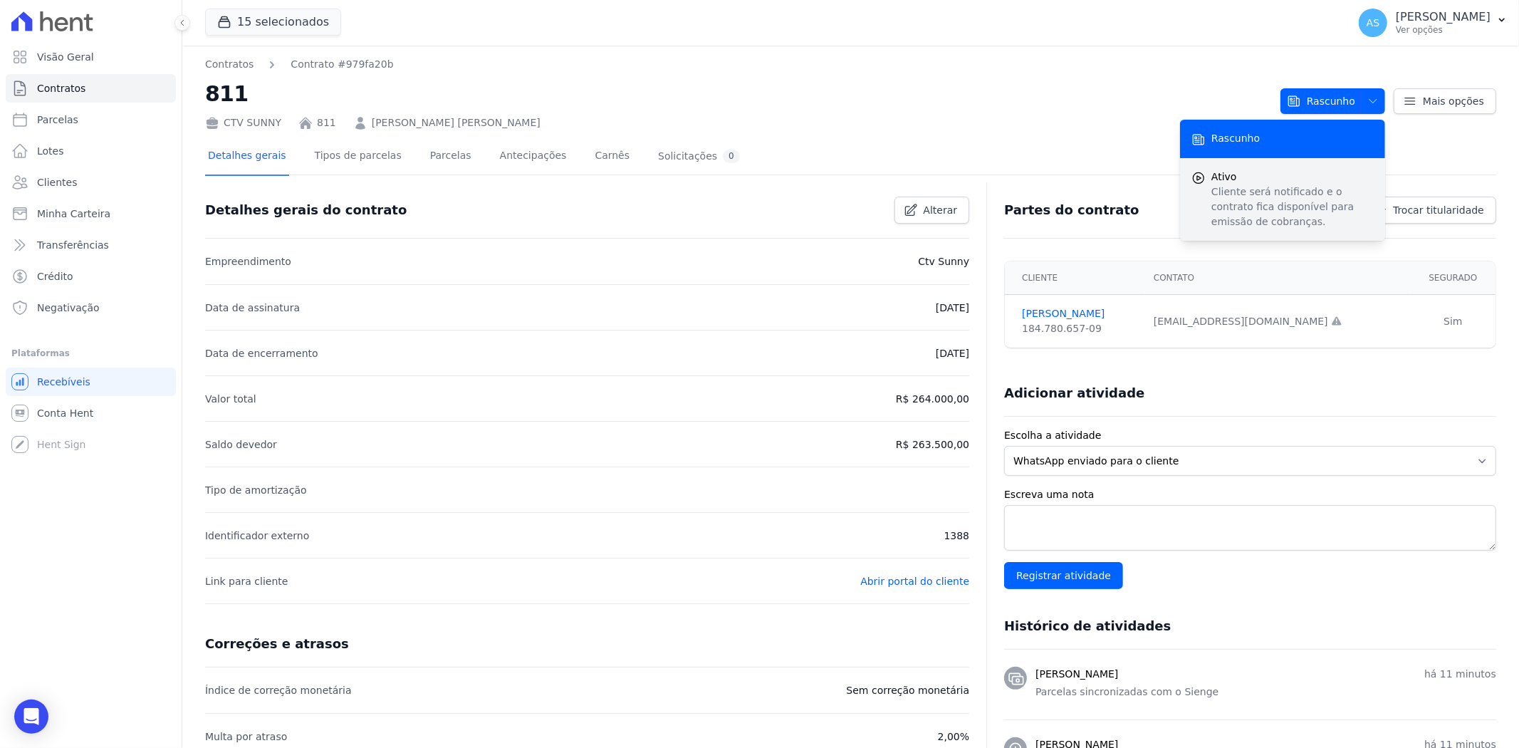
click at [1252, 197] on p "Cliente será notificado e o contrato fica disponível para emissão de cobranças." at bounding box center [1292, 206] width 162 height 45
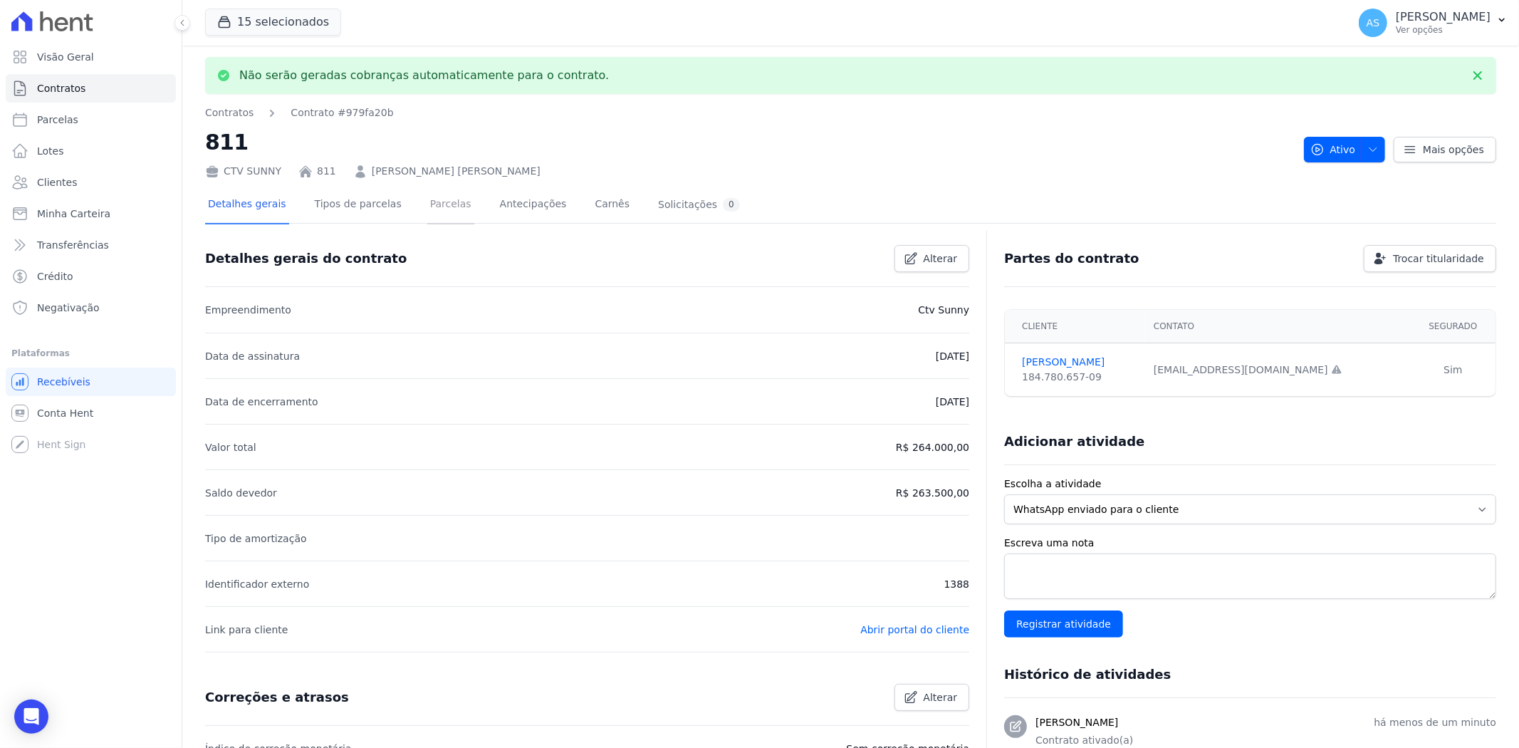
click at [430, 206] on link "Parcelas" at bounding box center [450, 206] width 47 height 38
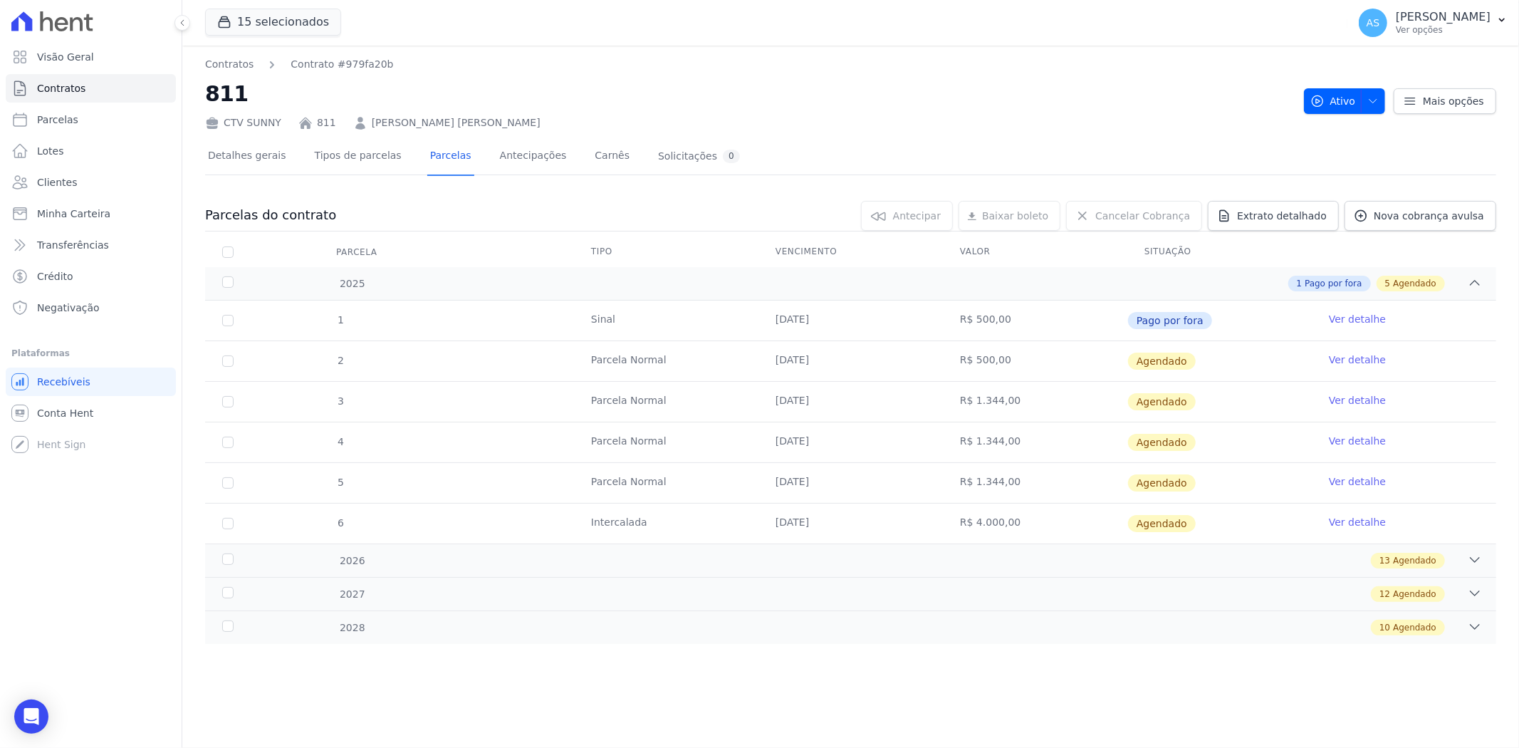
click at [1347, 359] on link "Ver detalhe" at bounding box center [1356, 359] width 57 height 14
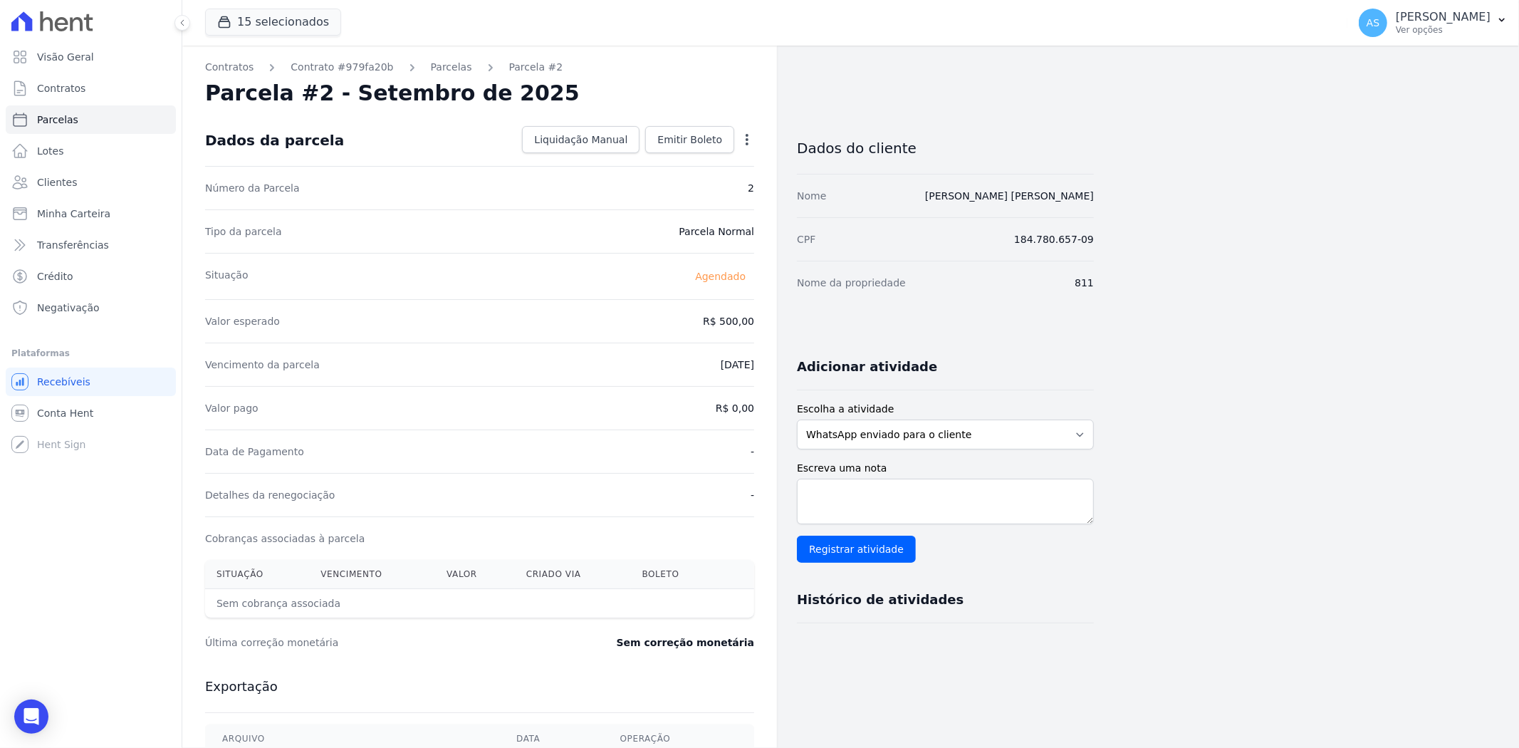
click at [743, 137] on icon "button" at bounding box center [747, 139] width 14 height 14
click at [654, 157] on link "Alterar" at bounding box center [685, 159] width 125 height 26
drag, startPoint x: 699, startPoint y: 316, endPoint x: 740, endPoint y: 324, distance: 42.0
click at [740, 324] on input "500.0" at bounding box center [685, 320] width 137 height 30
type input "504.55"
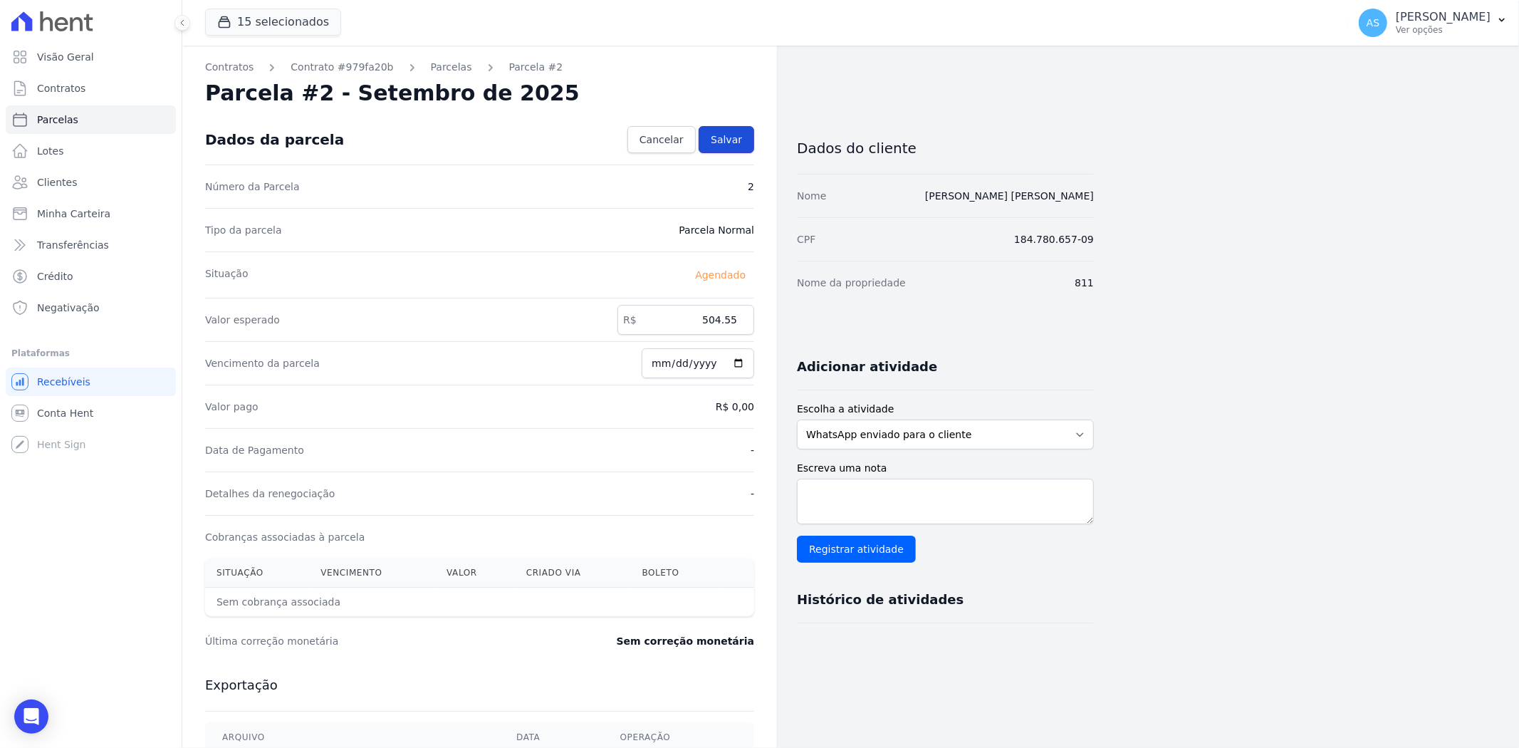
click at [736, 132] on span "Salvar" at bounding box center [725, 139] width 31 height 14
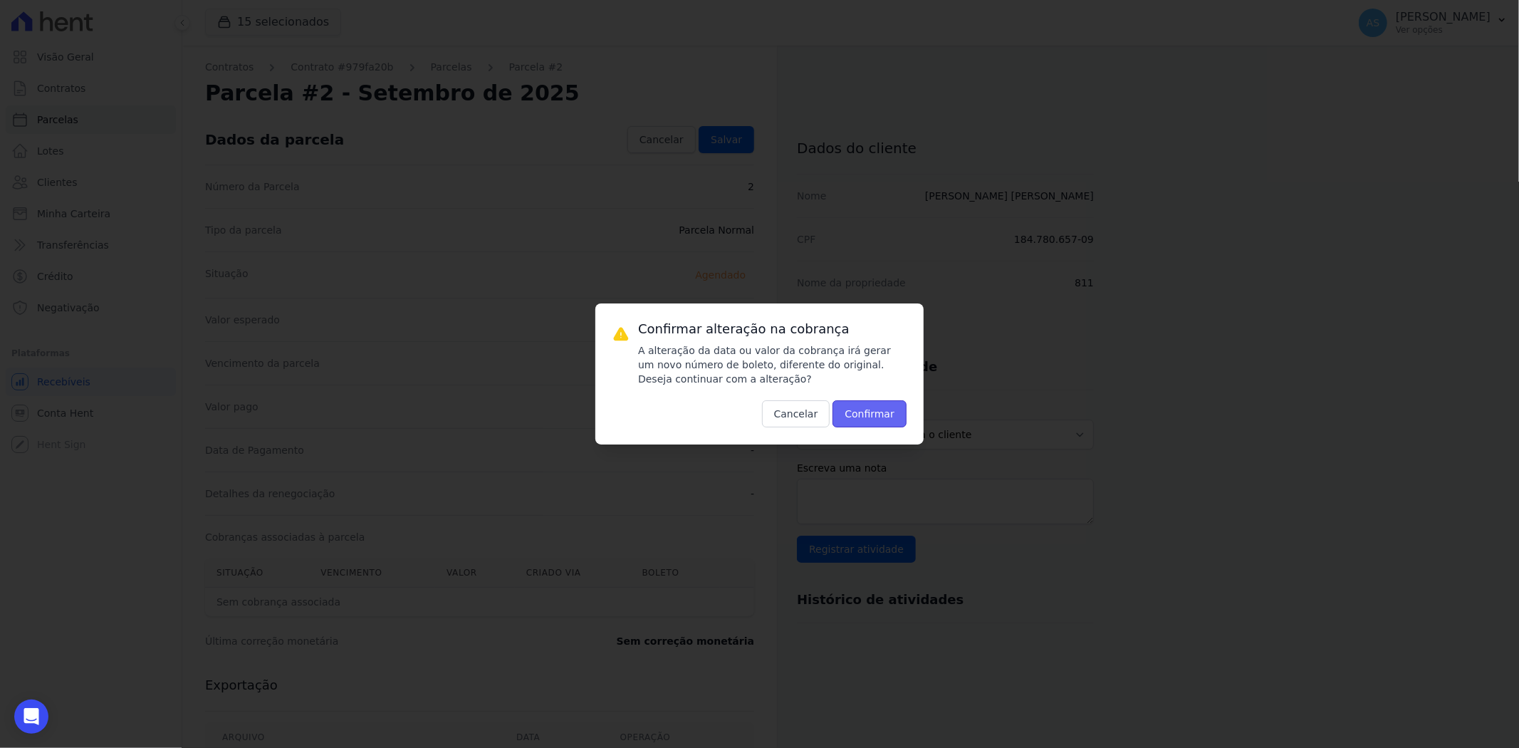
click at [872, 410] on button "Confirmar" at bounding box center [869, 413] width 74 height 27
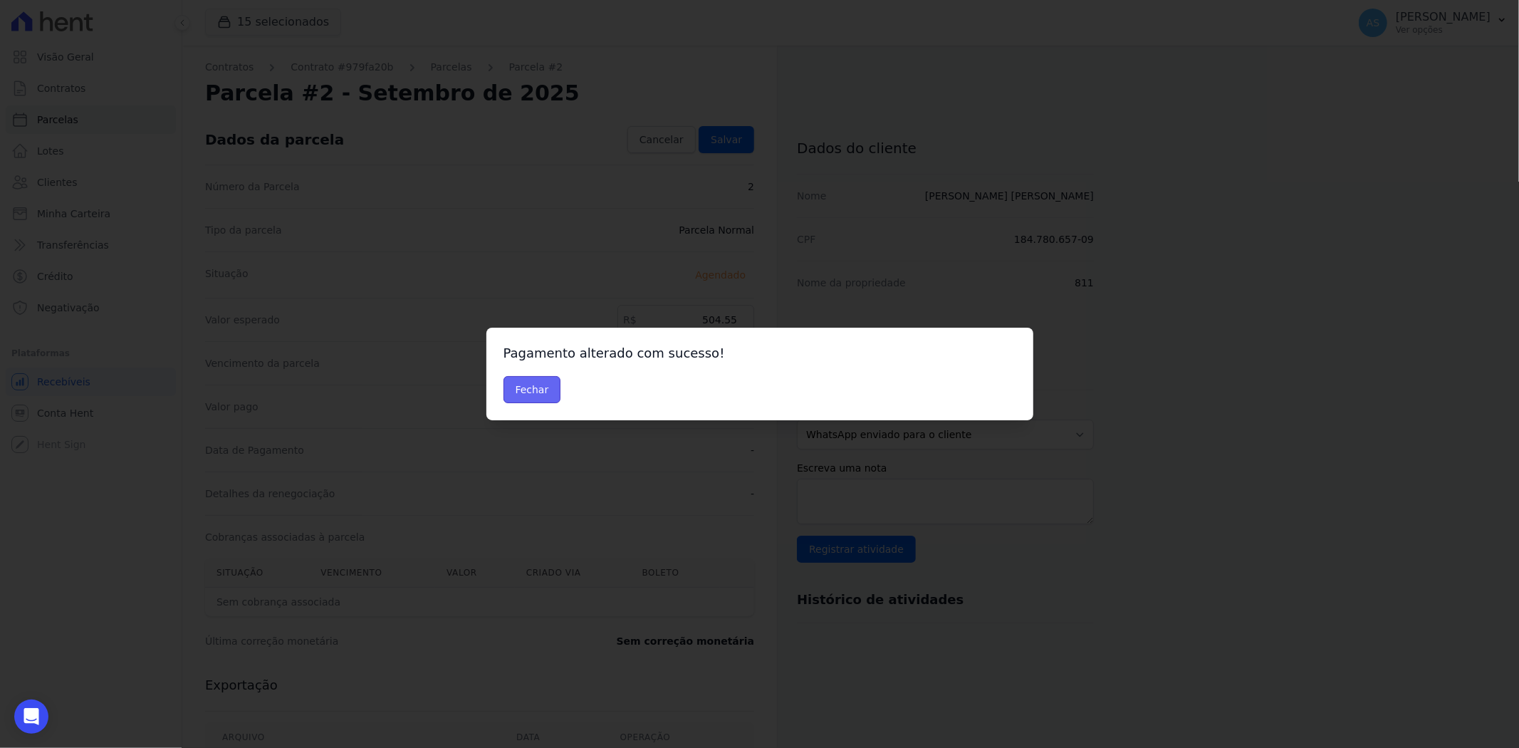
click at [513, 390] on button "Fechar" at bounding box center [532, 389] width 58 height 27
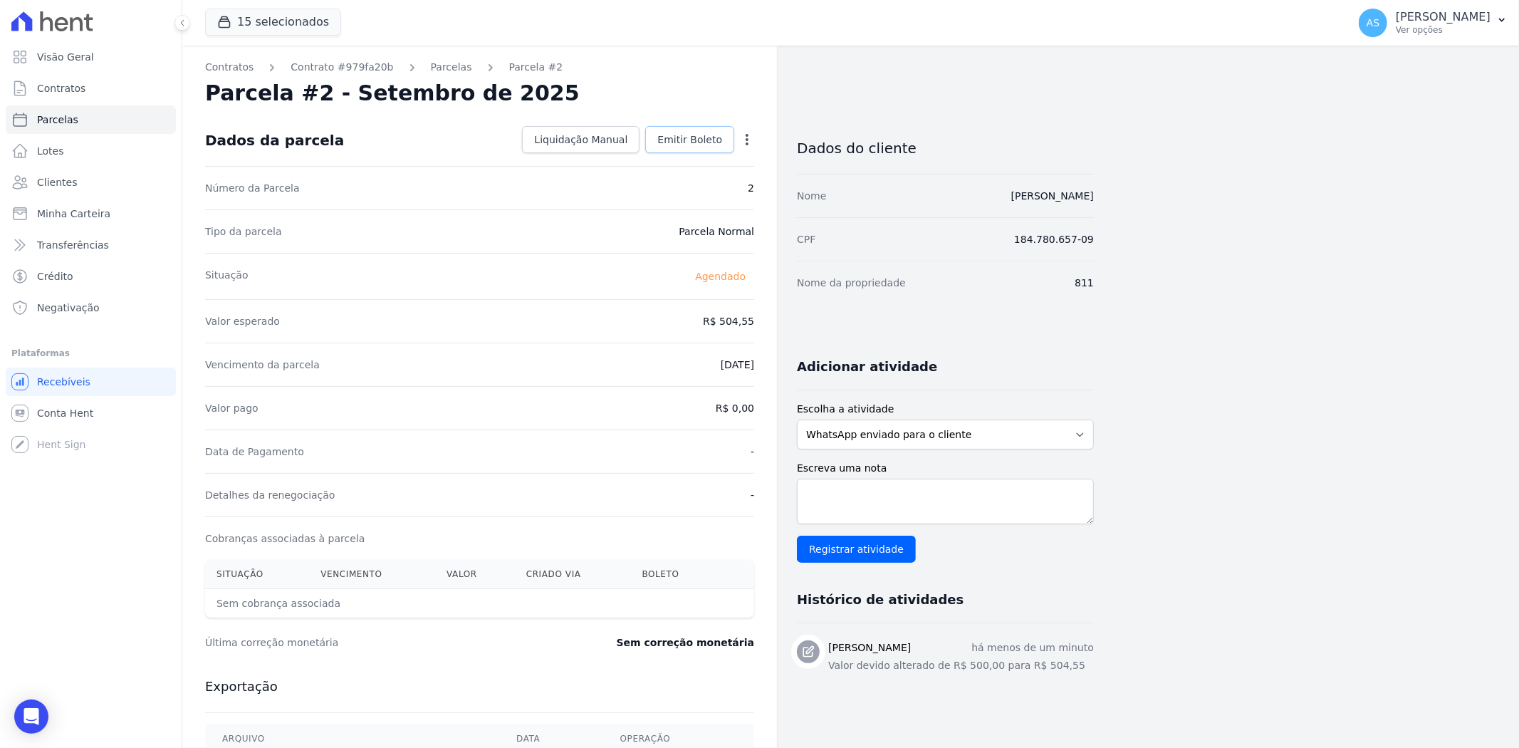
click at [694, 143] on span "Emitir Boleto" at bounding box center [689, 139] width 65 height 14
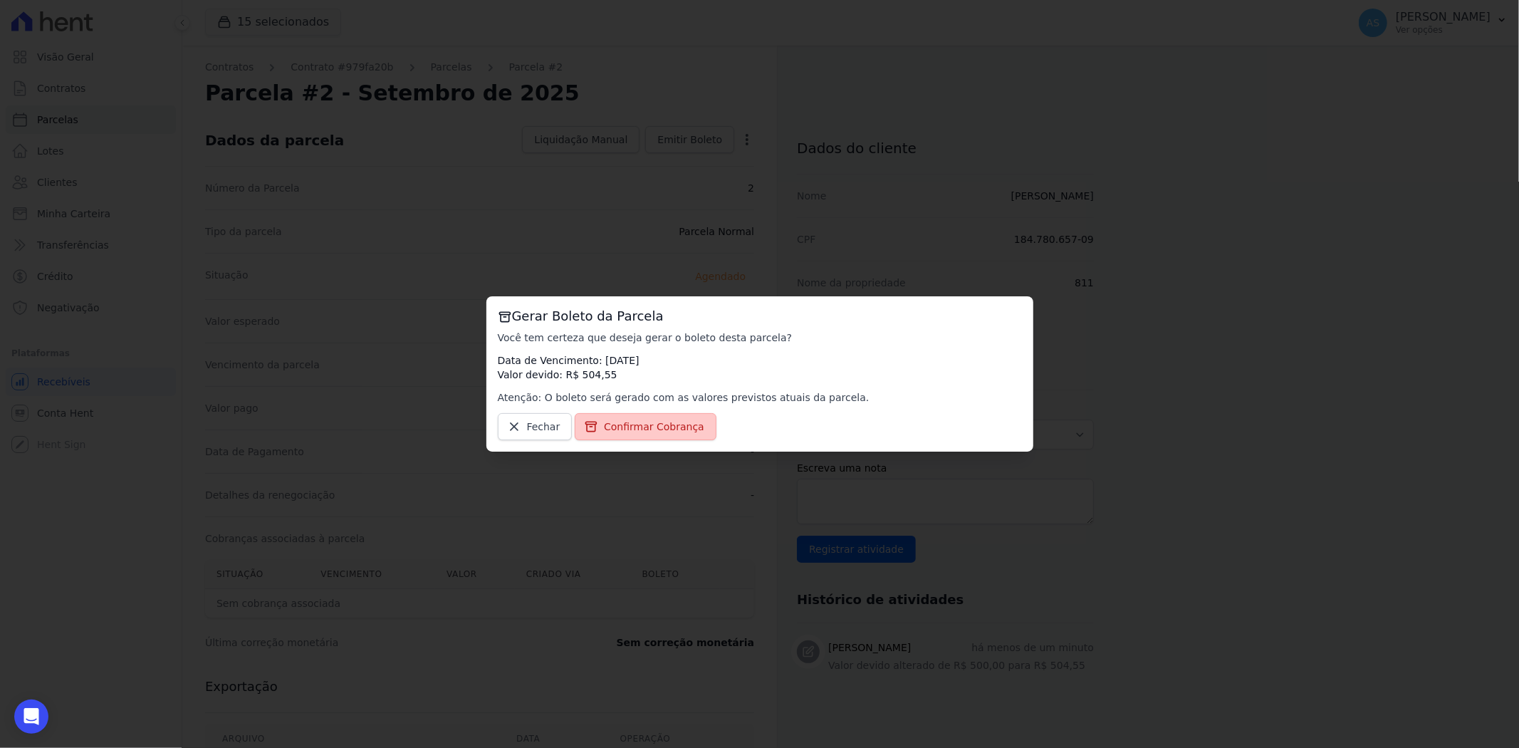
click at [626, 424] on span "Confirmar Cobrança" at bounding box center [654, 426] width 100 height 14
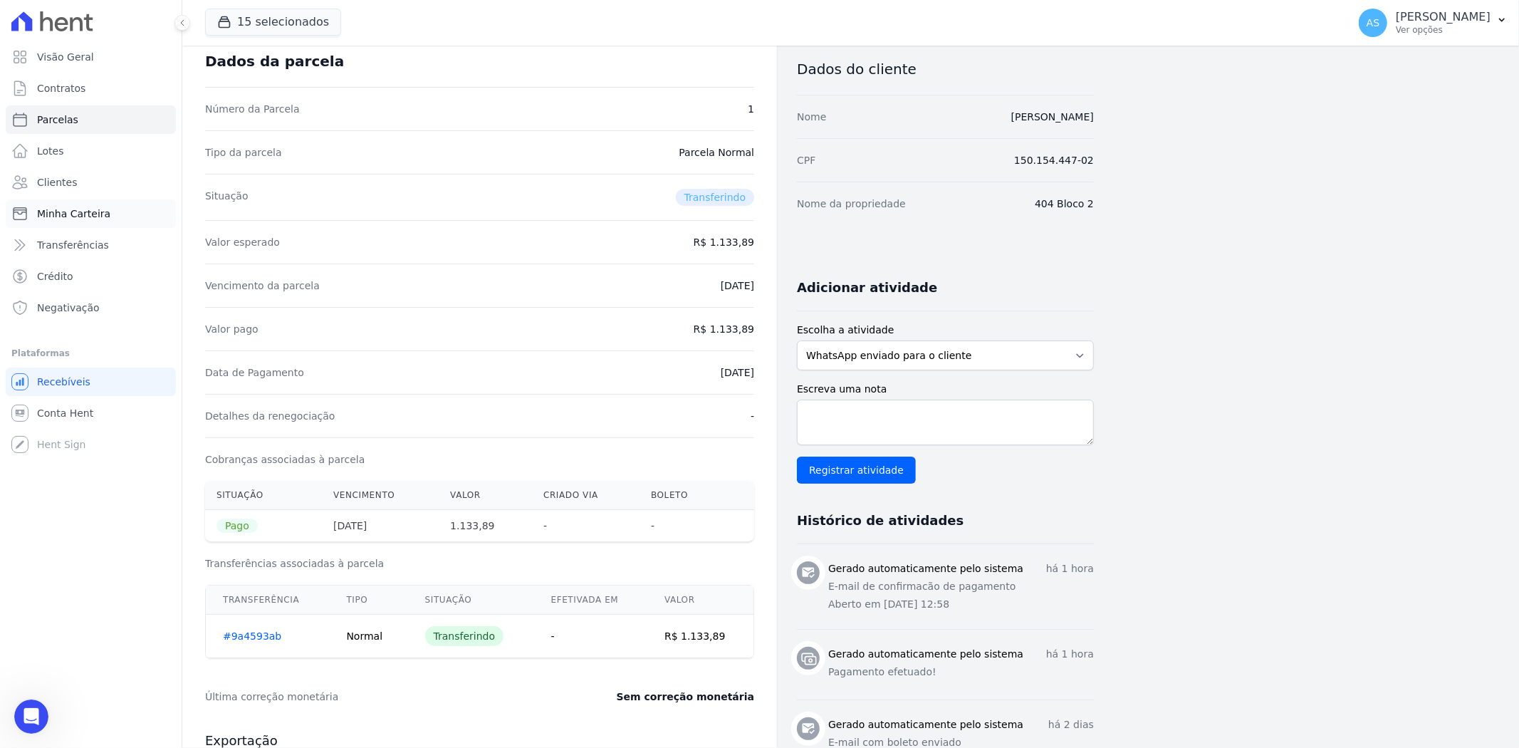
scroll to position [10810, 0]
click at [80, 221] on link "Minha Carteira" at bounding box center [91, 213] width 170 height 28
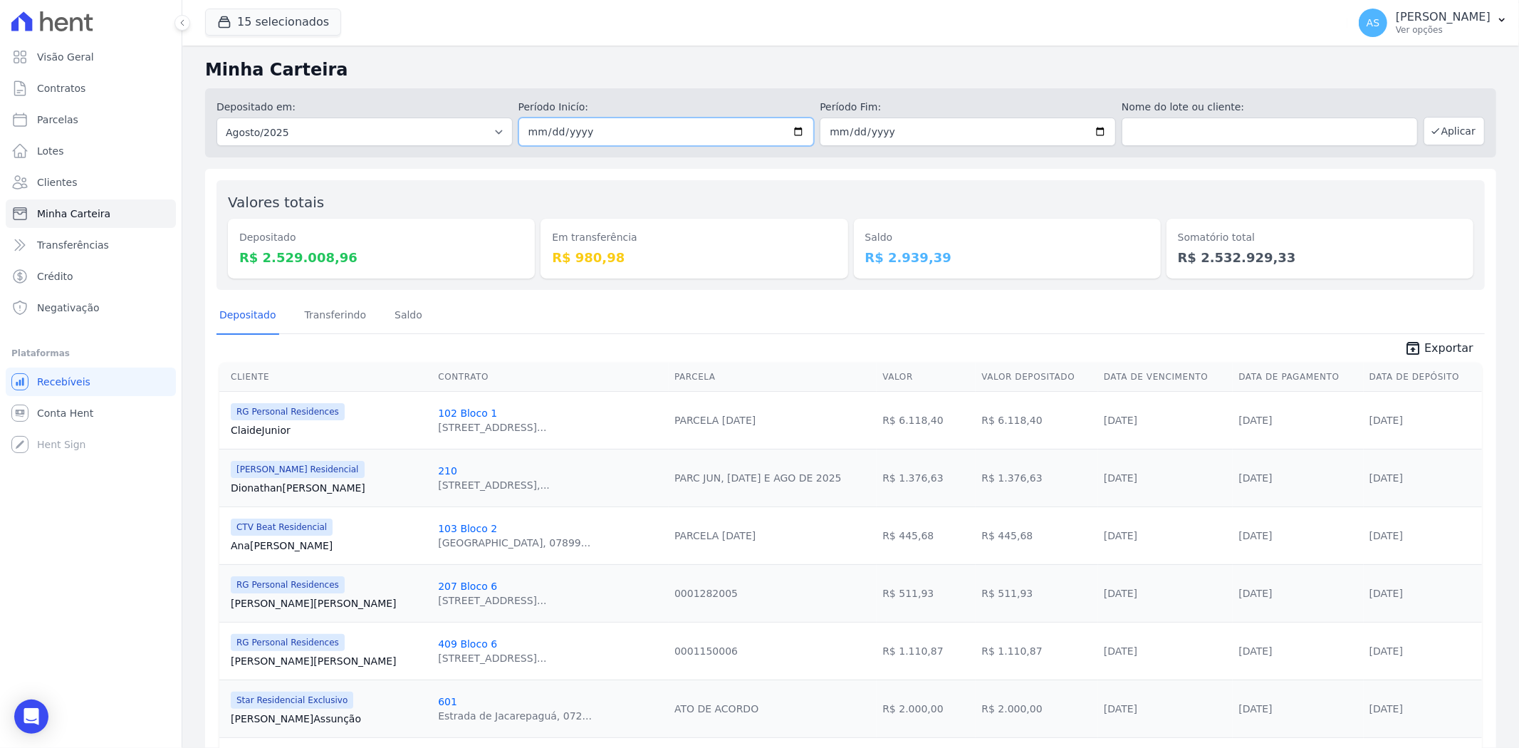
click at [791, 132] on input "2025-08-01" at bounding box center [666, 131] width 296 height 28
type input "[DATE]"
click at [1094, 133] on input "2025-08-31" at bounding box center [967, 131] width 296 height 28
type input "[DATE]"
click at [1431, 132] on icon "button" at bounding box center [1435, 130] width 11 height 11
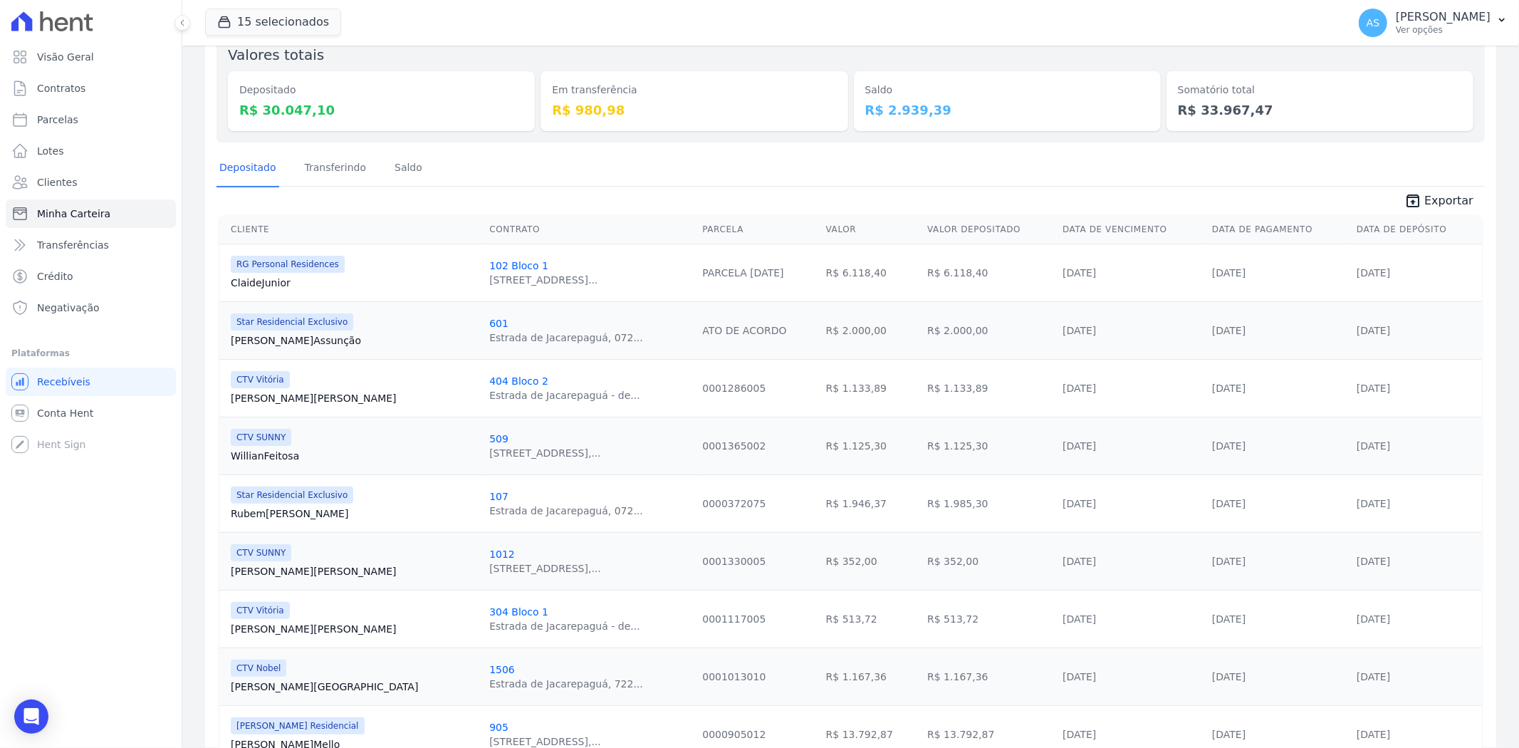
scroll to position [158, 0]
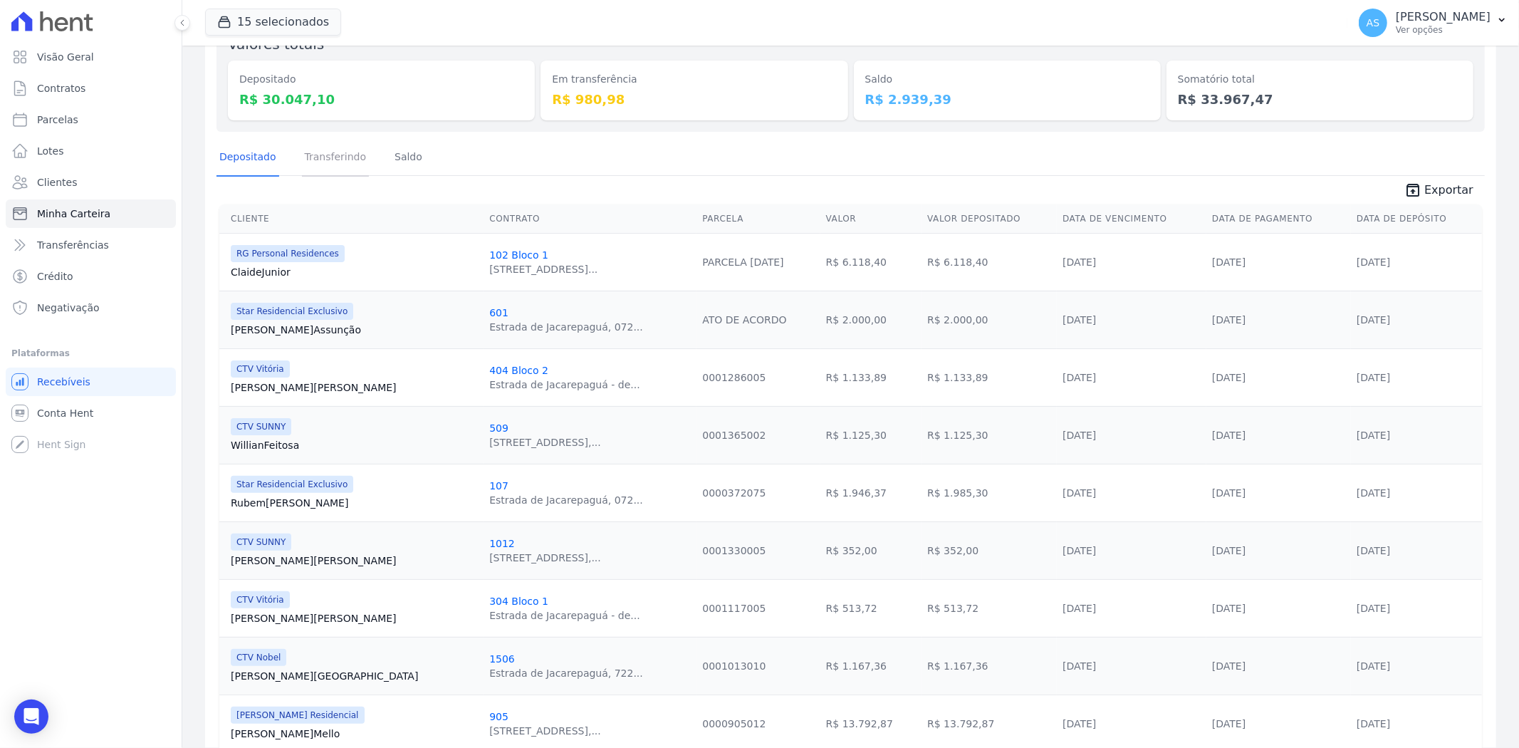
click at [330, 158] on link "Transferindo" at bounding box center [336, 158] width 68 height 37
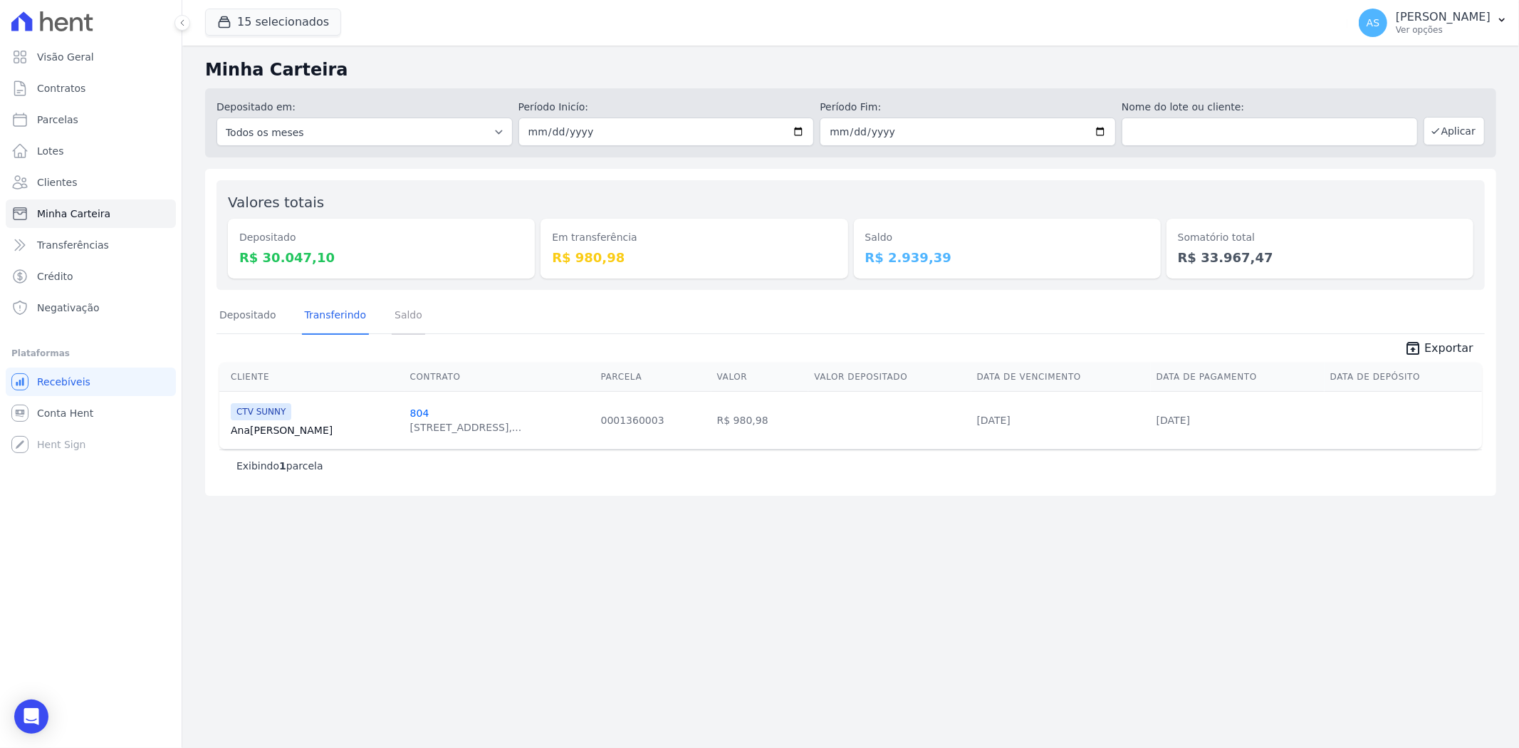
click at [399, 320] on link "Saldo" at bounding box center [408, 316] width 33 height 37
